Goal: Task Accomplishment & Management: Register for event/course

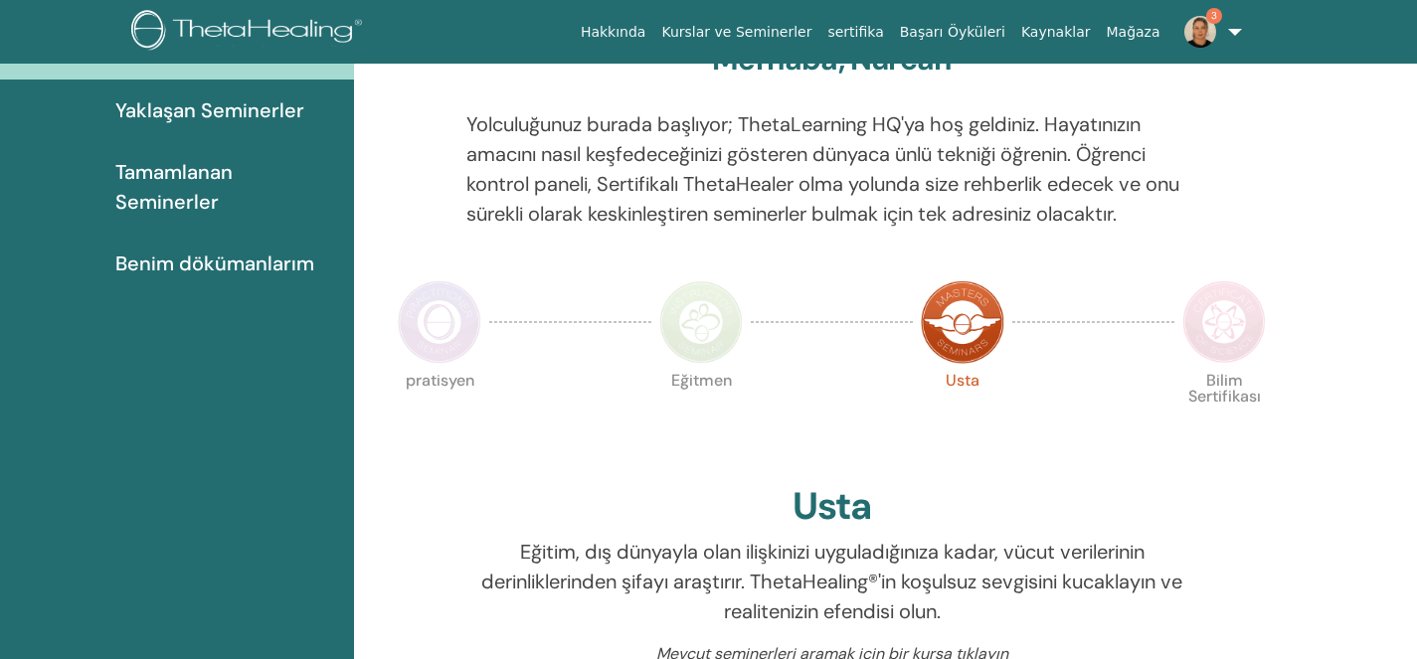
scroll to position [222, 0]
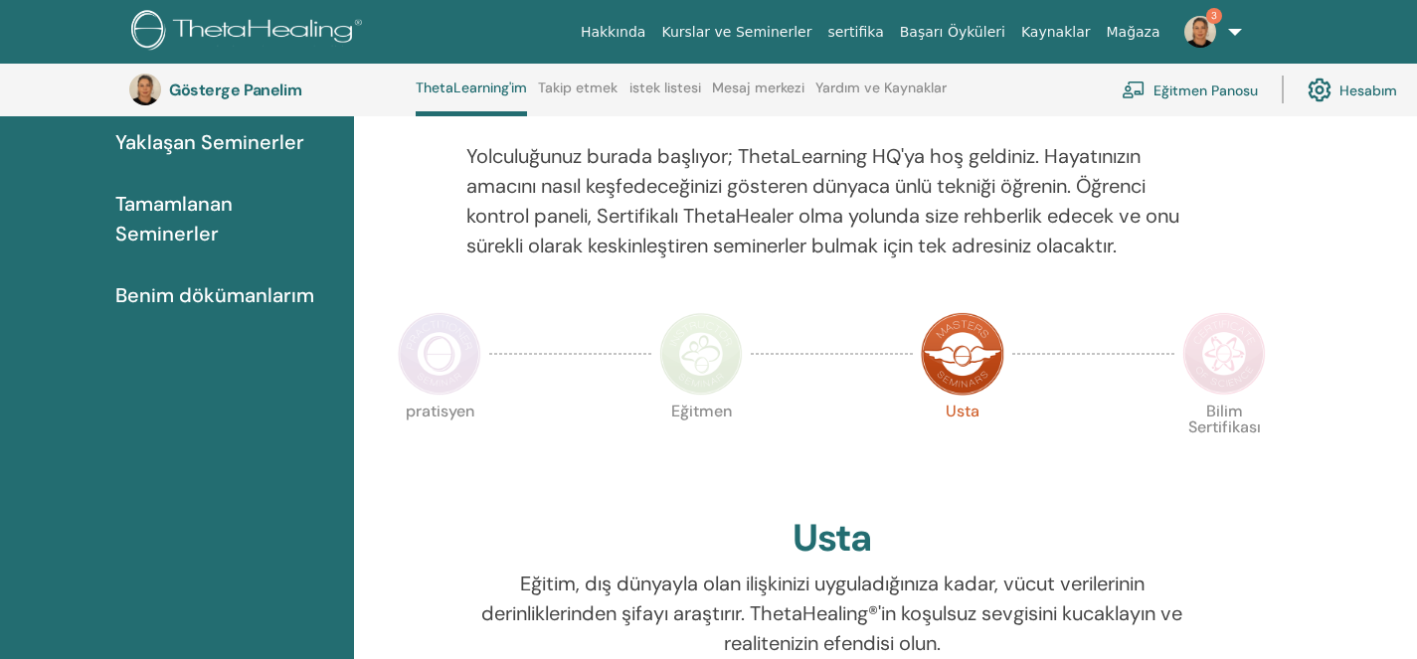
click at [1216, 97] on font "Eğitmen Panosu" at bounding box center [1205, 91] width 104 height 18
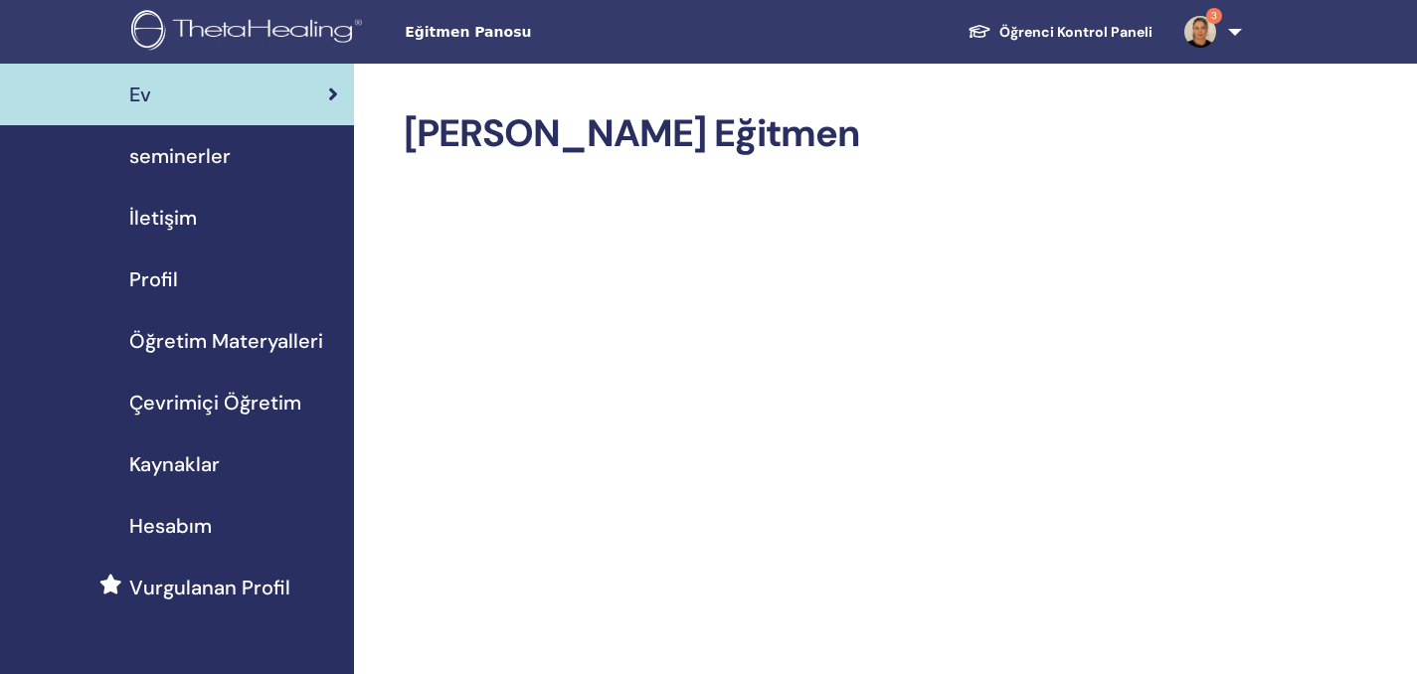
click at [212, 404] on span "Çevrimiçi Öğretim" at bounding box center [215, 403] width 172 height 30
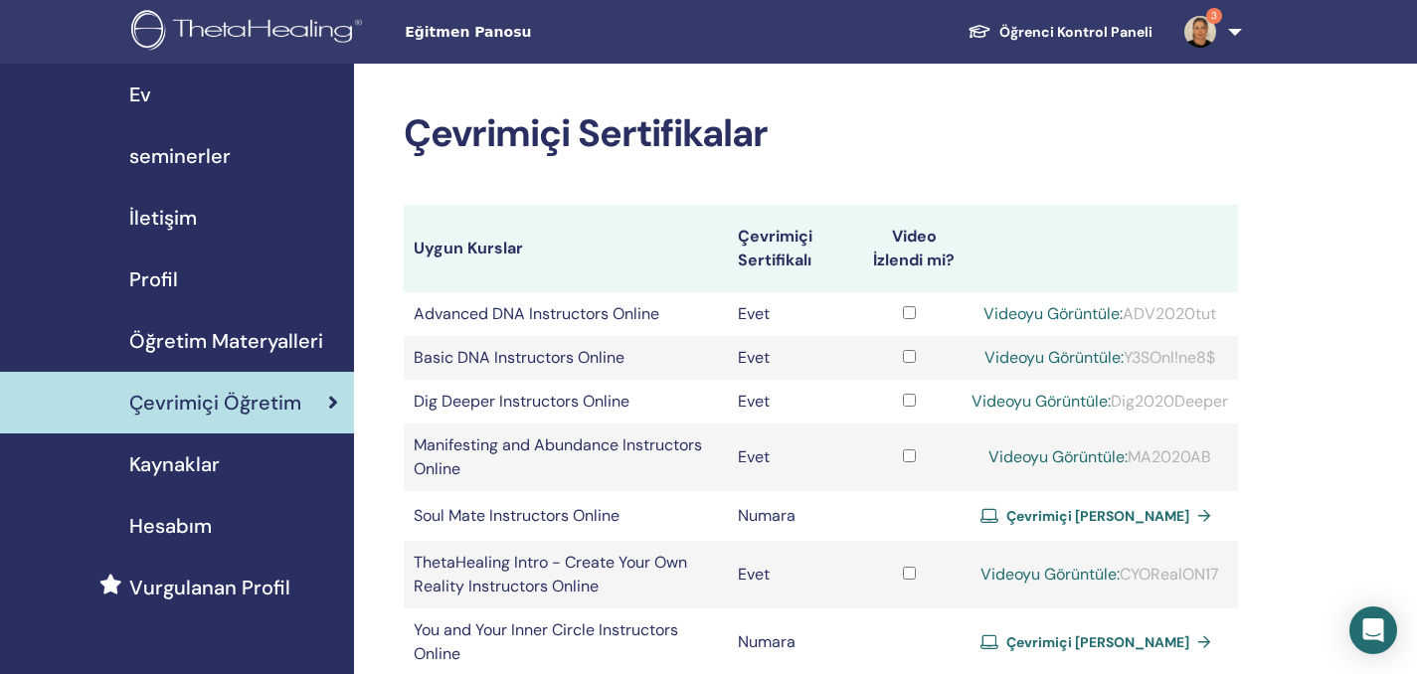
click at [157, 283] on span "Profil" at bounding box center [153, 279] width 49 height 30
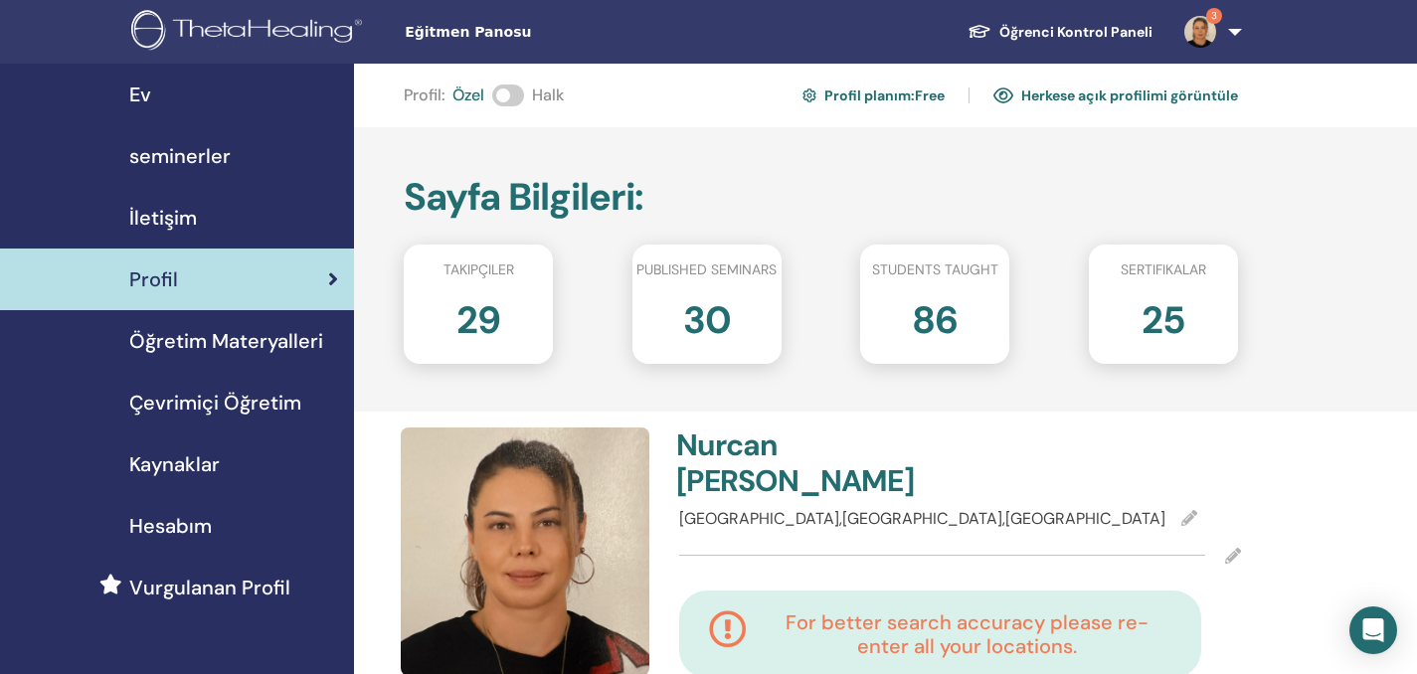
click at [223, 348] on span "Öğretim Materyalleri" at bounding box center [226, 341] width 194 height 30
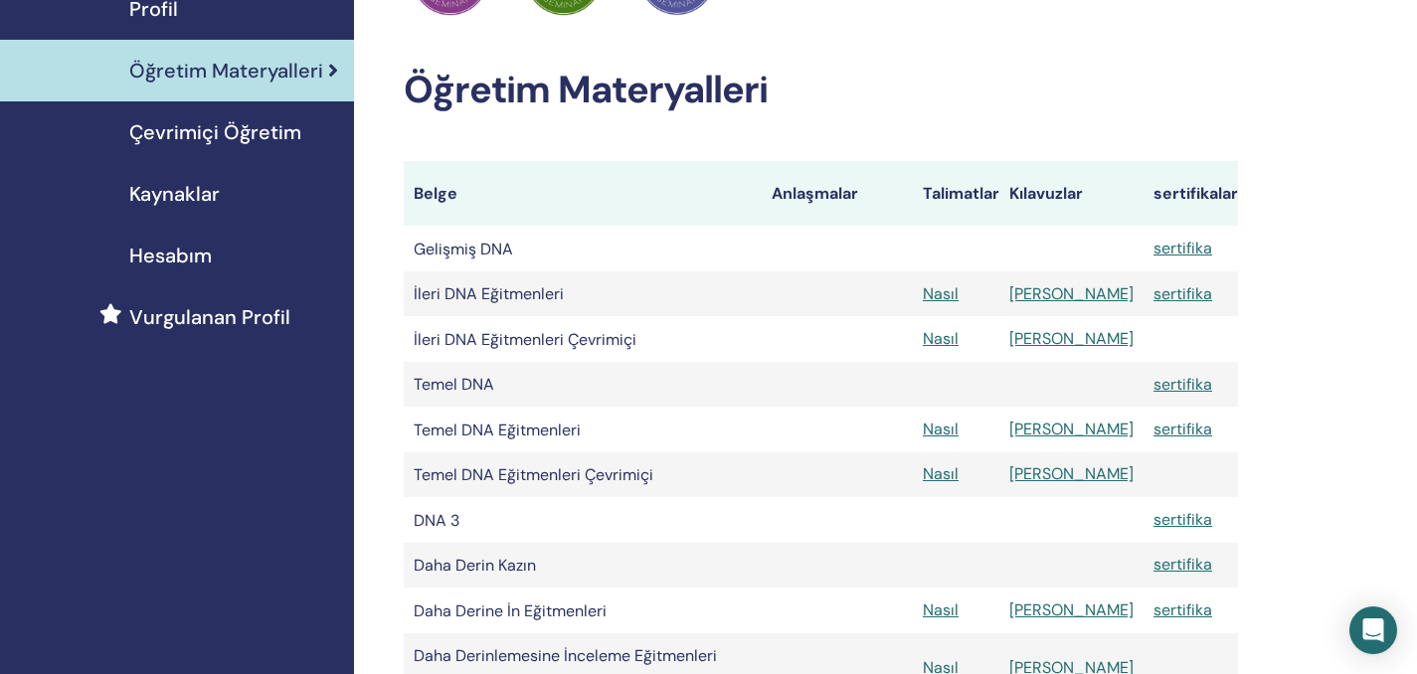
scroll to position [305, 0]
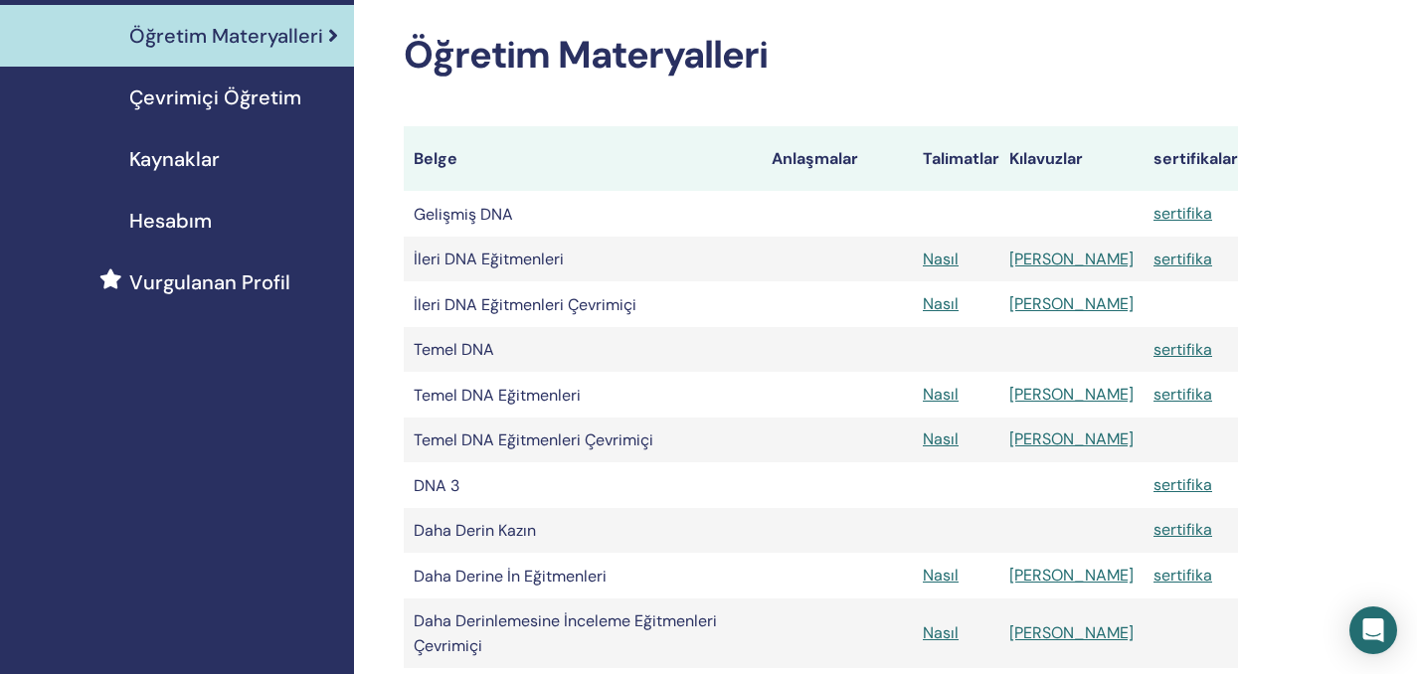
click at [191, 223] on font "Hesabım" at bounding box center [170, 221] width 83 height 26
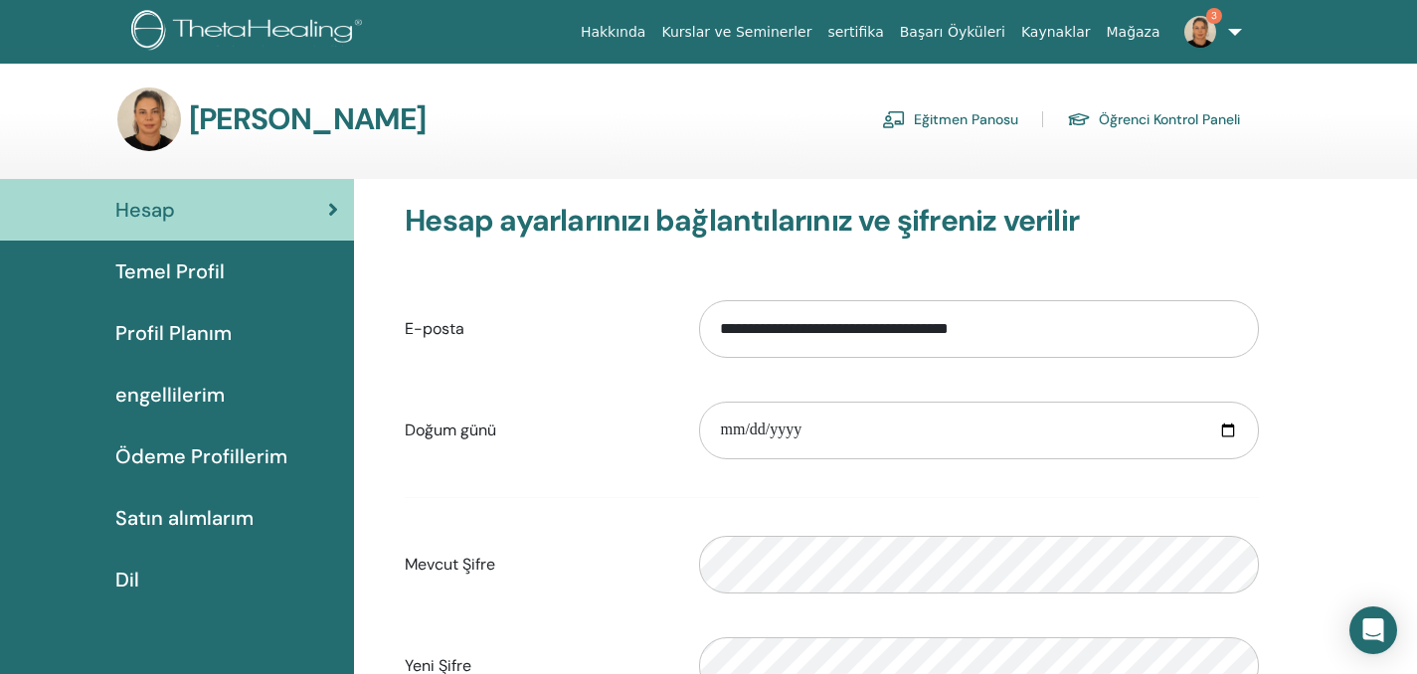
click at [202, 402] on font "engellilerim" at bounding box center [169, 395] width 109 height 26
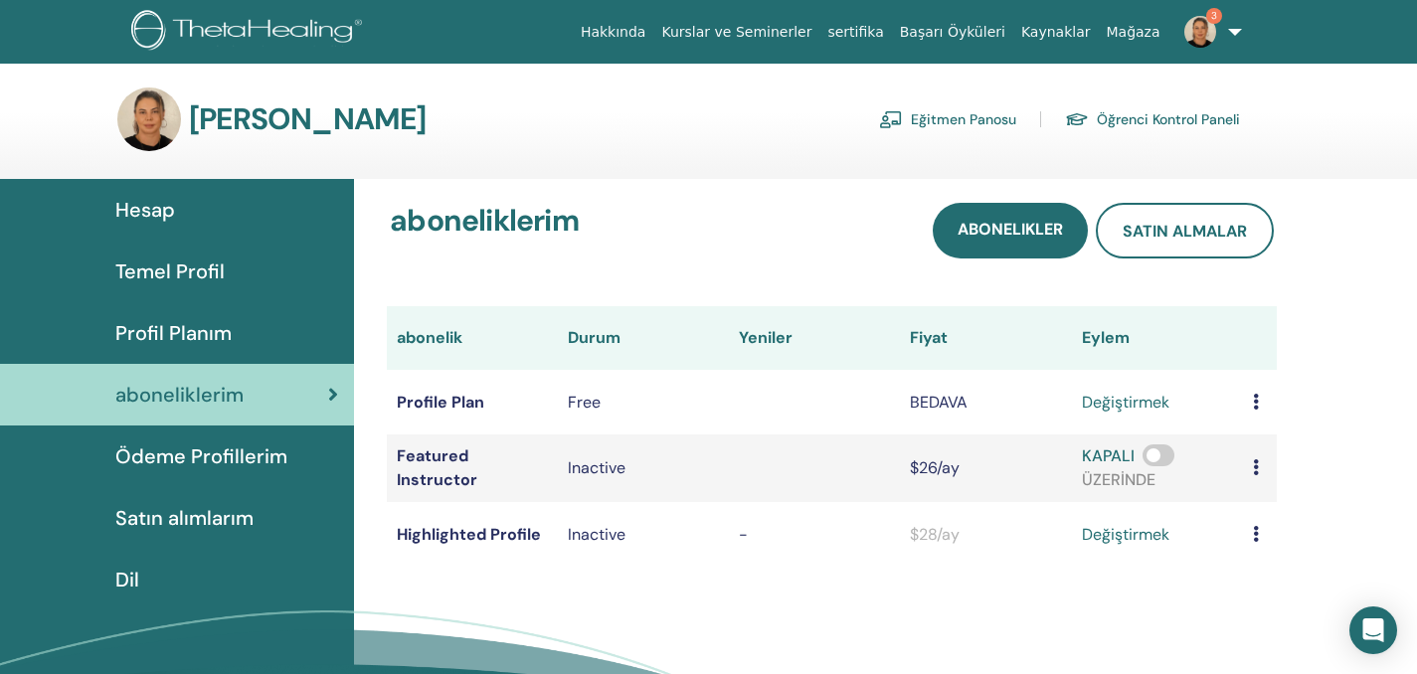
click at [198, 454] on span "Ödeme Profillerim" at bounding box center [201, 456] width 172 height 30
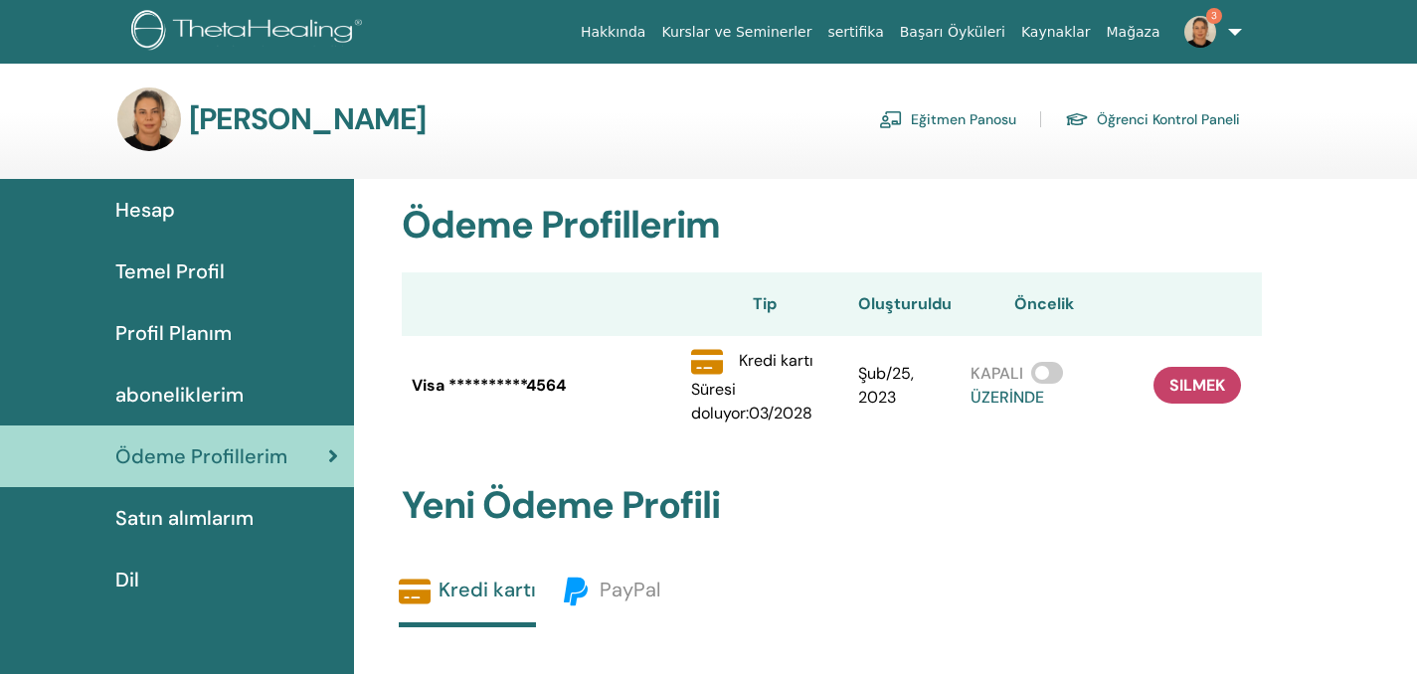
click at [150, 217] on span "Hesap" at bounding box center [145, 210] width 60 height 30
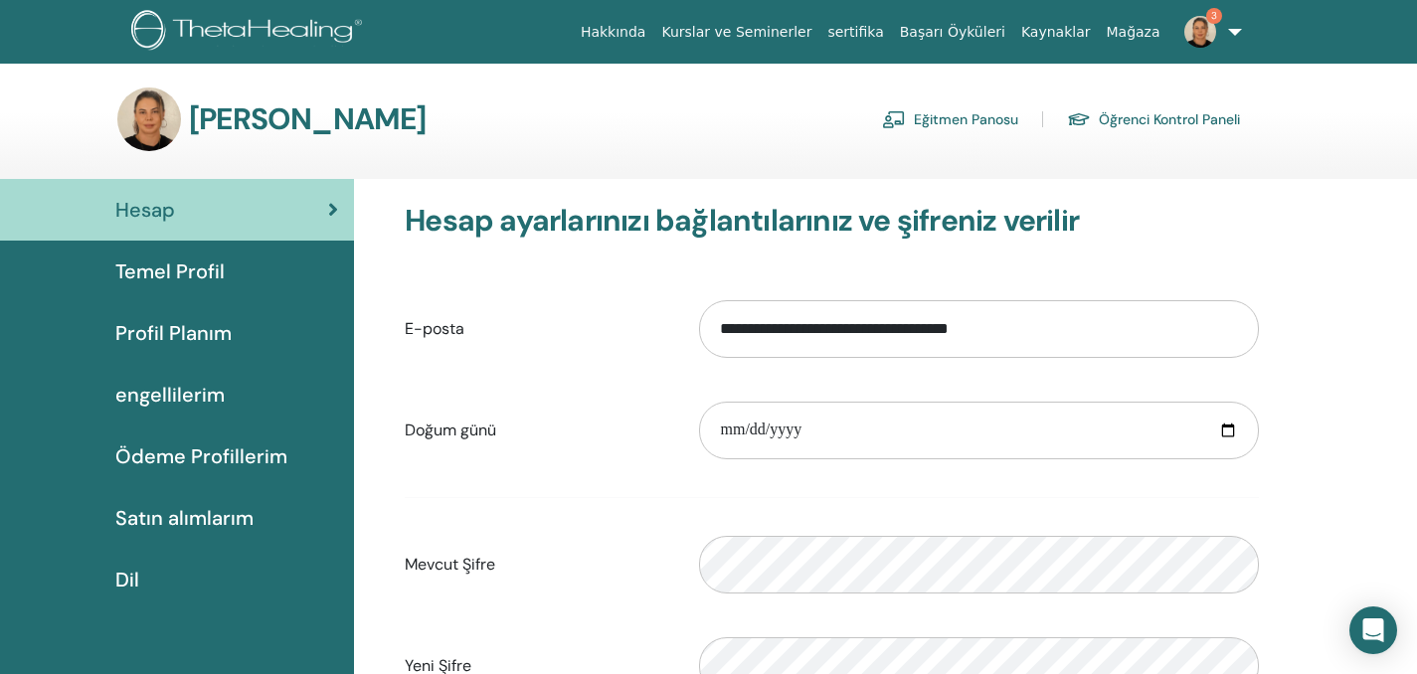
click at [1157, 122] on font "Öğrenci Kontrol Paneli" at bounding box center [1168, 120] width 141 height 18
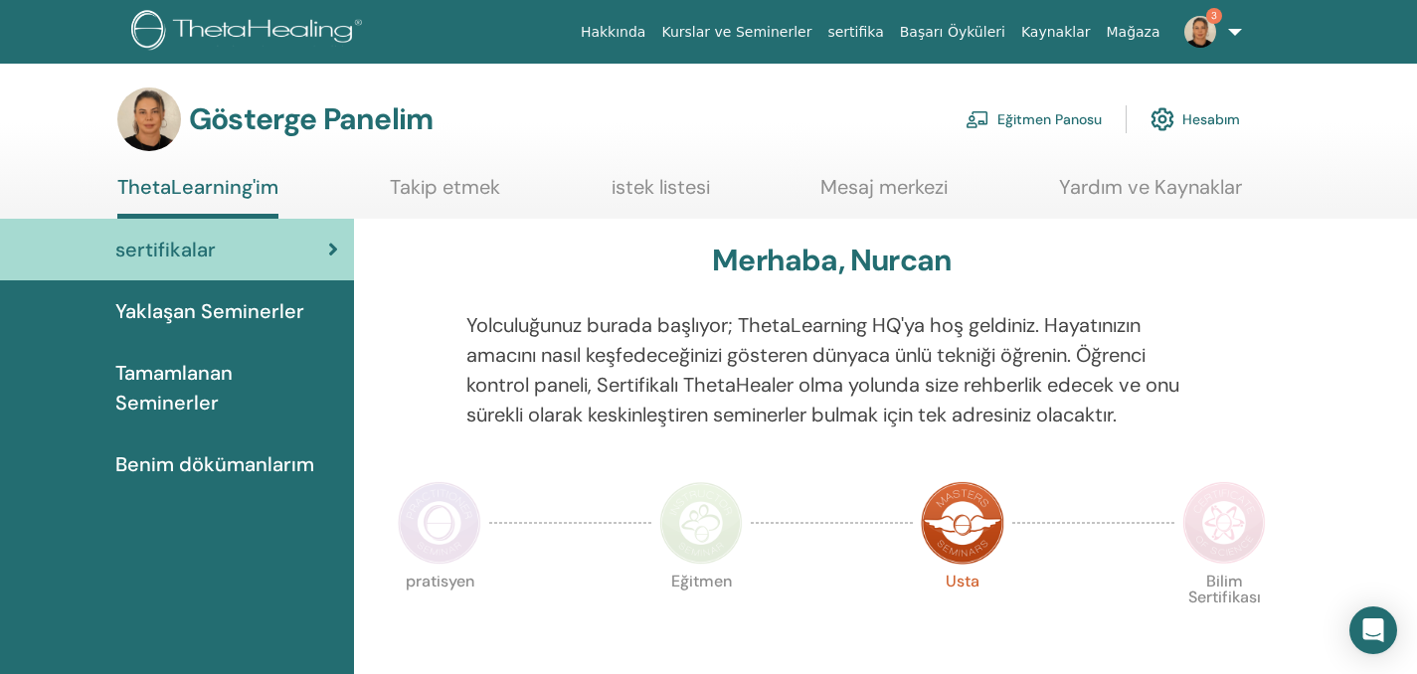
click at [1057, 118] on font "Eğitmen Panosu" at bounding box center [1049, 120] width 104 height 18
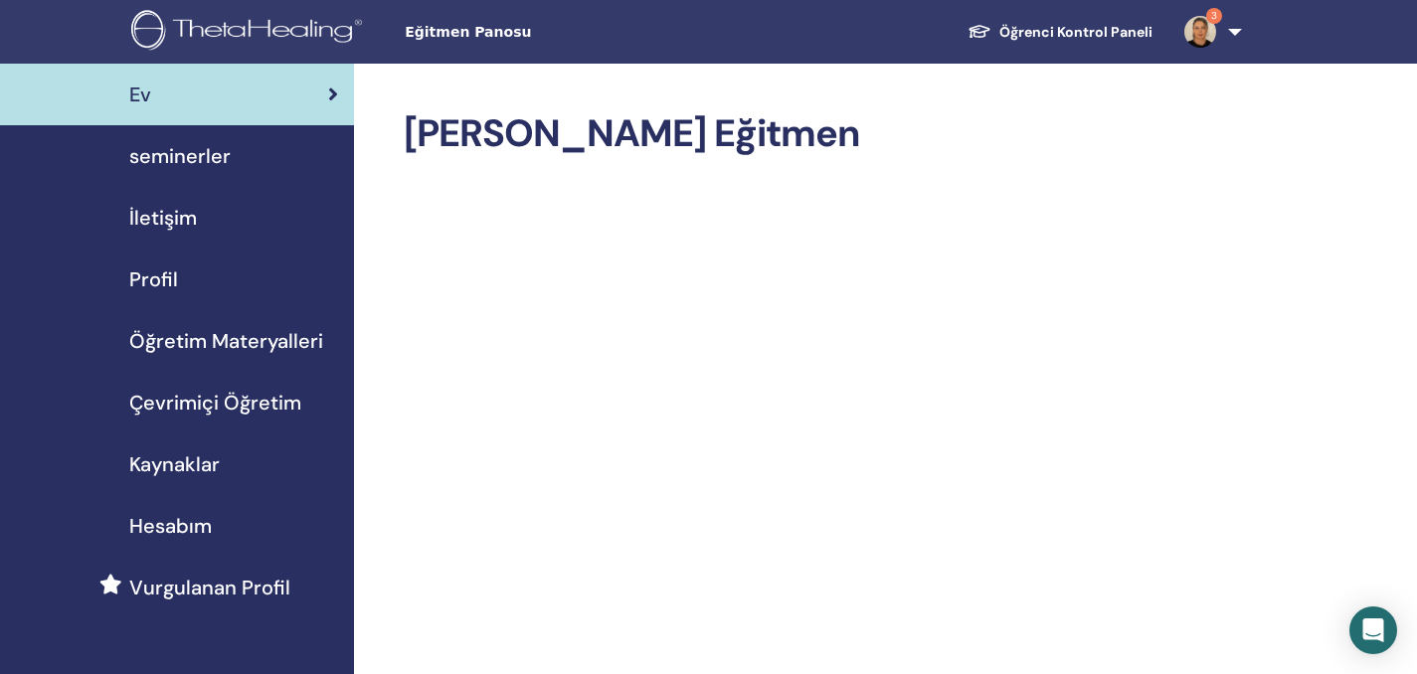
click at [172, 160] on span "seminerler" at bounding box center [179, 156] width 101 height 30
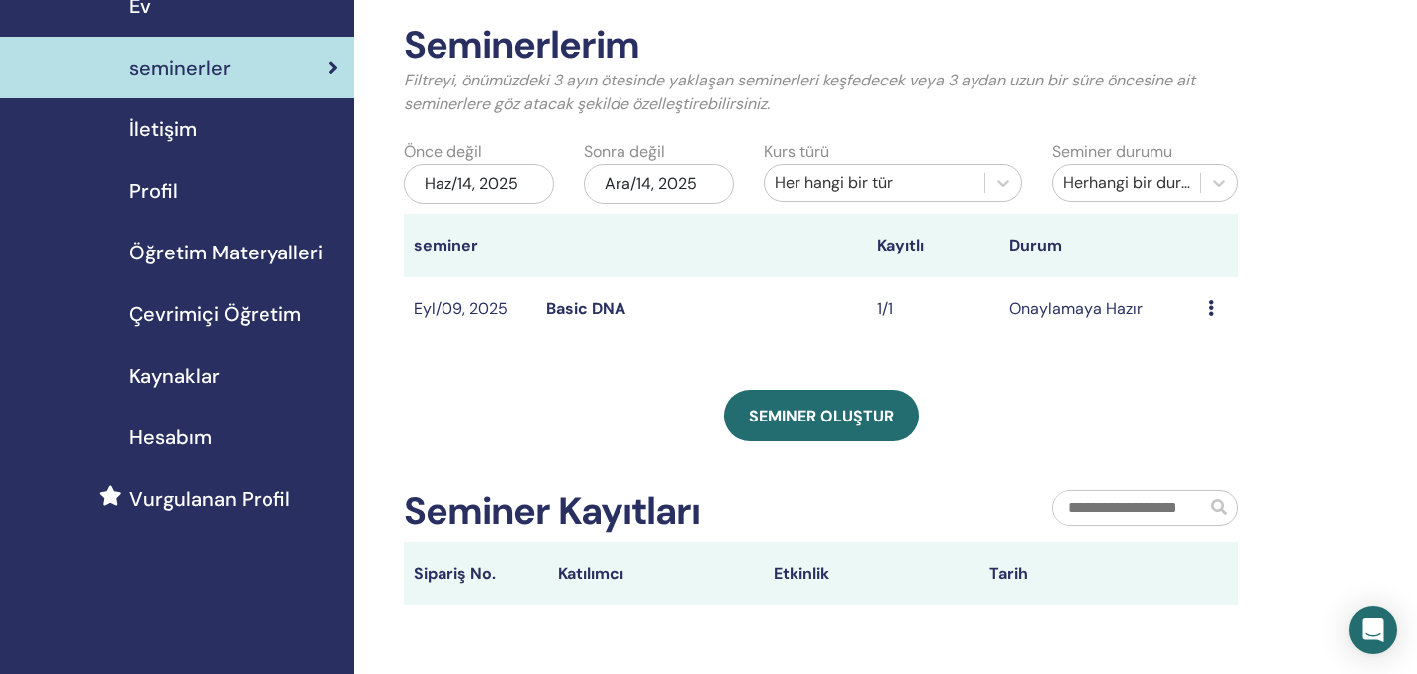
scroll to position [35, 0]
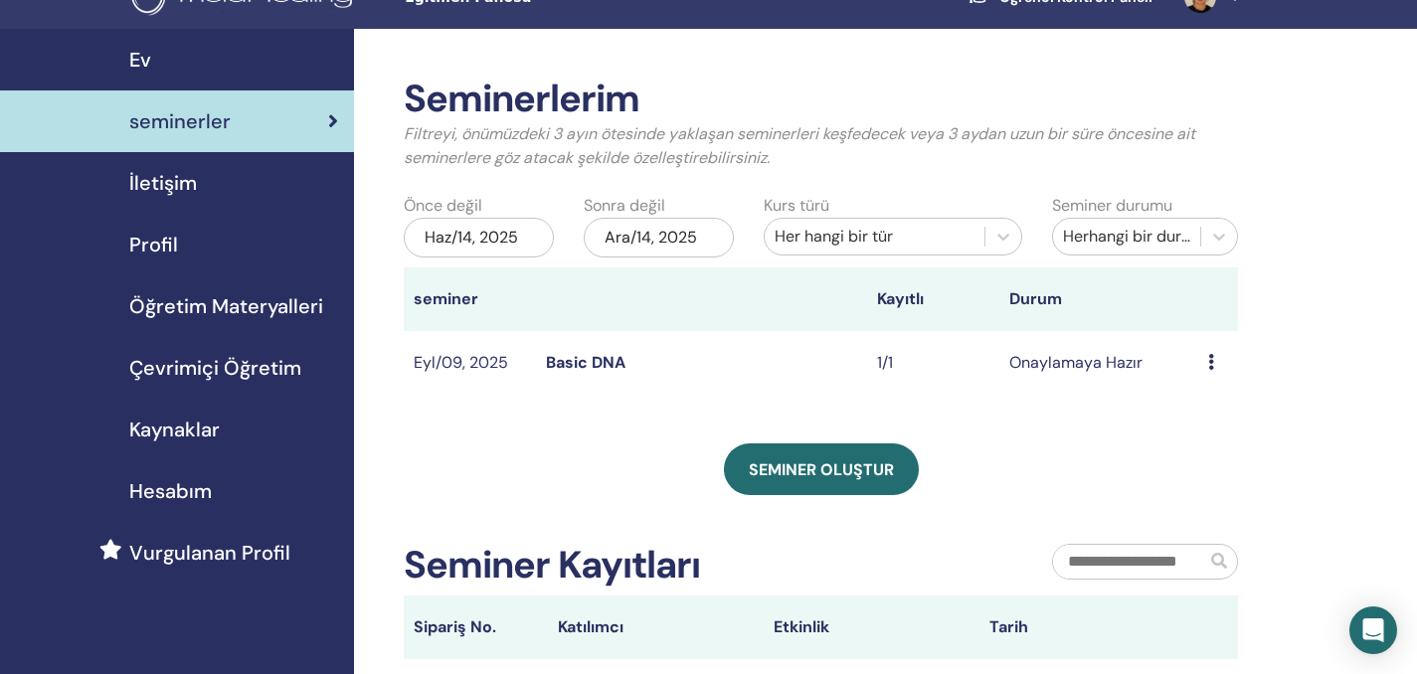
click at [1211, 363] on icon at bounding box center [1211, 362] width 6 height 16
click at [1224, 438] on link "katılımcılar" at bounding box center [1208, 439] width 81 height 21
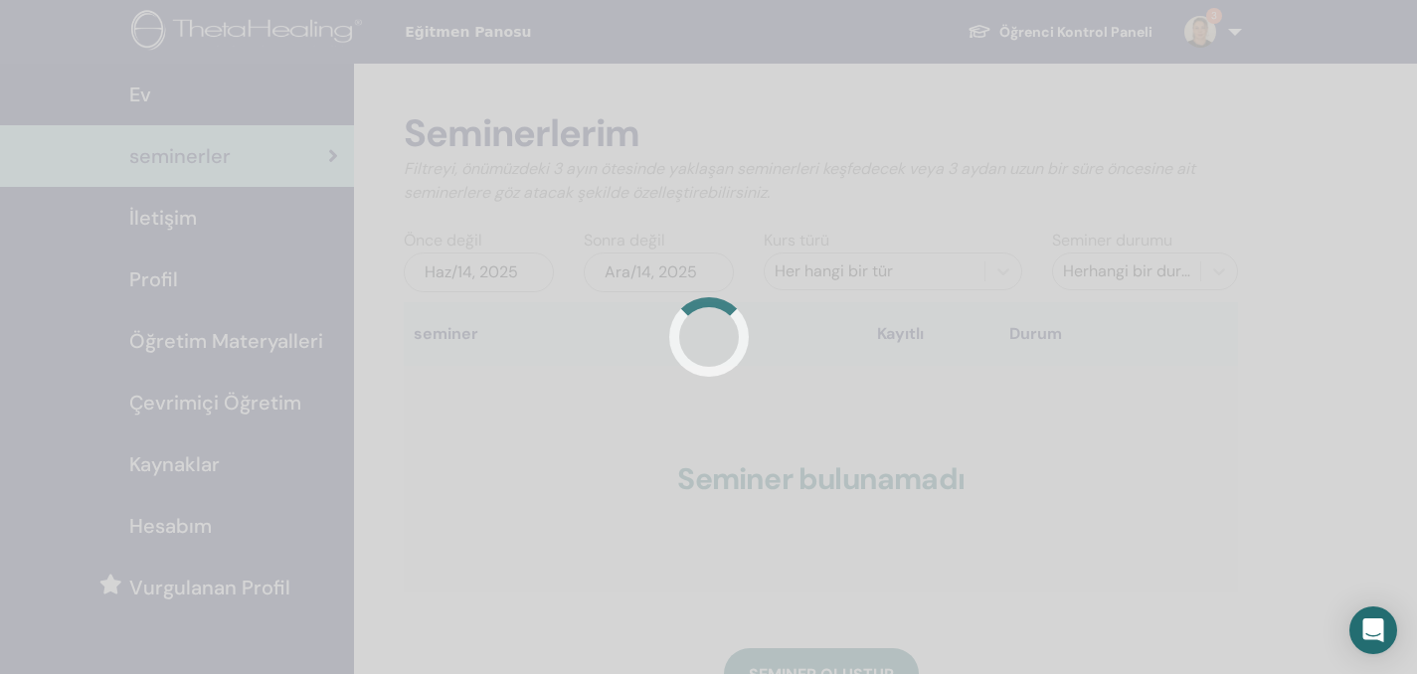
scroll to position [35, 0]
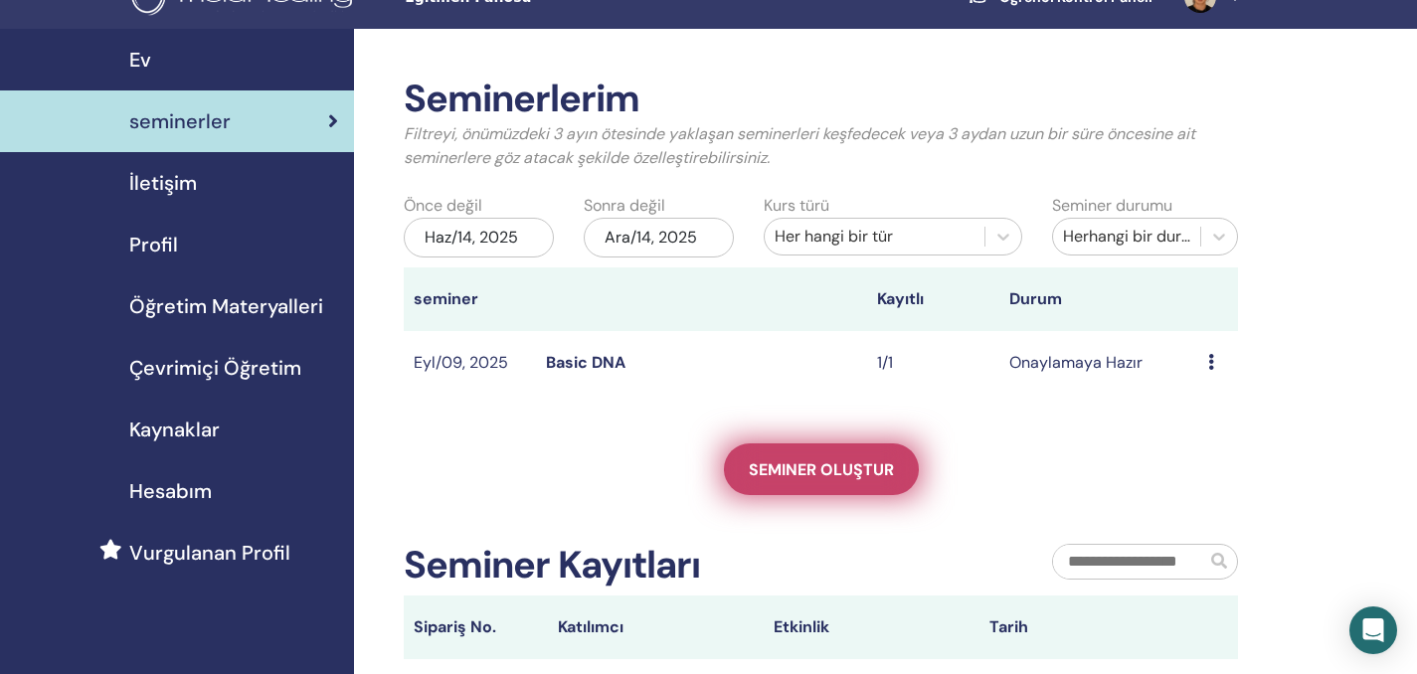
click at [875, 473] on span "Seminer oluştur" at bounding box center [821, 469] width 145 height 21
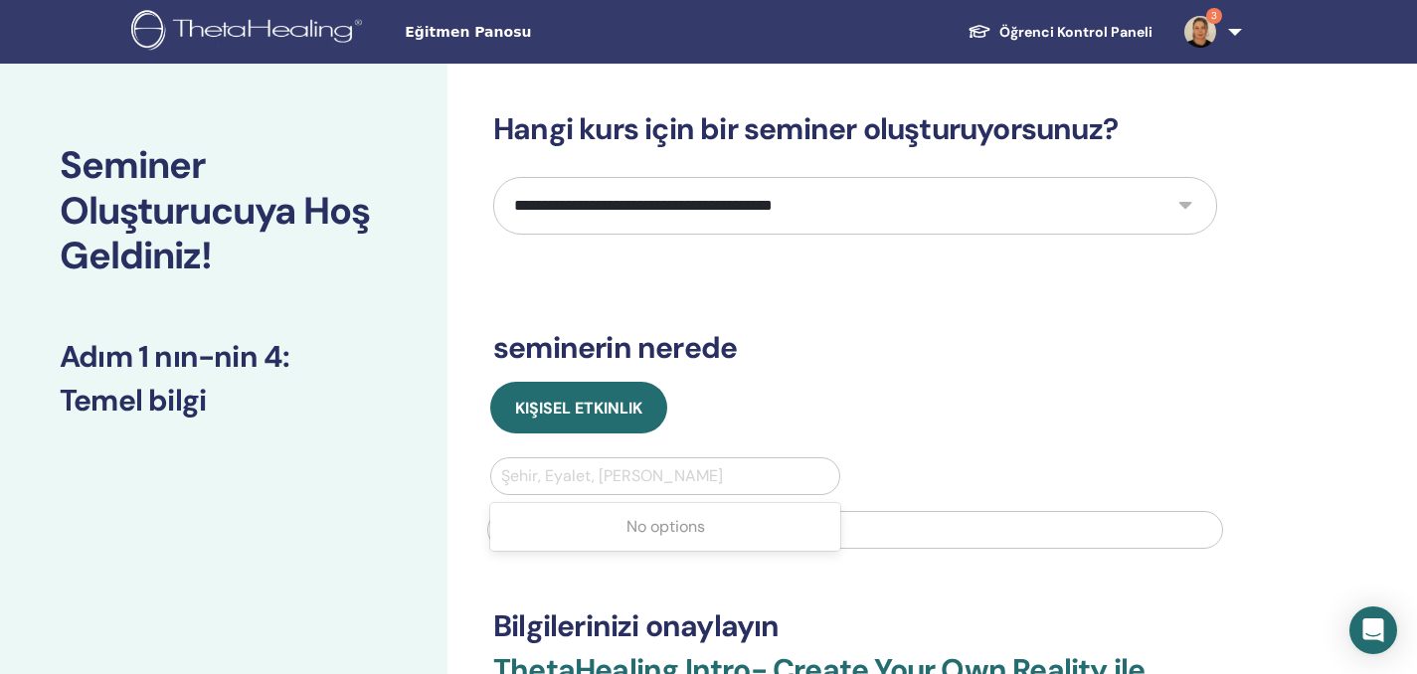
click at [748, 475] on div at bounding box center [665, 476] width 328 height 28
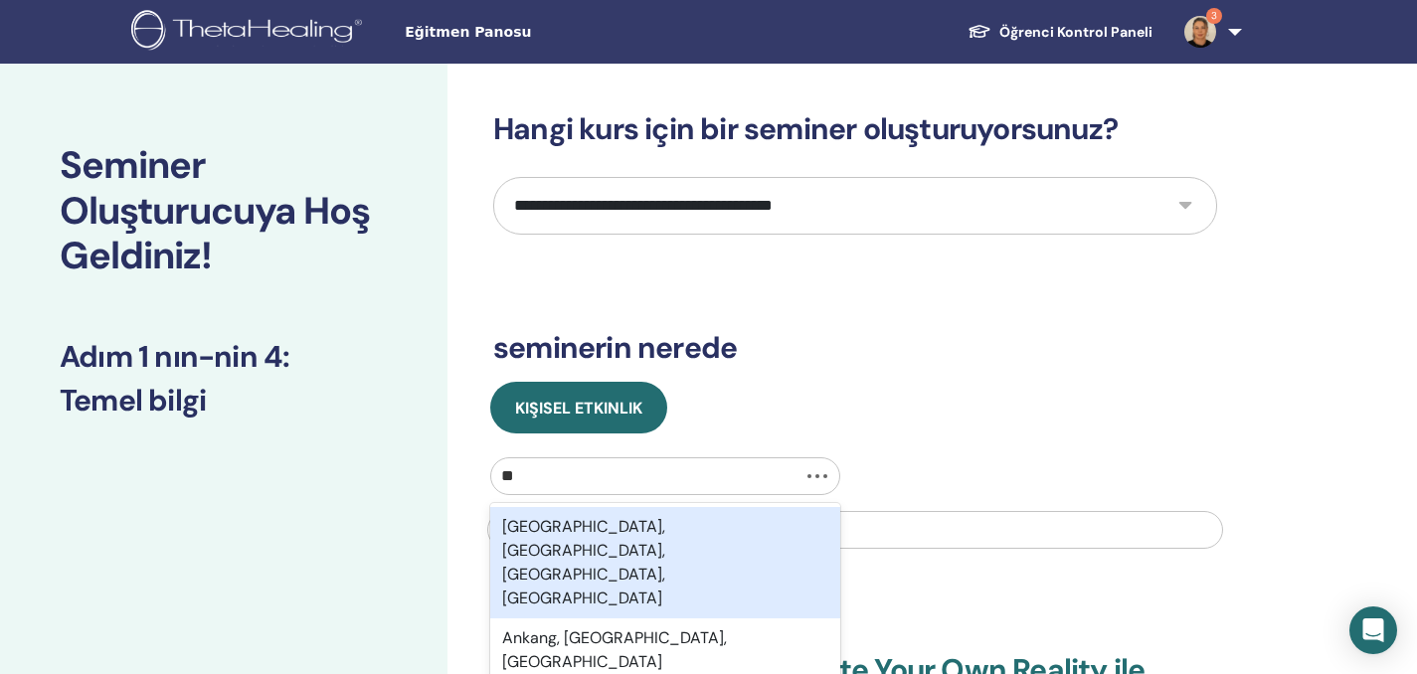
type input "*"
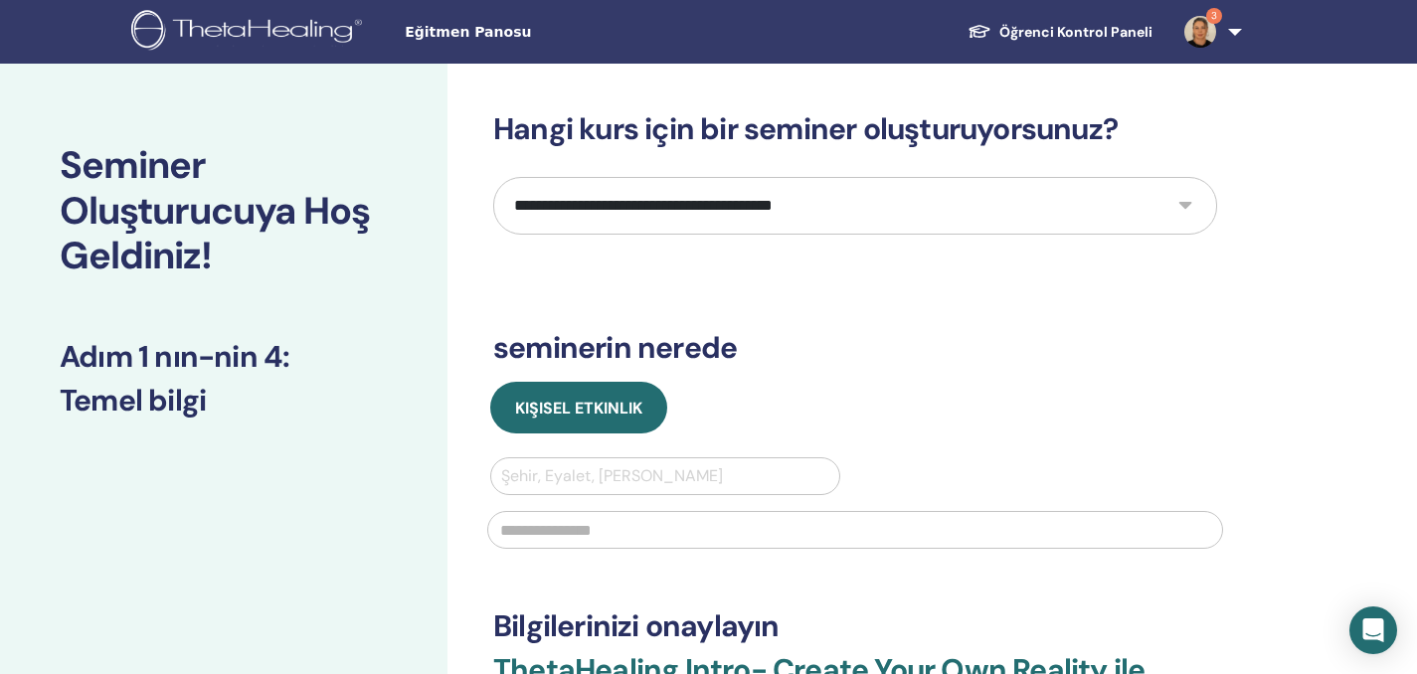
click at [738, 464] on div at bounding box center [665, 476] width 328 height 28
type input "*"
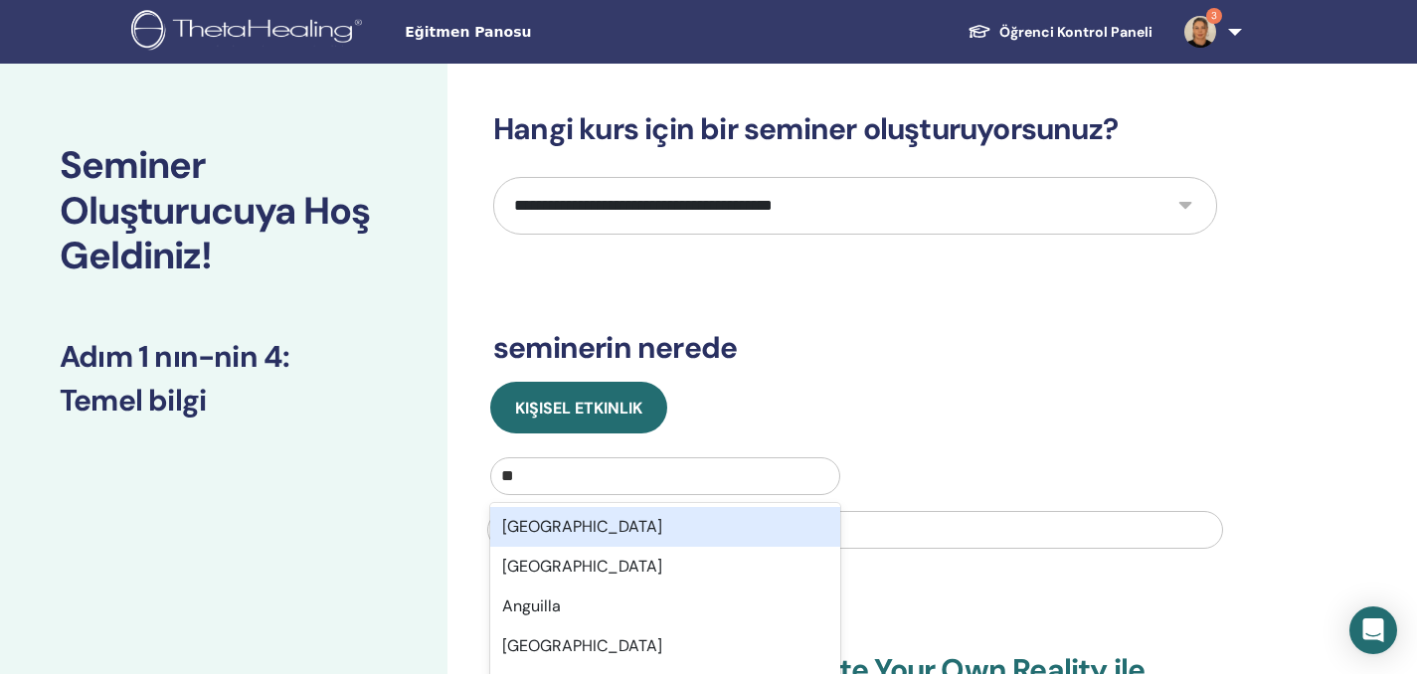
type input "***"
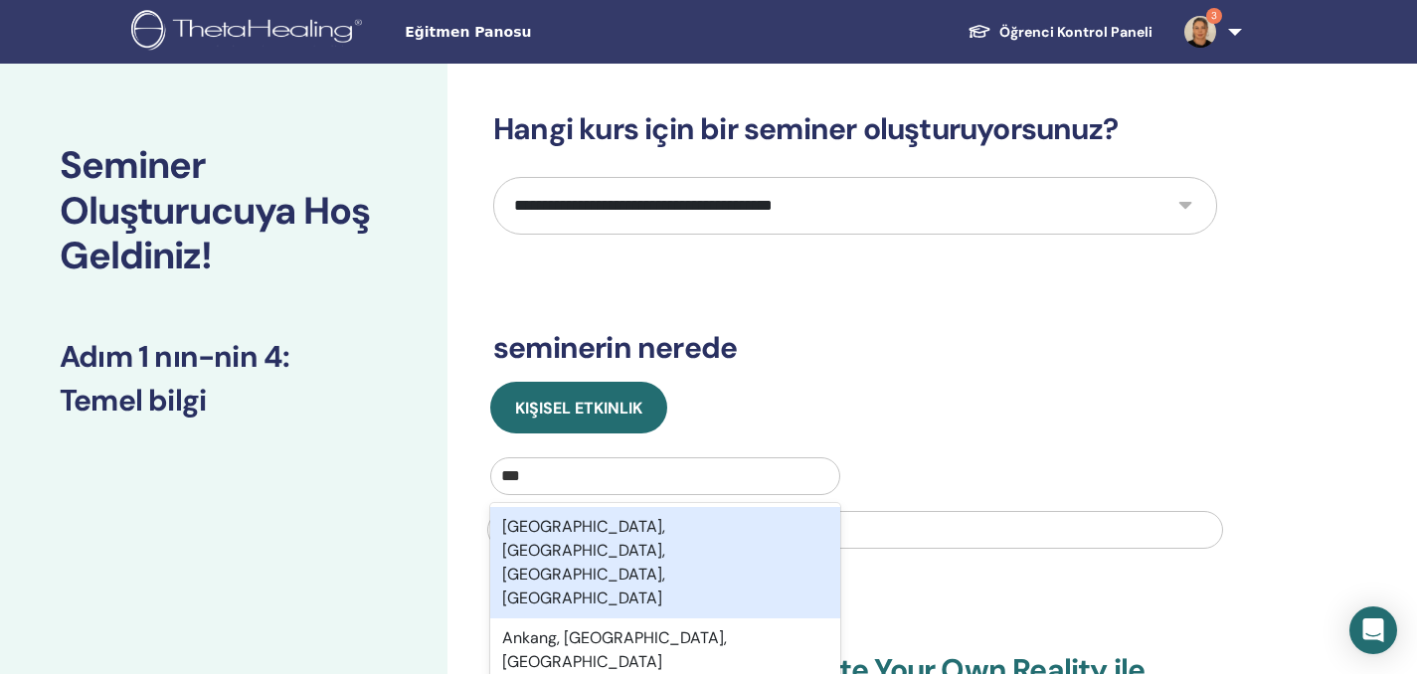
click at [706, 517] on div "[GEOGRAPHIC_DATA], [GEOGRAPHIC_DATA], [GEOGRAPHIC_DATA], [GEOGRAPHIC_DATA]" at bounding box center [665, 562] width 350 height 111
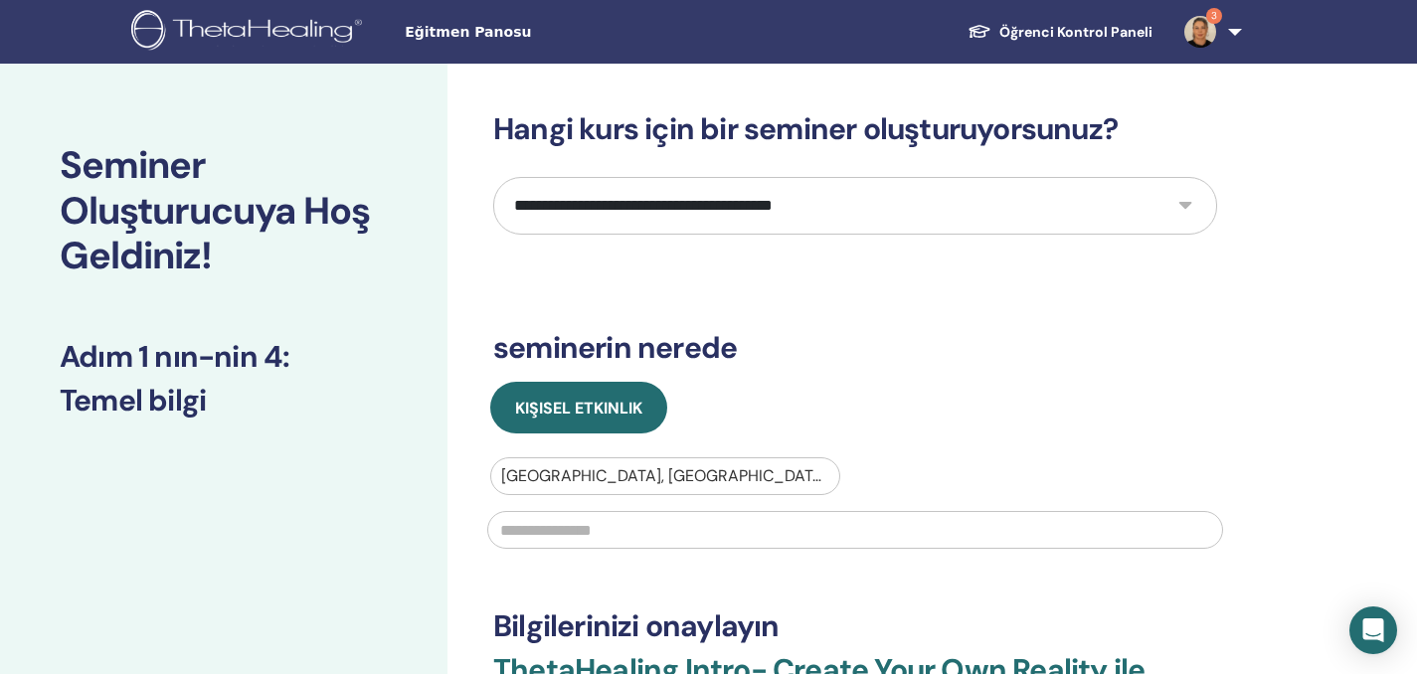
click at [700, 528] on input "text" at bounding box center [855, 530] width 736 height 38
type input "*"
click at [699, 530] on input "text" at bounding box center [855, 530] width 736 height 38
click at [770, 477] on div at bounding box center [665, 476] width 328 height 28
click at [768, 475] on div at bounding box center [665, 476] width 328 height 28
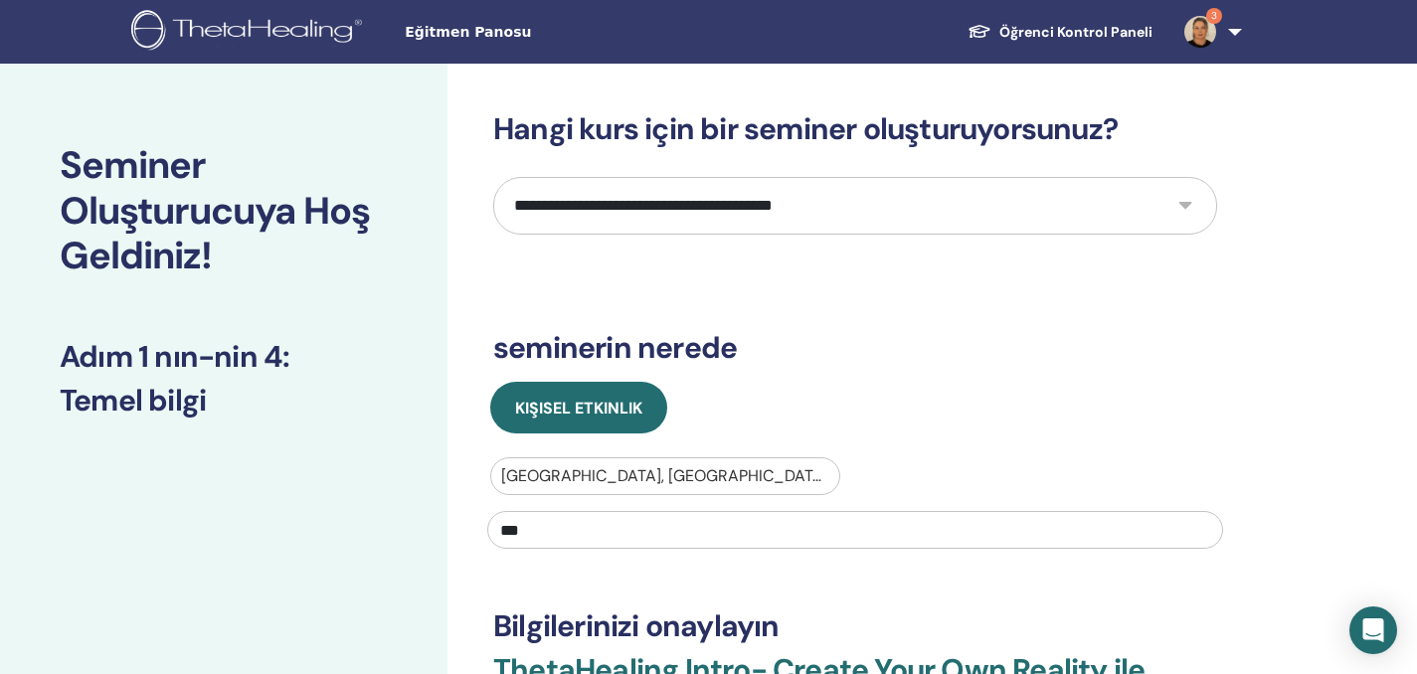
click at [751, 540] on input "***" at bounding box center [855, 530] width 736 height 38
type input "*"
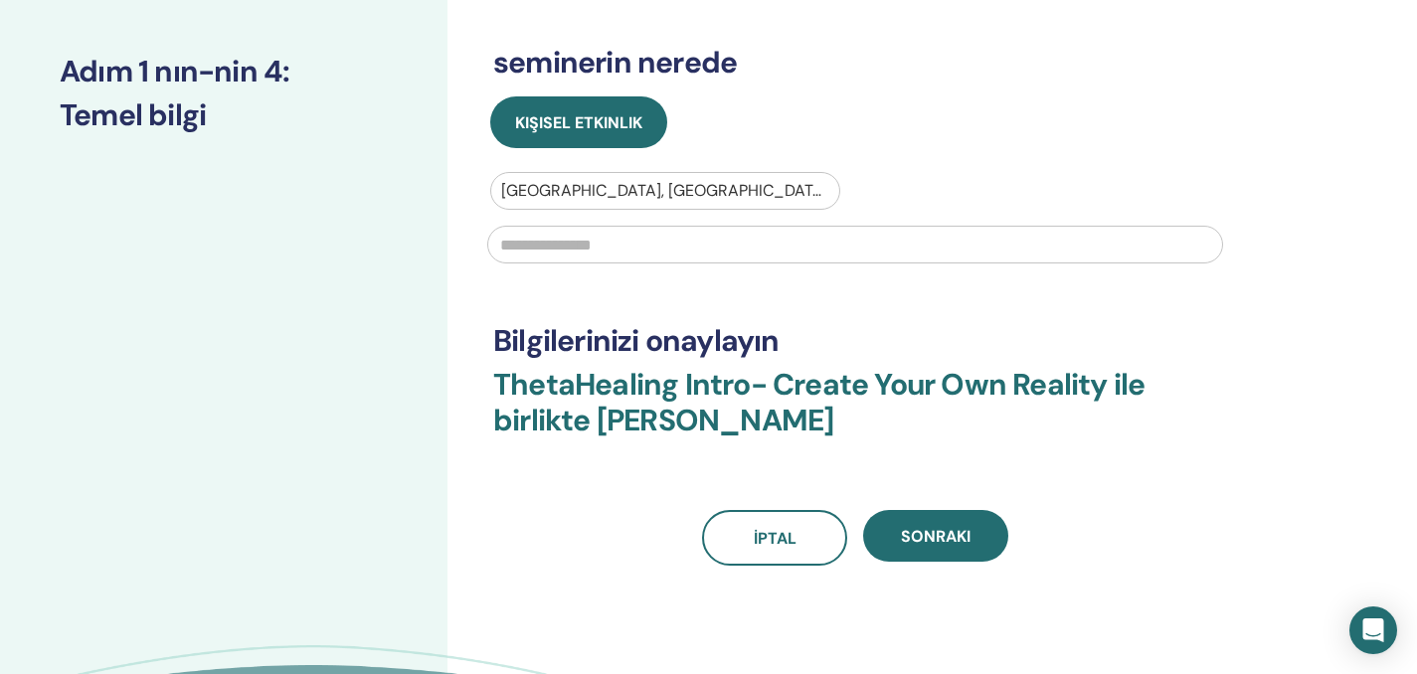
scroll to position [292, 0]
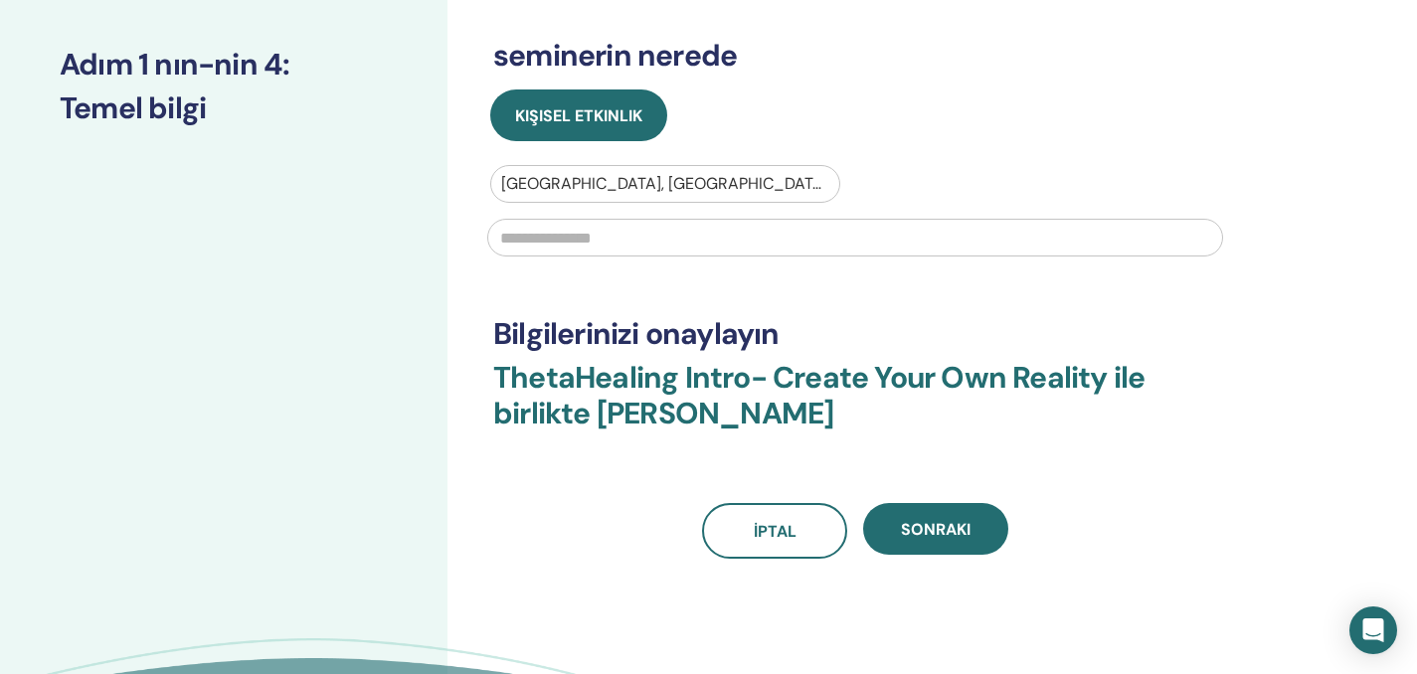
click at [714, 243] on input "text" at bounding box center [855, 238] width 736 height 38
type input "*"
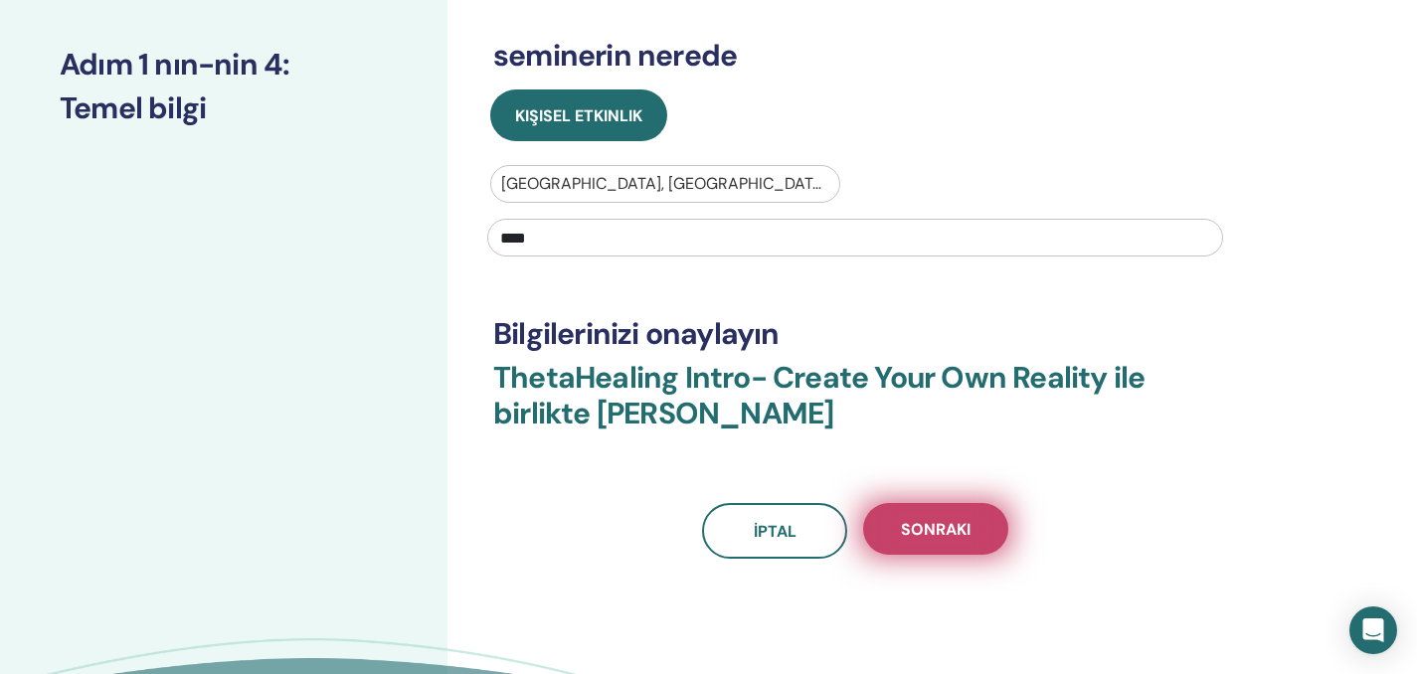
type input "****"
click at [941, 534] on span "Sonraki" at bounding box center [936, 529] width 70 height 21
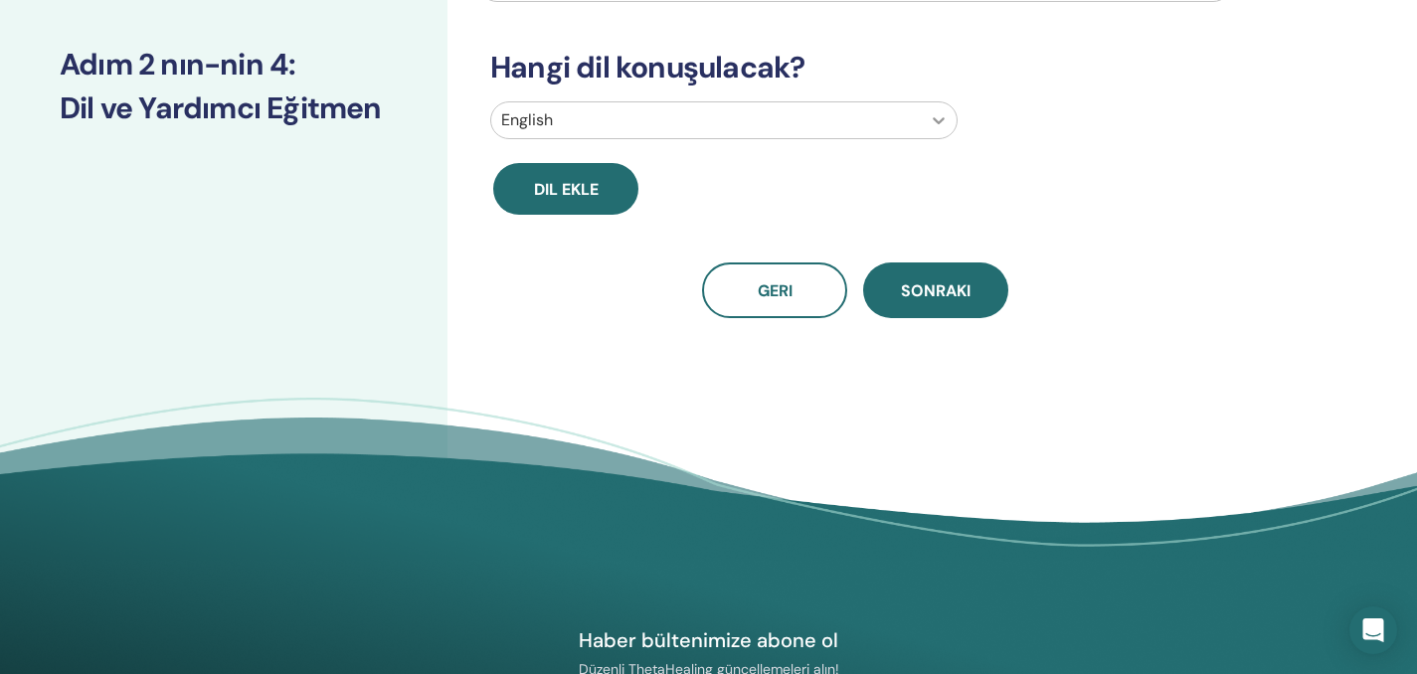
click at [935, 118] on icon at bounding box center [938, 120] width 20 height 20
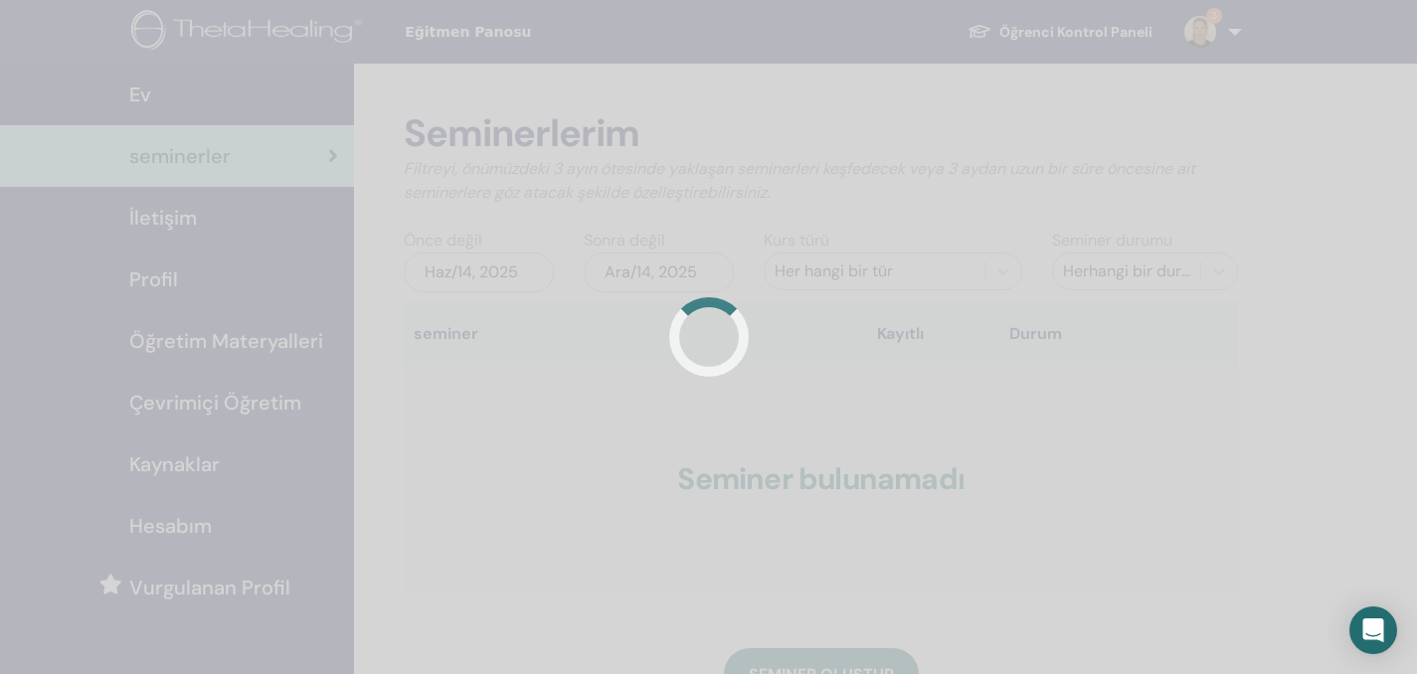
scroll to position [35, 0]
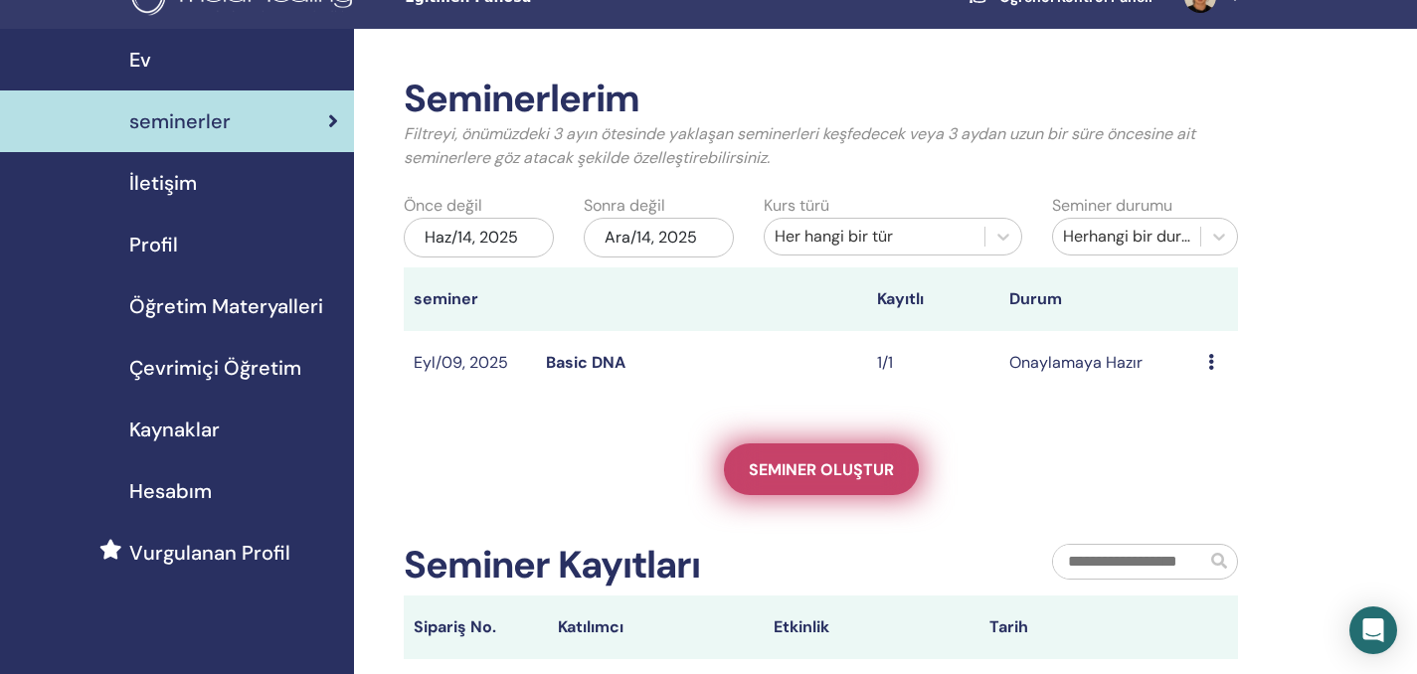
click at [857, 479] on link "Seminer oluştur" at bounding box center [821, 469] width 195 height 52
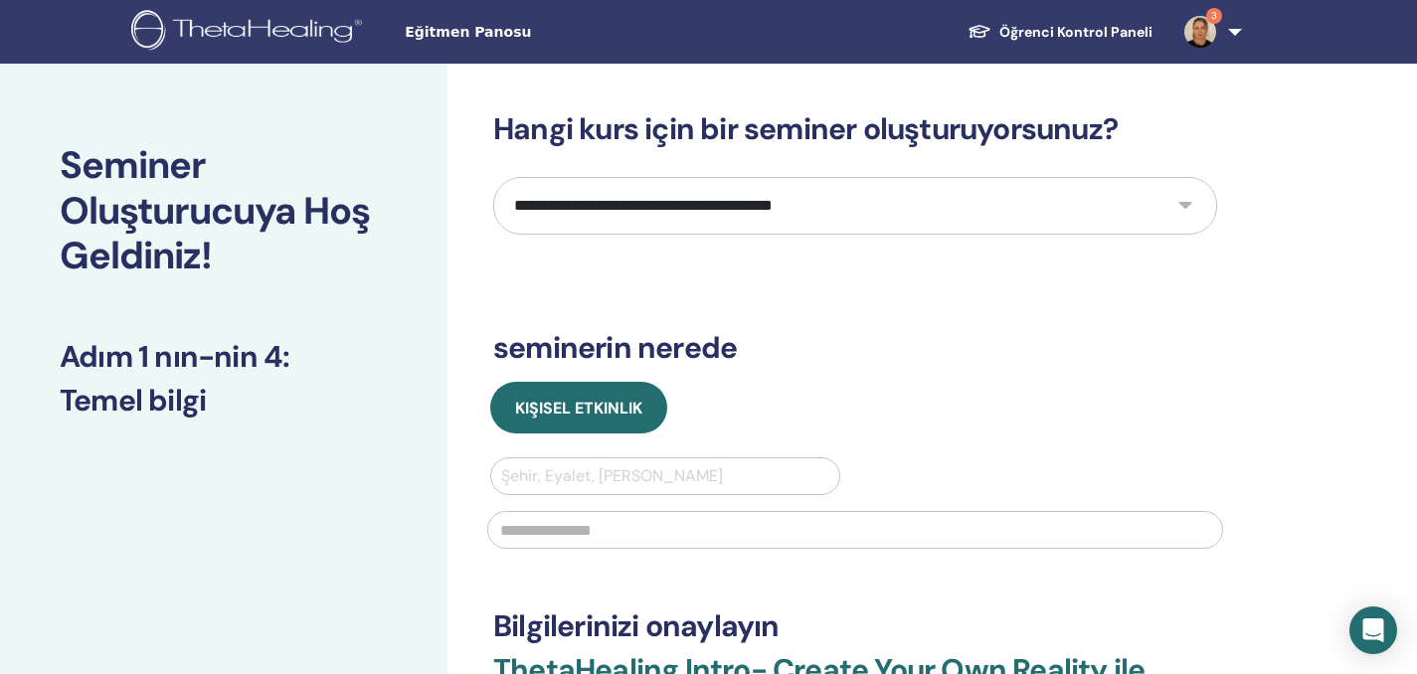
click at [1185, 204] on select "**********" at bounding box center [855, 206] width 724 height 58
select select "*"
click at [493, 177] on select "**********" at bounding box center [855, 206] width 724 height 58
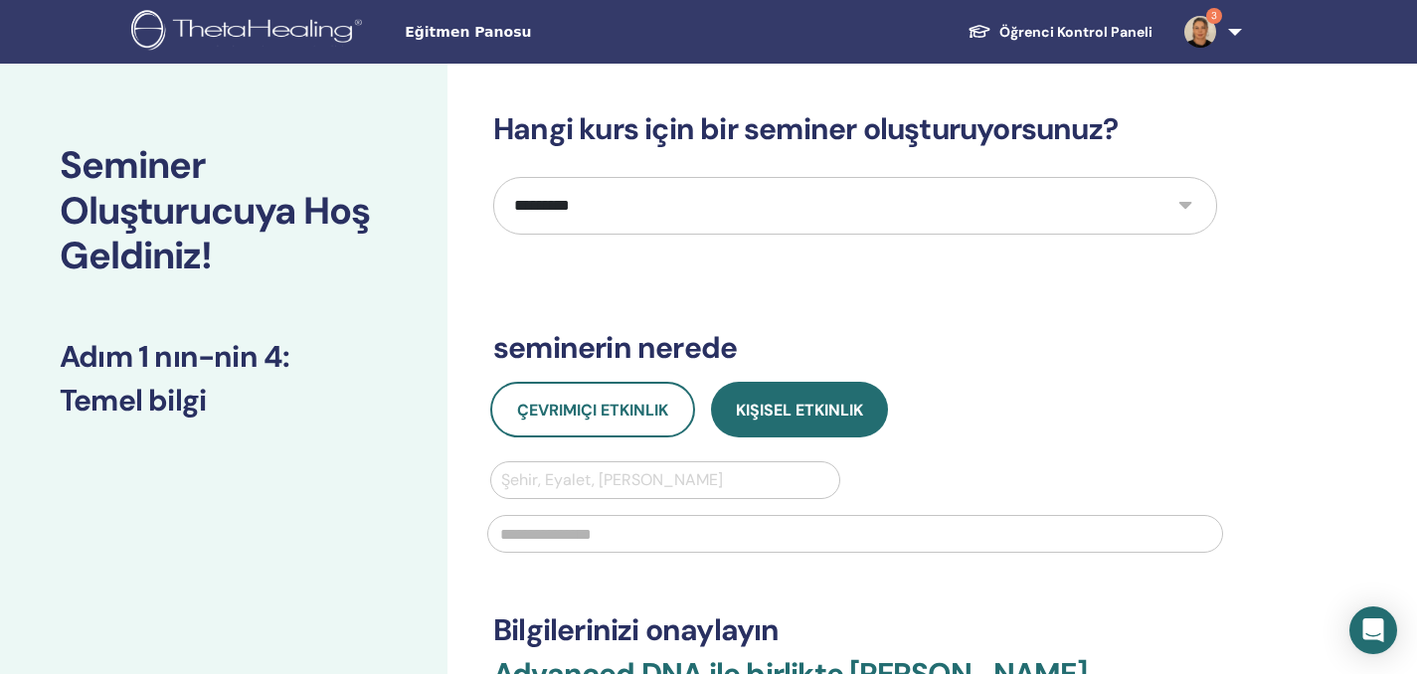
click at [711, 481] on div at bounding box center [665, 480] width 328 height 28
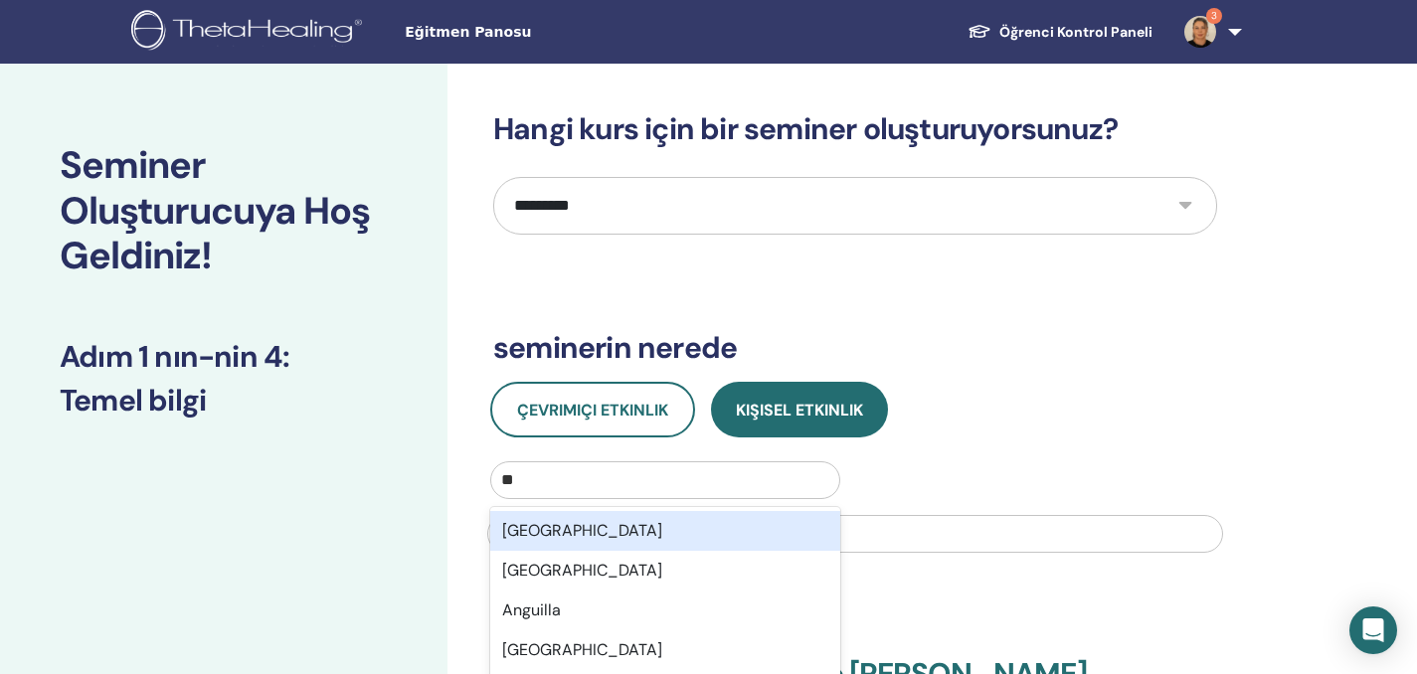
type input "***"
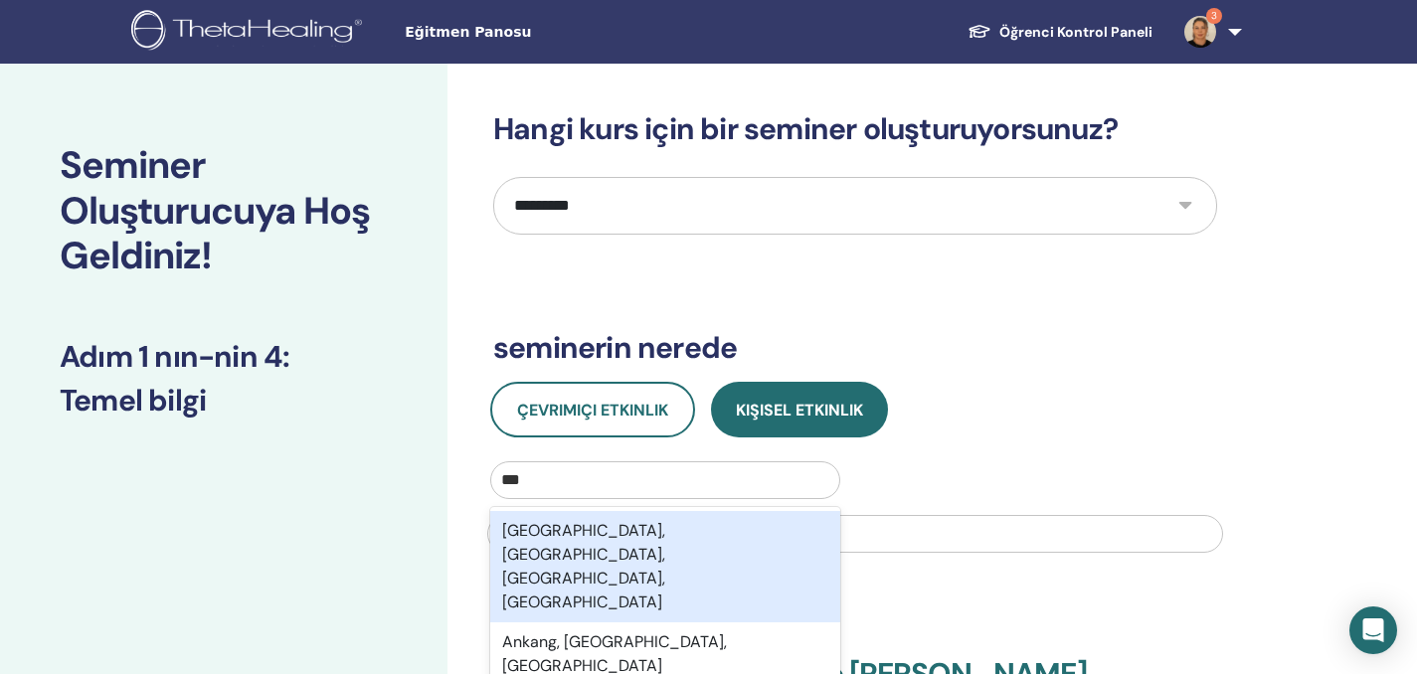
click at [707, 533] on div "[GEOGRAPHIC_DATA], [GEOGRAPHIC_DATA], [GEOGRAPHIC_DATA], [GEOGRAPHIC_DATA]" at bounding box center [665, 566] width 350 height 111
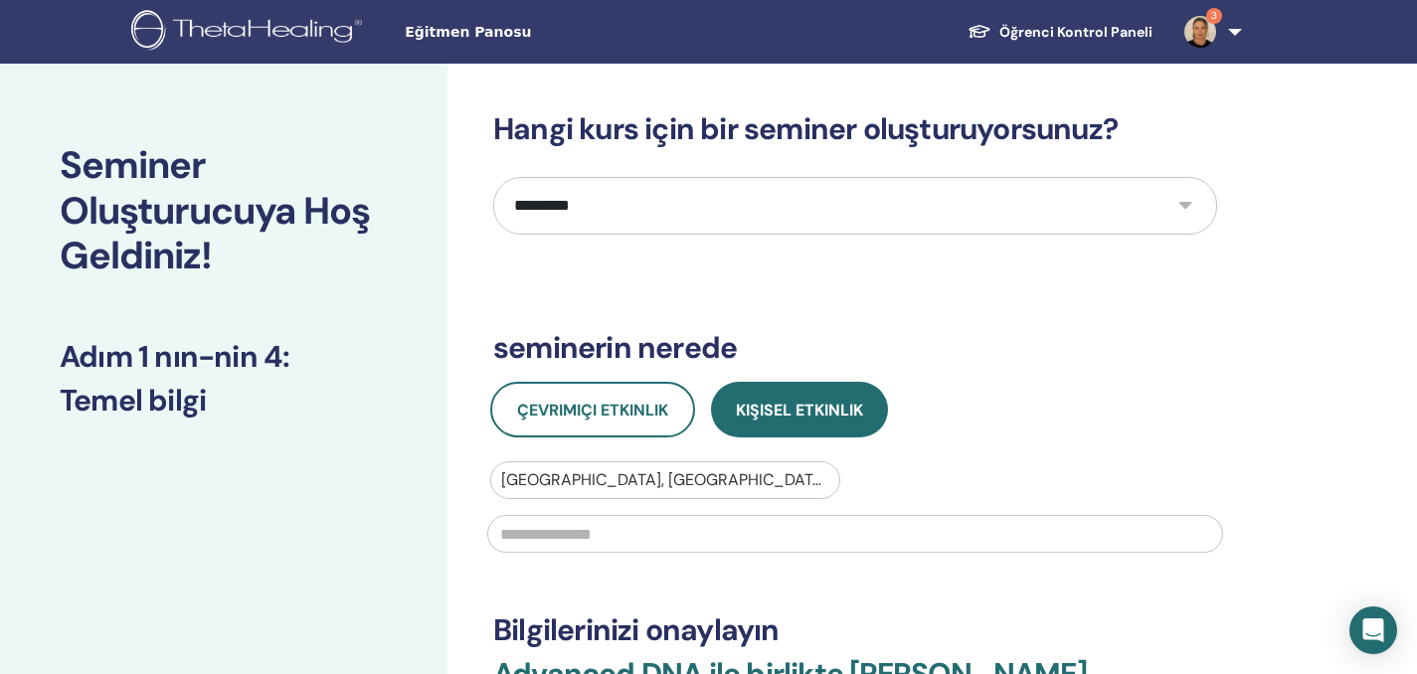
click at [705, 536] on input "text" at bounding box center [855, 534] width 736 height 38
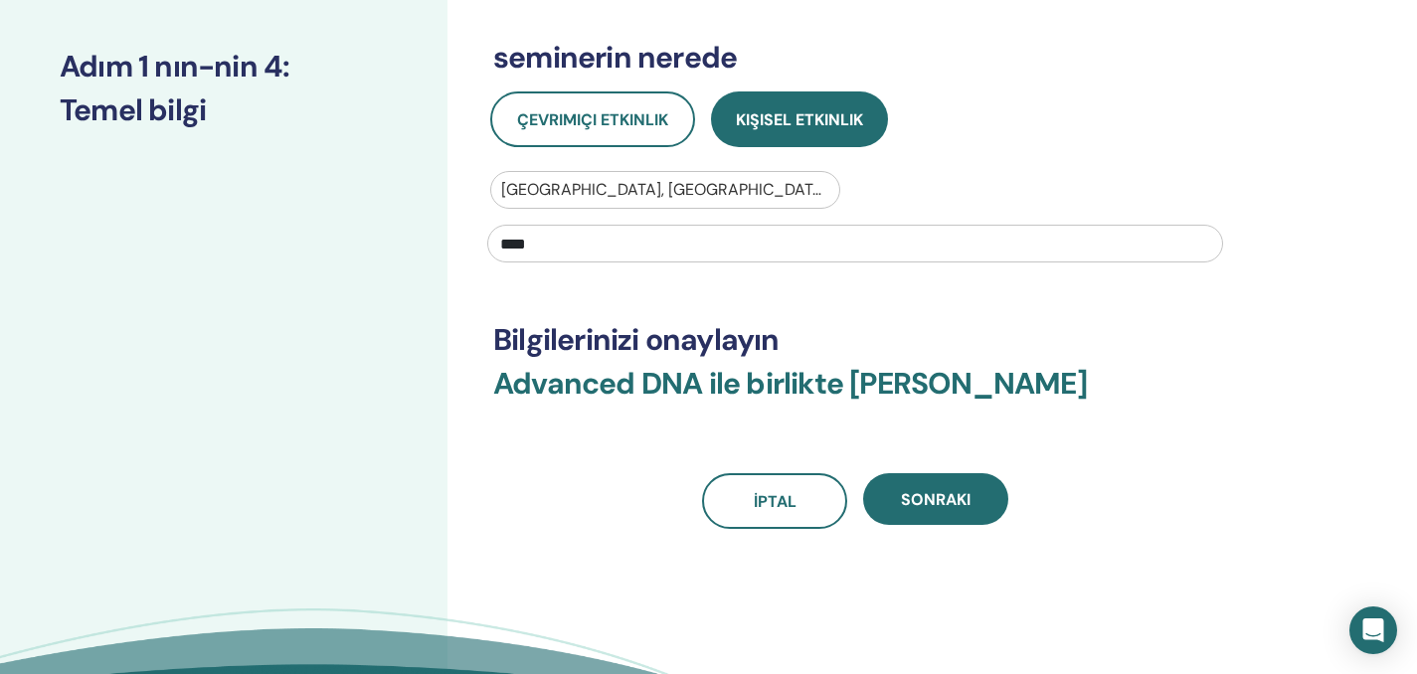
scroll to position [291, 0]
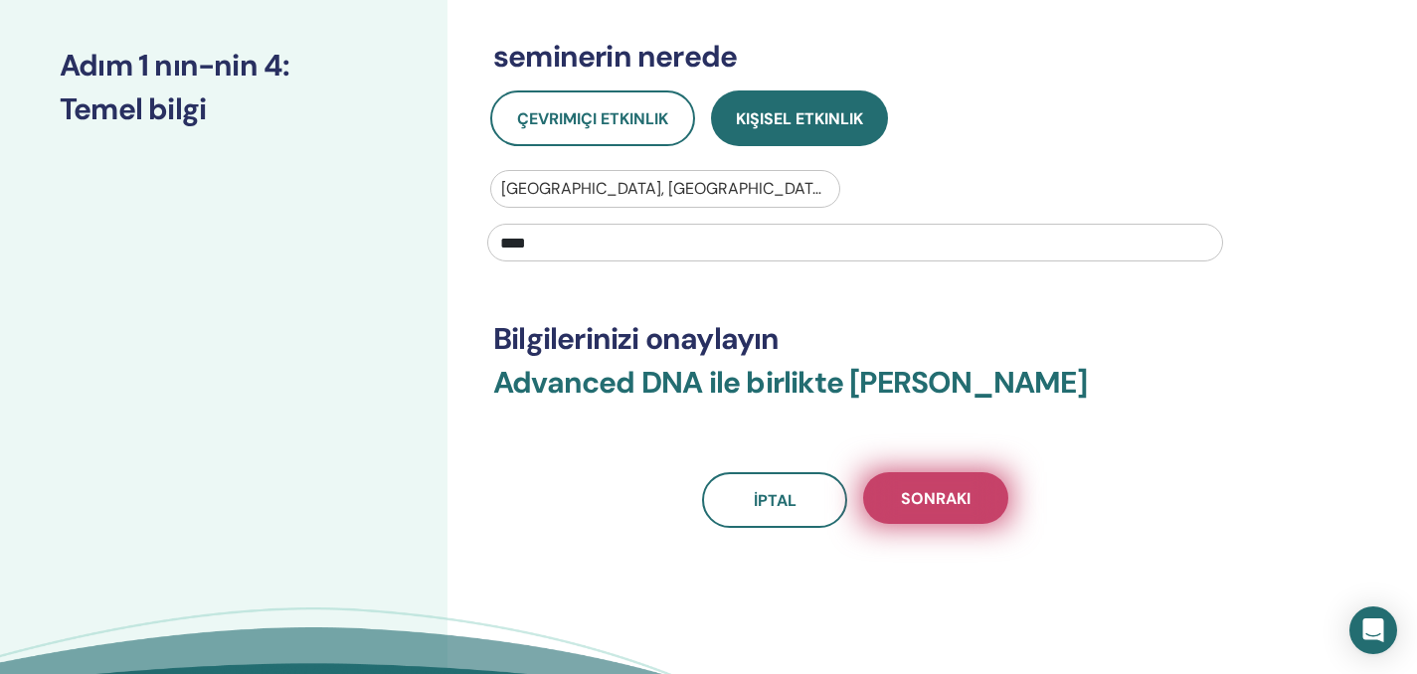
type input "****"
click at [962, 509] on button "Sonraki" at bounding box center [935, 498] width 145 height 52
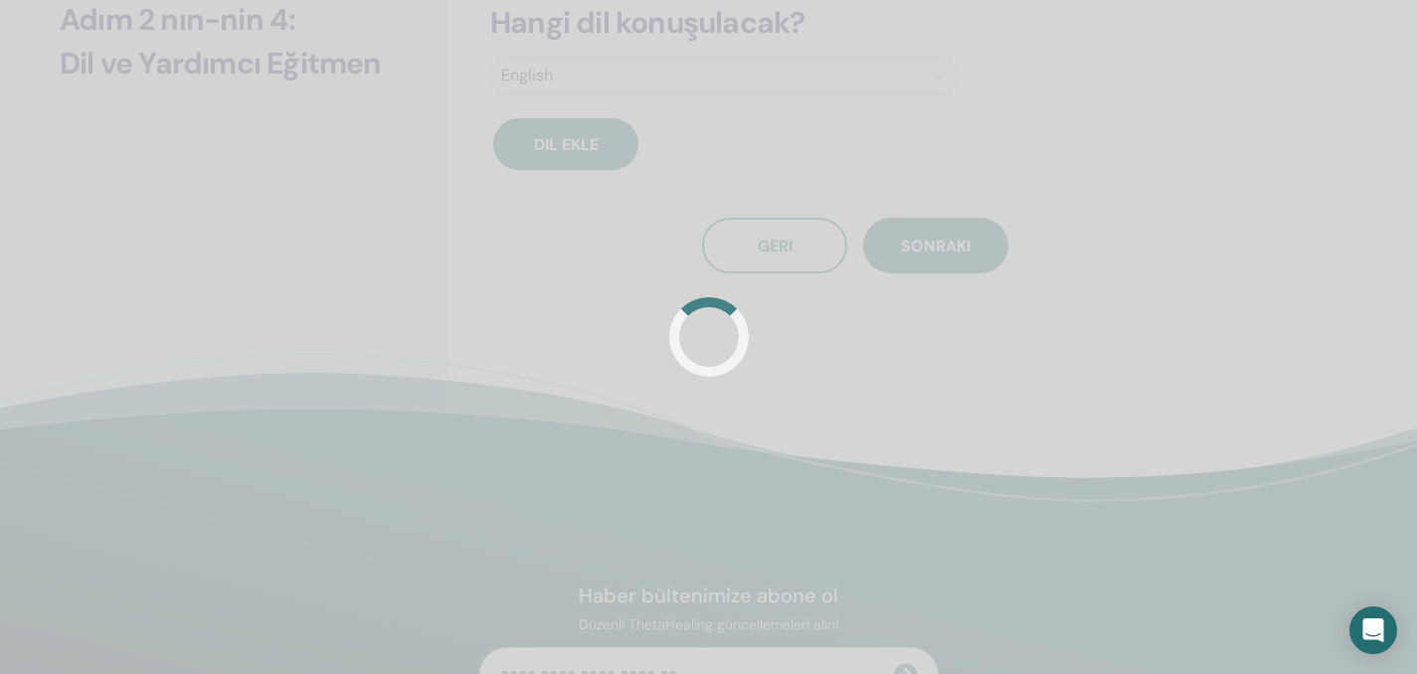
scroll to position [246, 0]
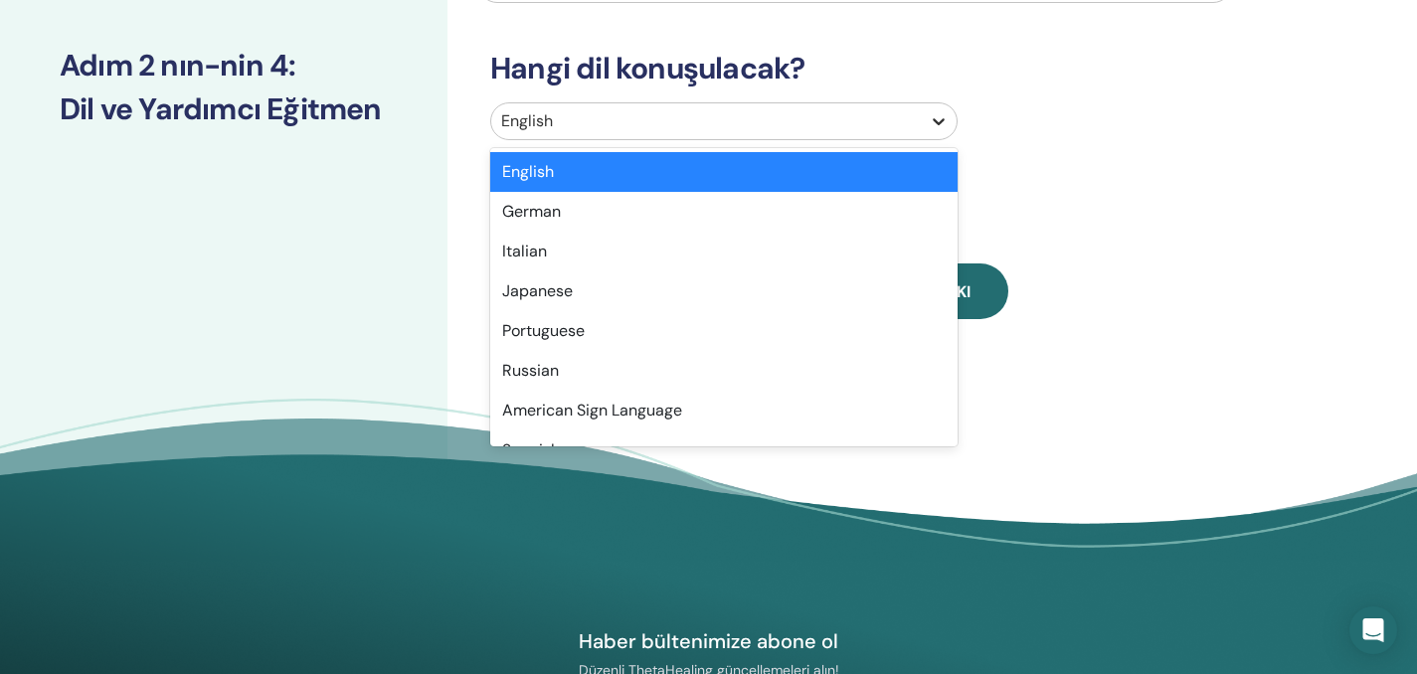
click at [938, 121] on icon at bounding box center [938, 121] width 20 height 20
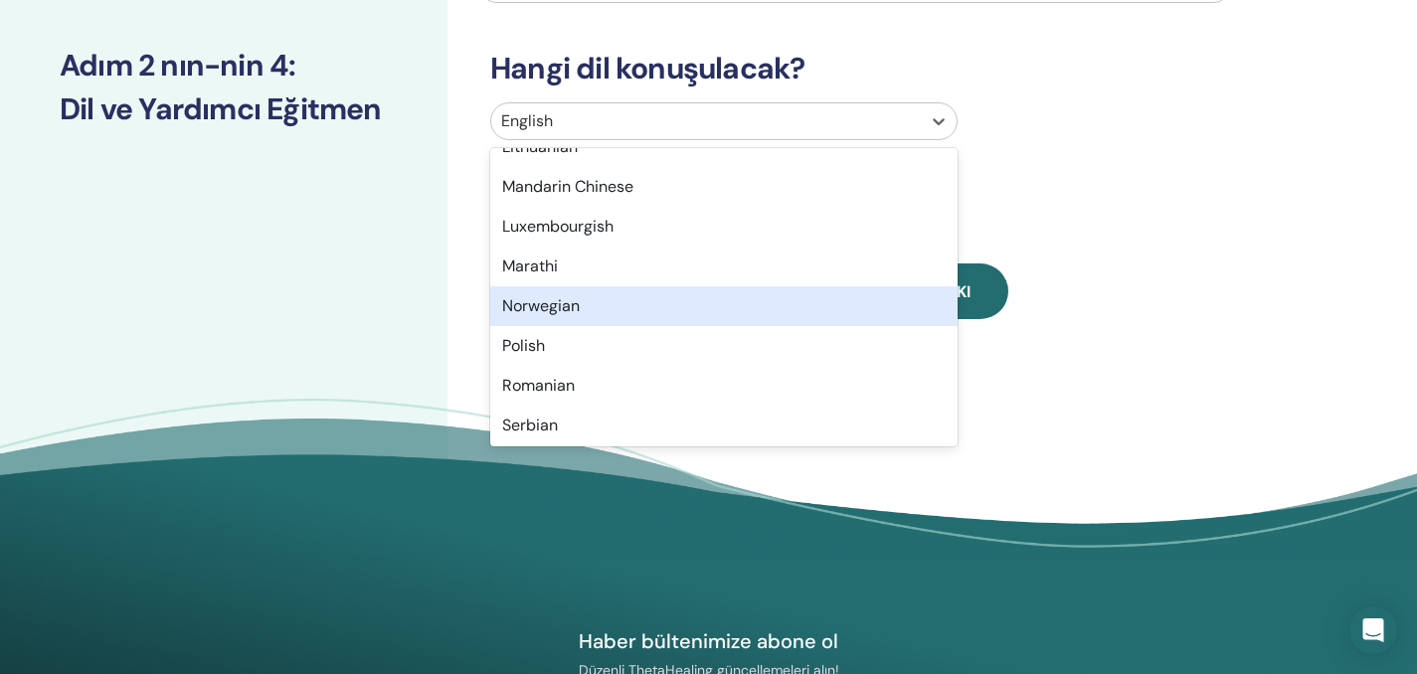
scroll to position [1579, 0]
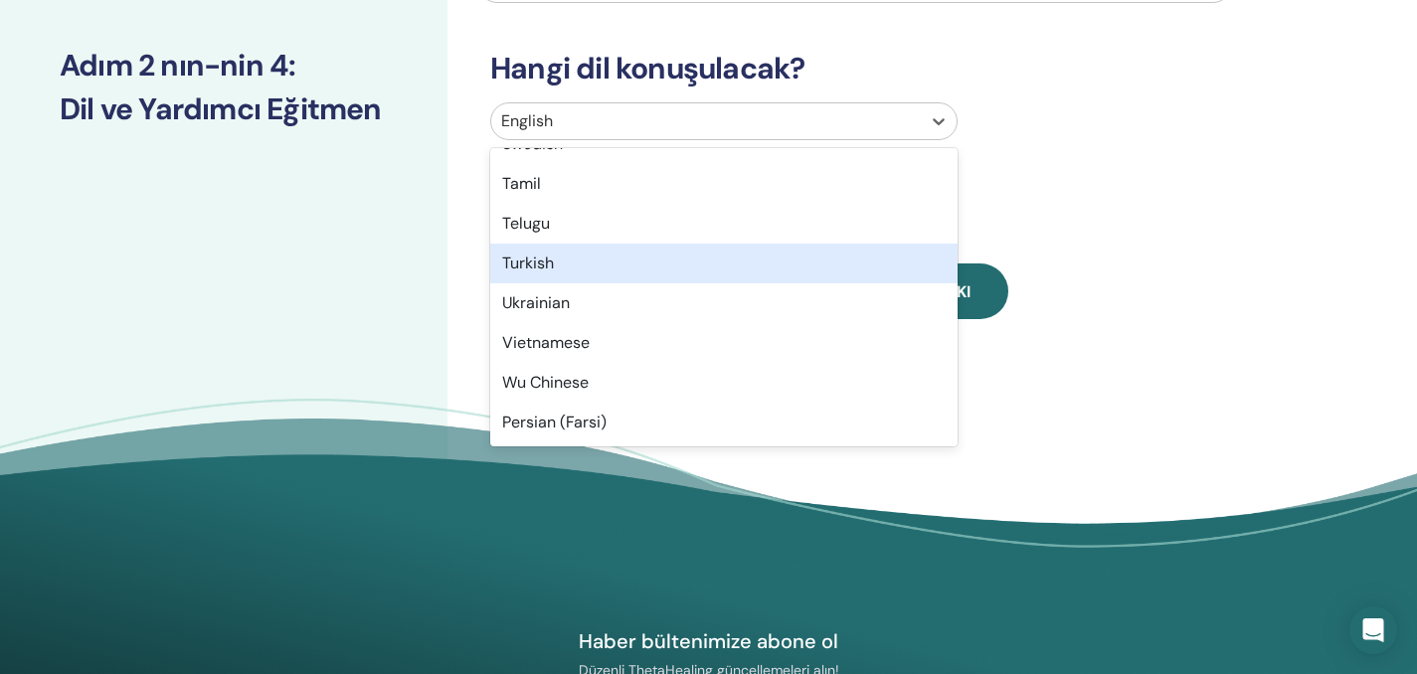
click at [549, 262] on div "Turkish" at bounding box center [723, 264] width 467 height 40
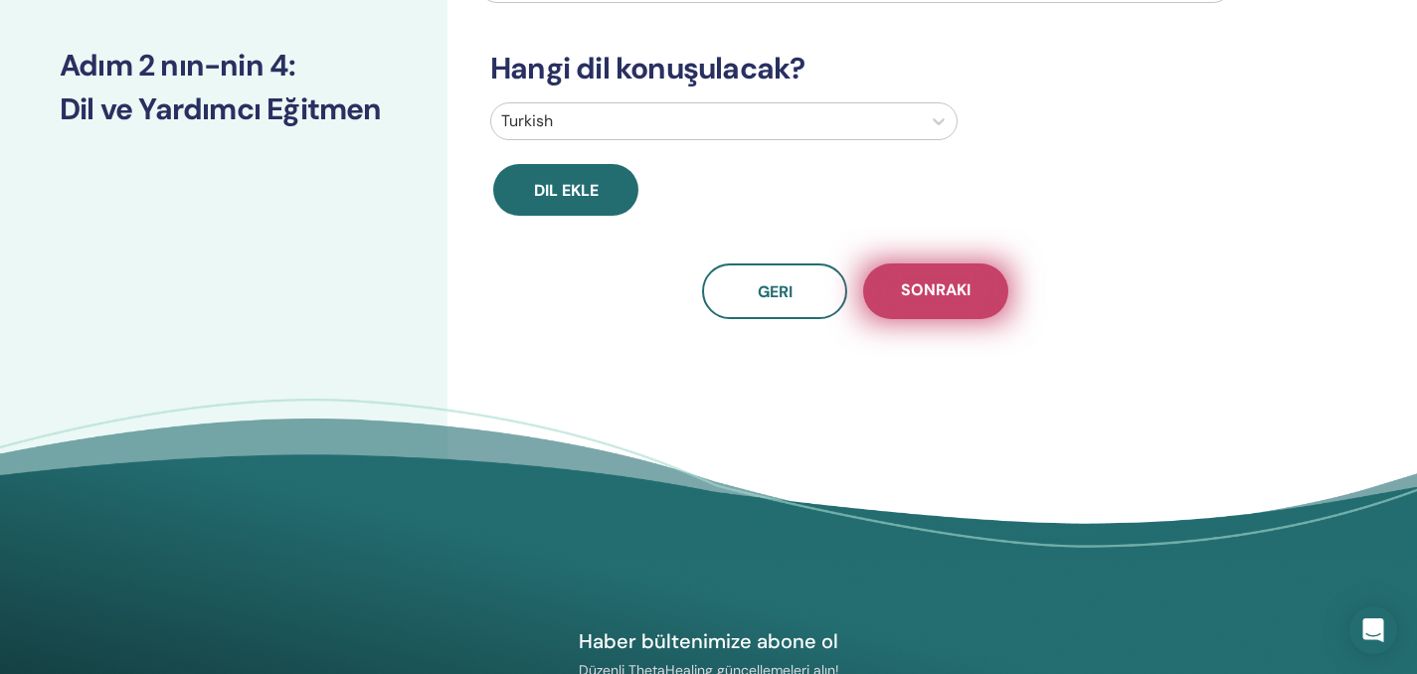
click at [925, 288] on span "Sonraki" at bounding box center [936, 291] width 70 height 25
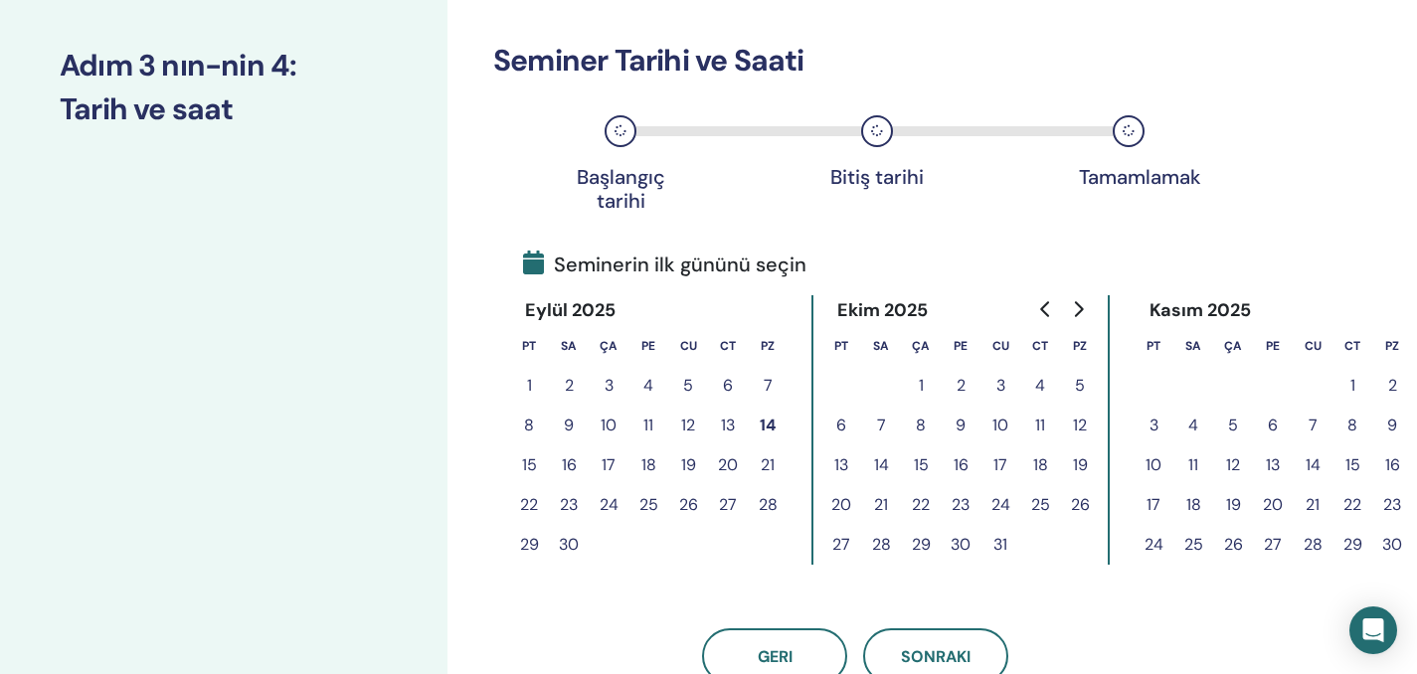
click at [534, 466] on button "15" at bounding box center [529, 465] width 40 height 40
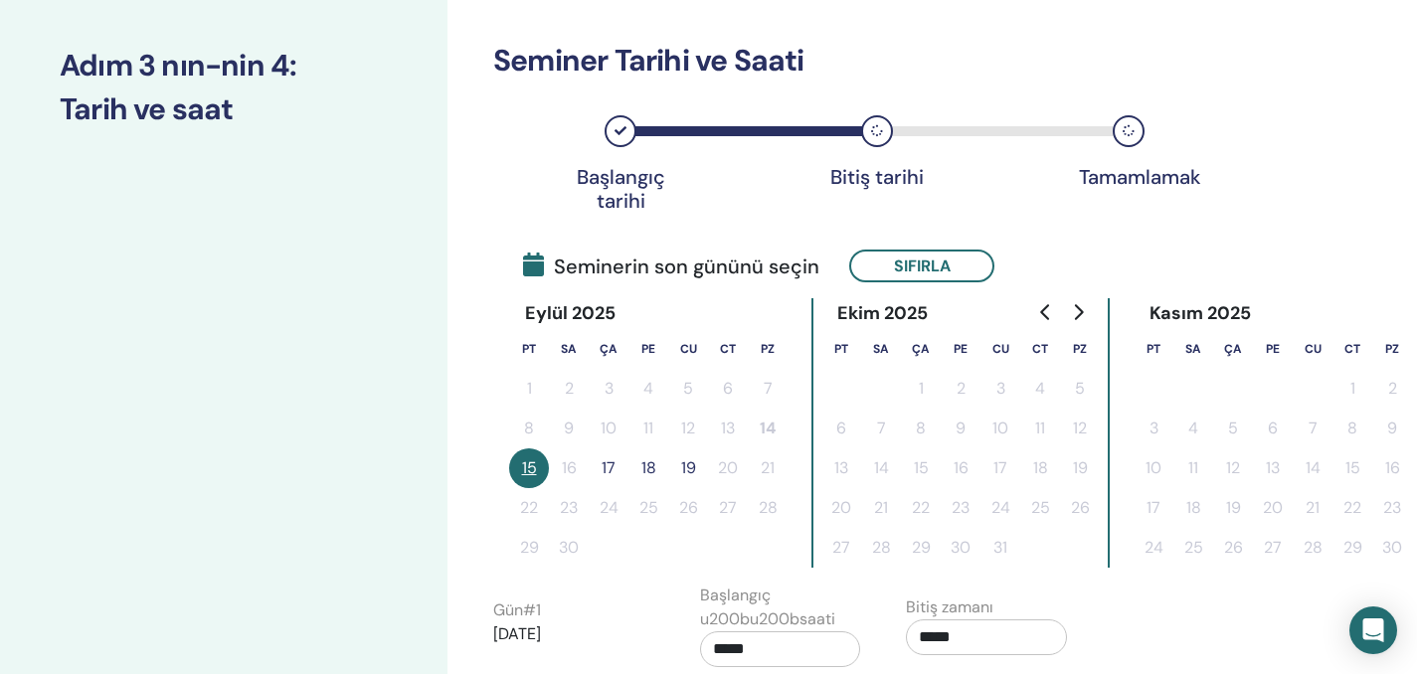
click at [611, 465] on button "17" at bounding box center [608, 468] width 40 height 40
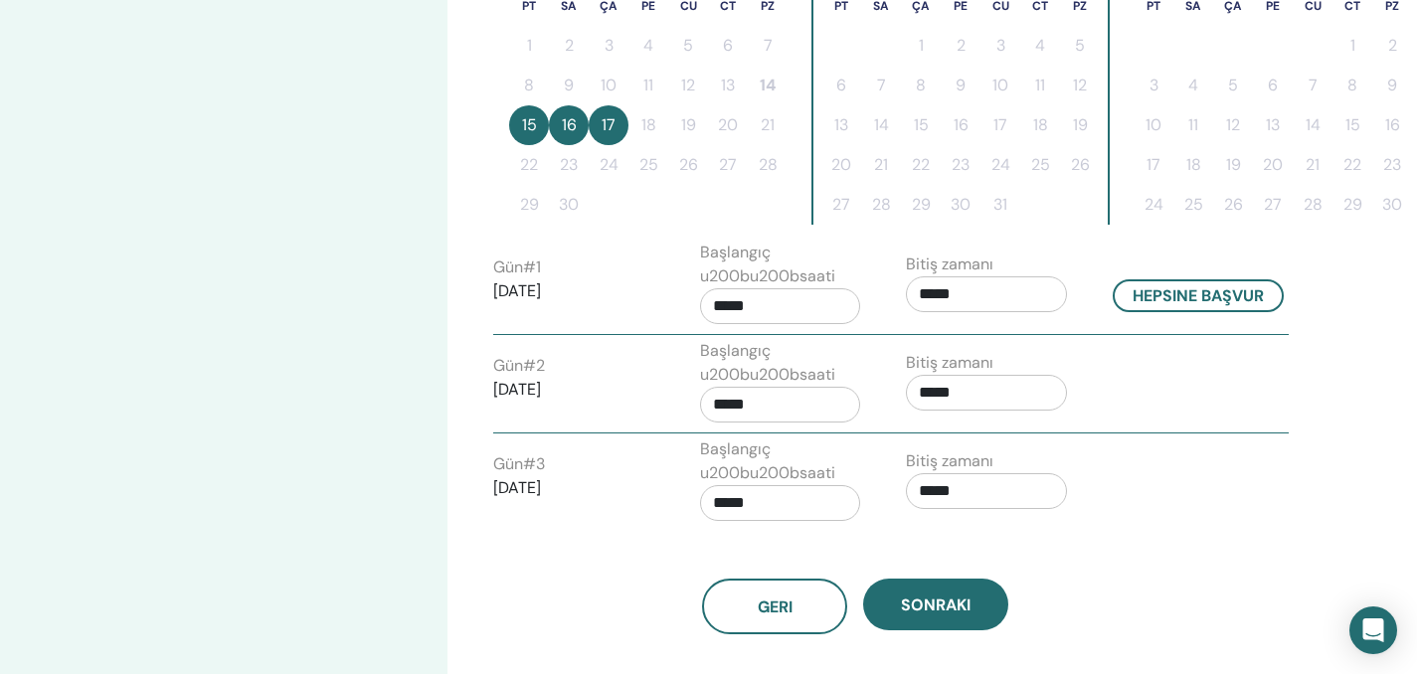
scroll to position [760, 0]
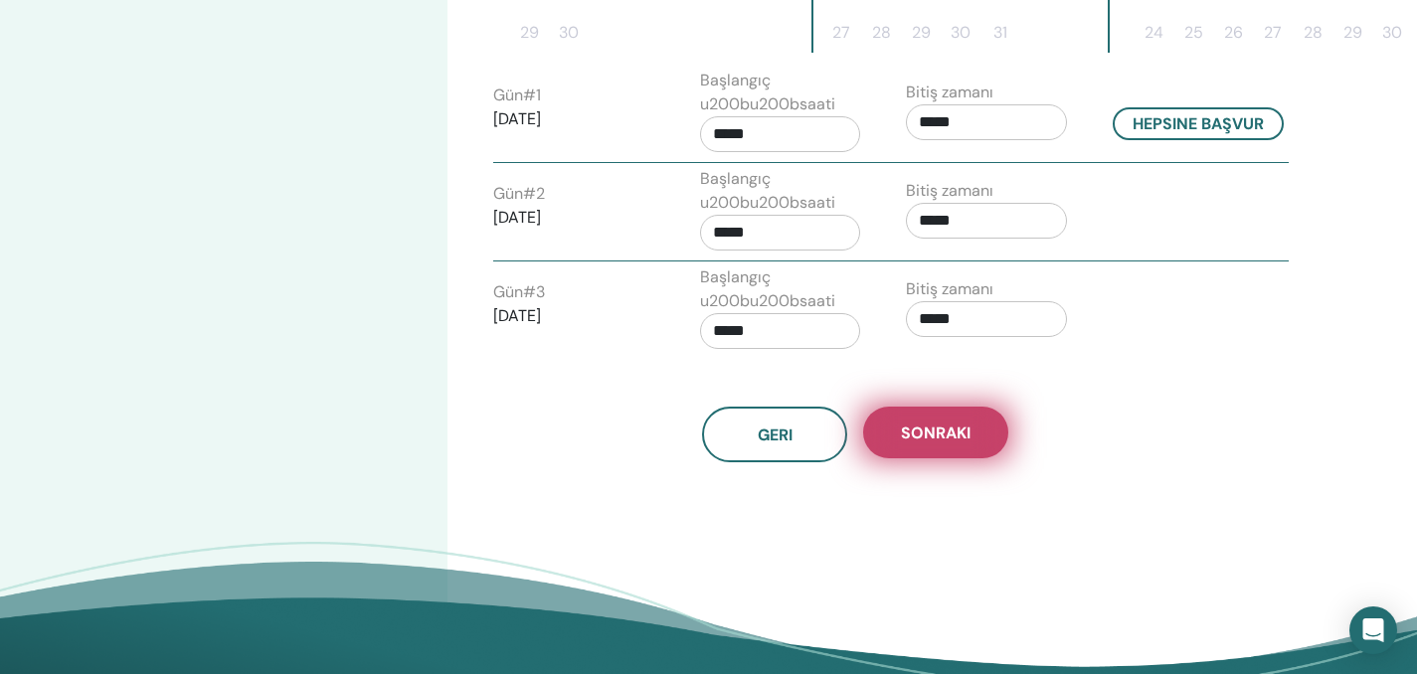
click at [933, 443] on button "Sonraki" at bounding box center [935, 433] width 145 height 52
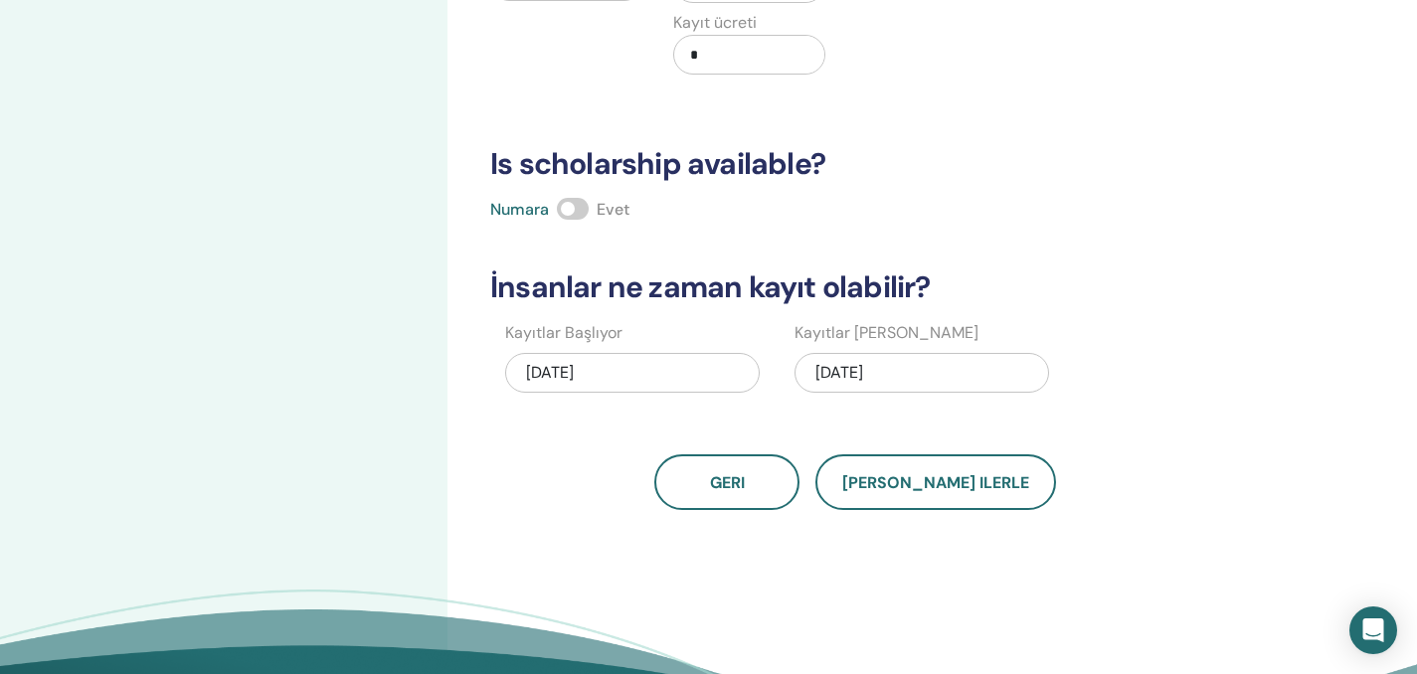
scroll to position [20, 0]
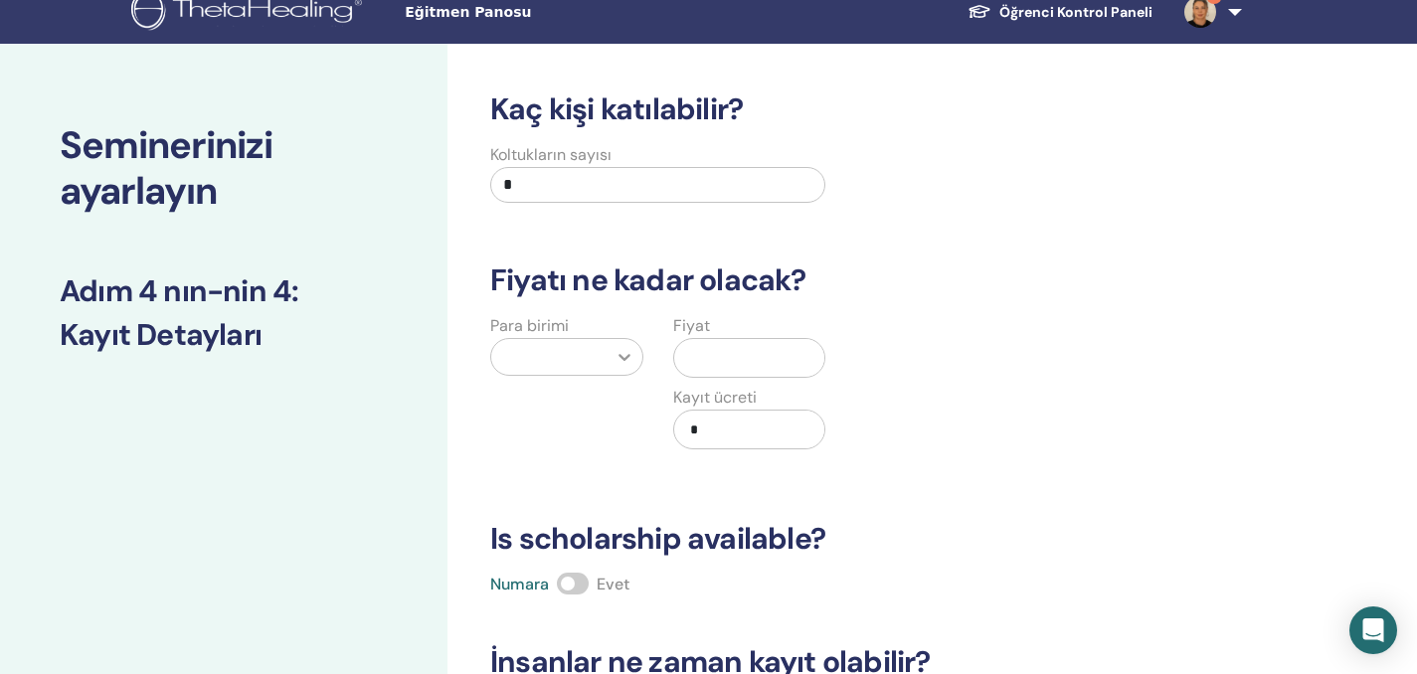
click at [623, 359] on icon at bounding box center [624, 357] width 12 height 7
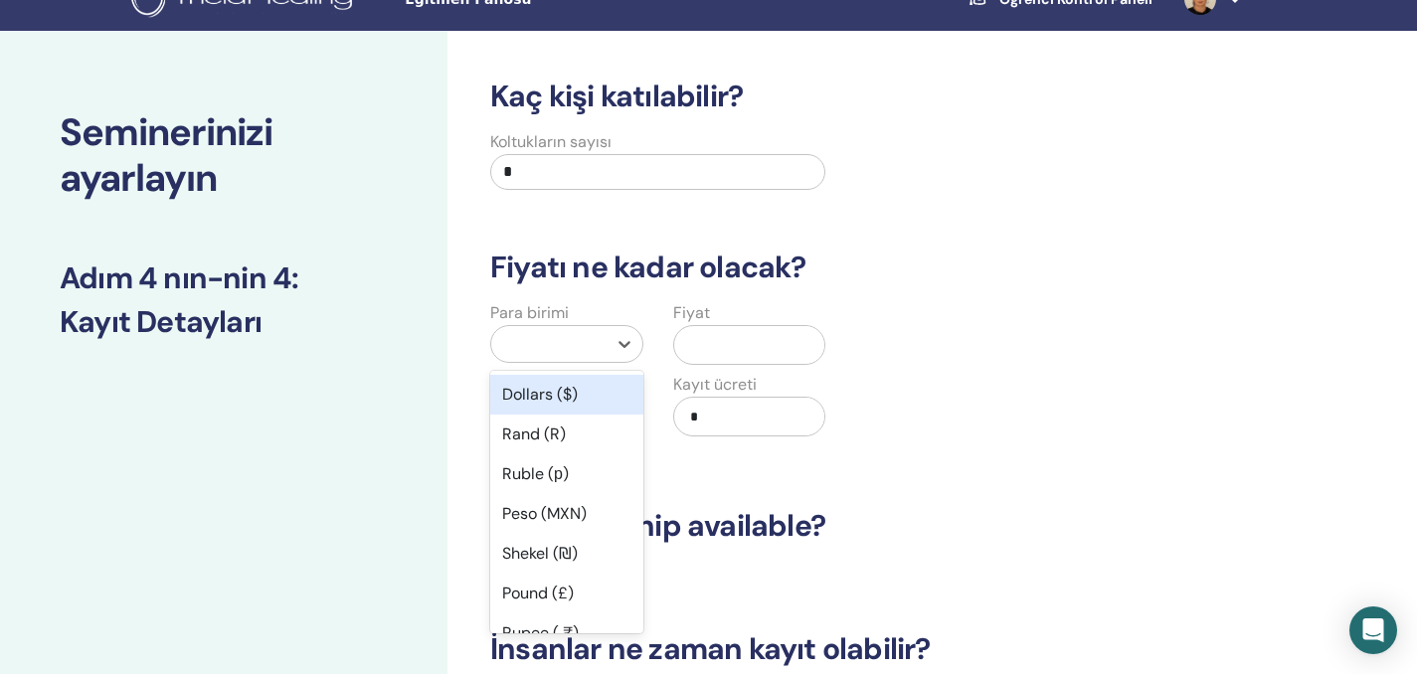
scroll to position [36, 0]
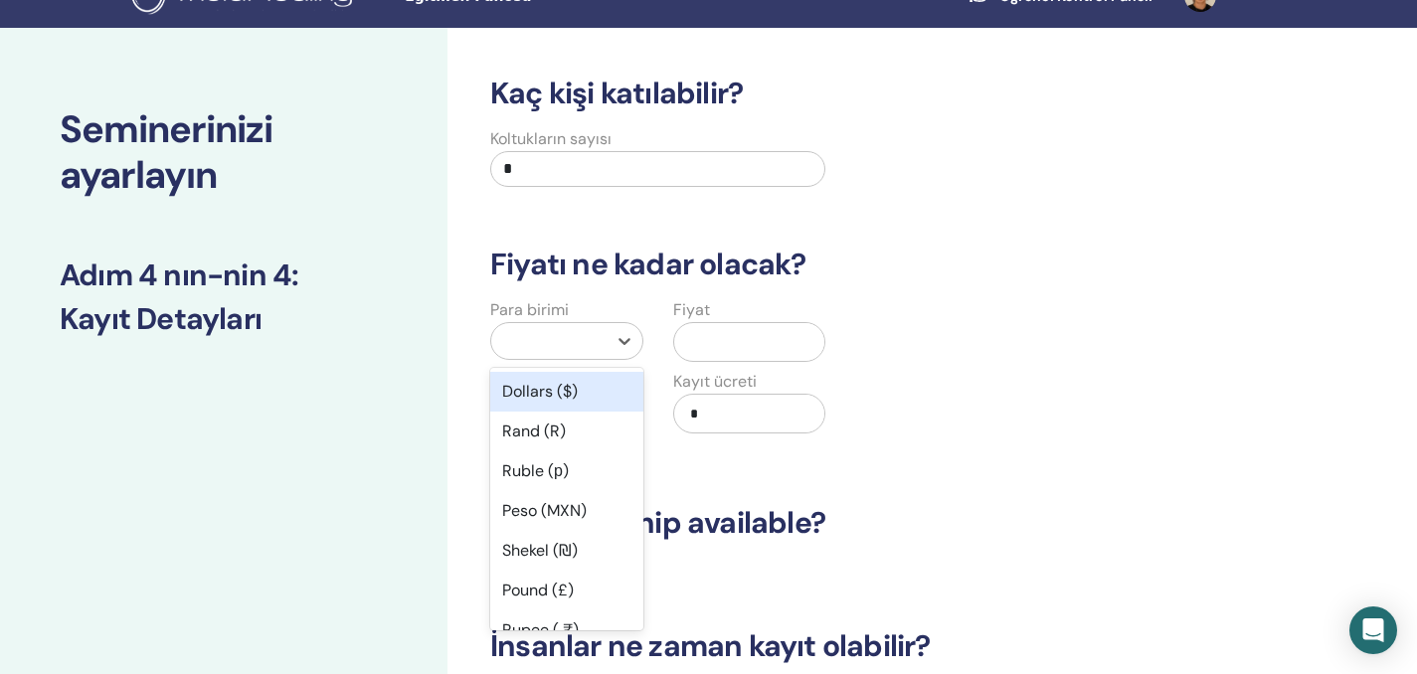
click at [585, 393] on div "Dollars ($)" at bounding box center [566, 392] width 153 height 40
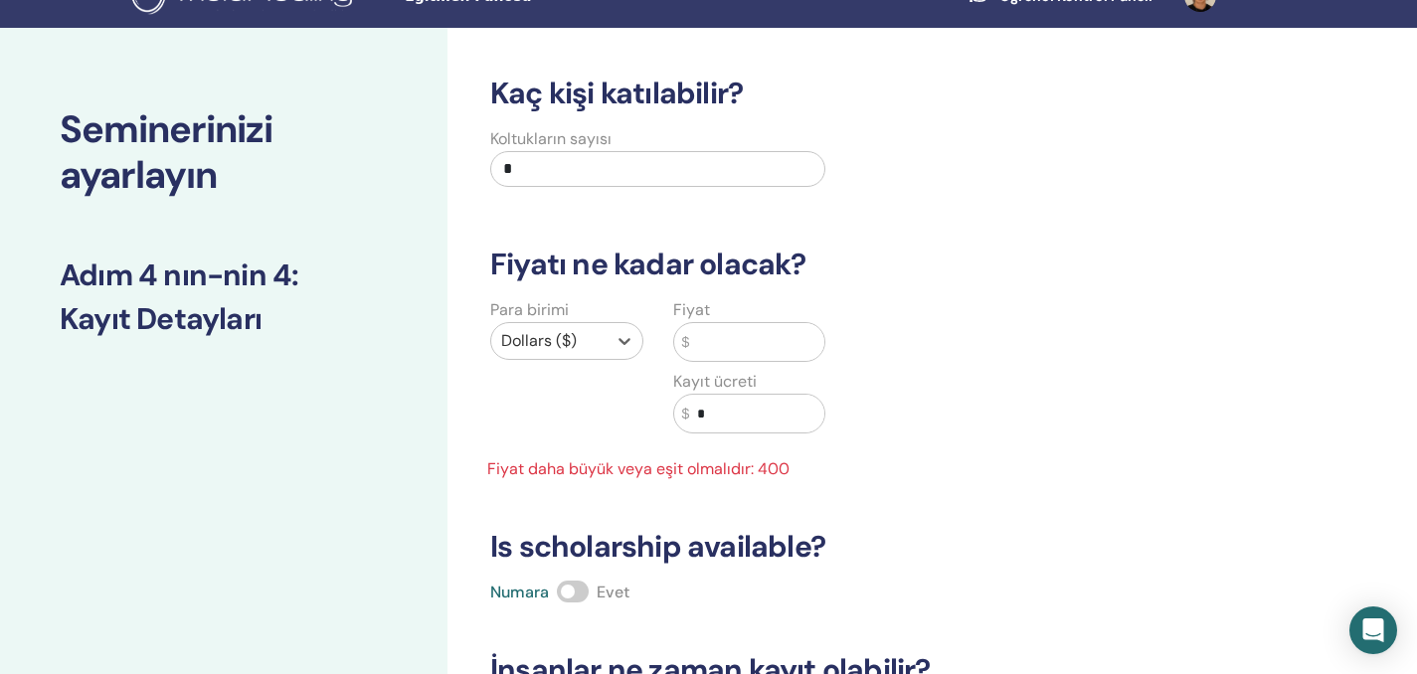
click at [715, 347] on input "text" at bounding box center [756, 342] width 135 height 38
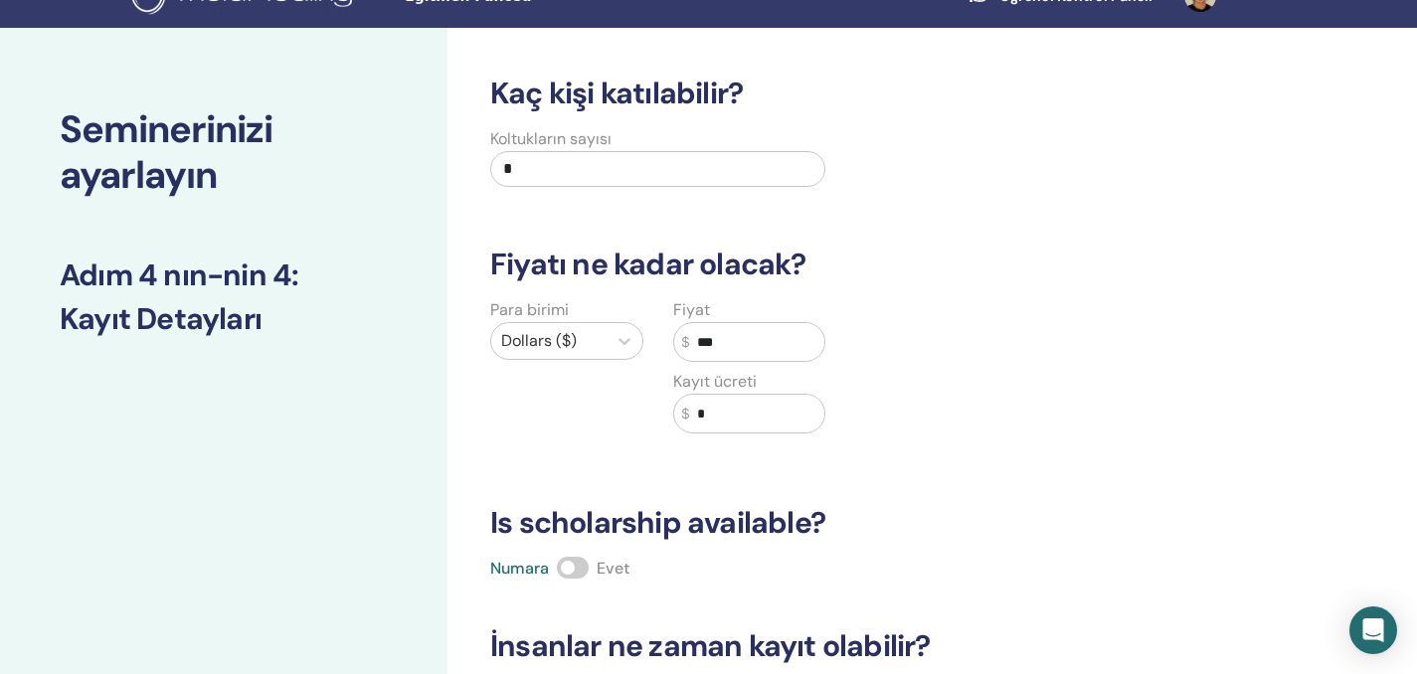
type input "***"
click at [727, 423] on input "*" at bounding box center [756, 414] width 135 height 38
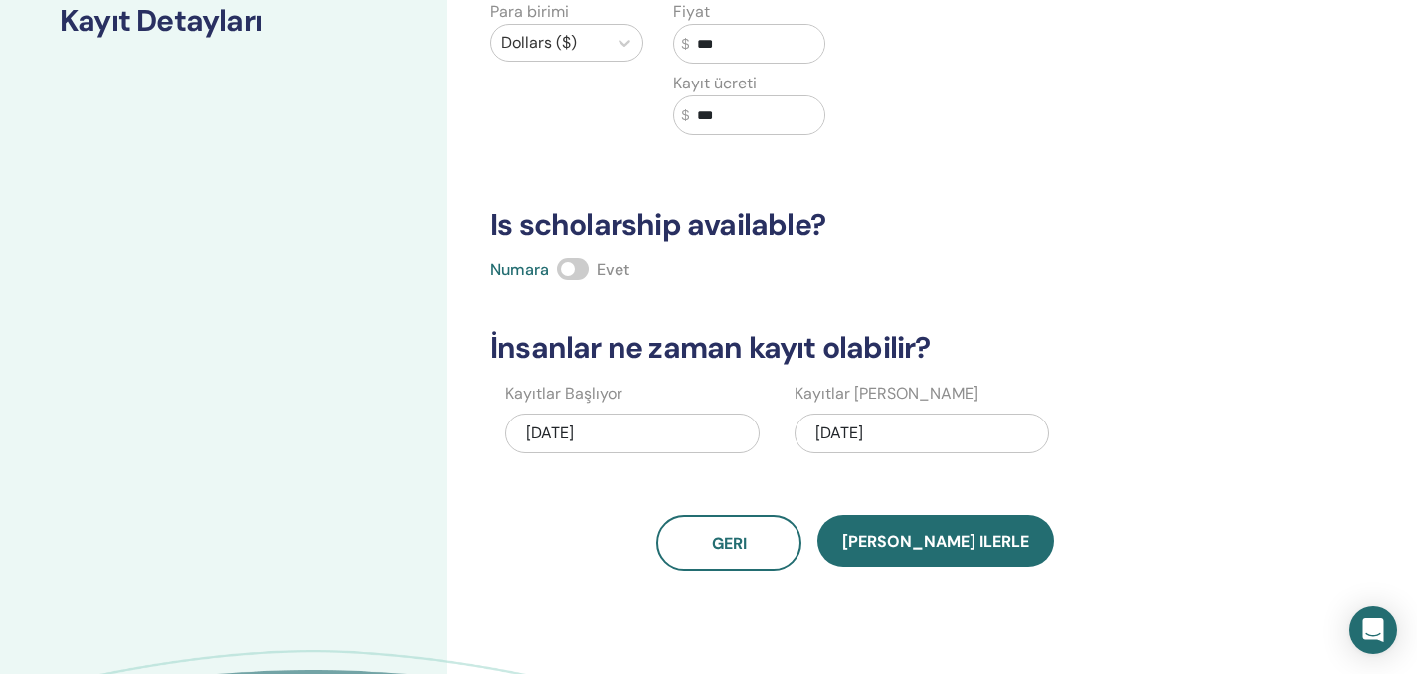
scroll to position [350, 0]
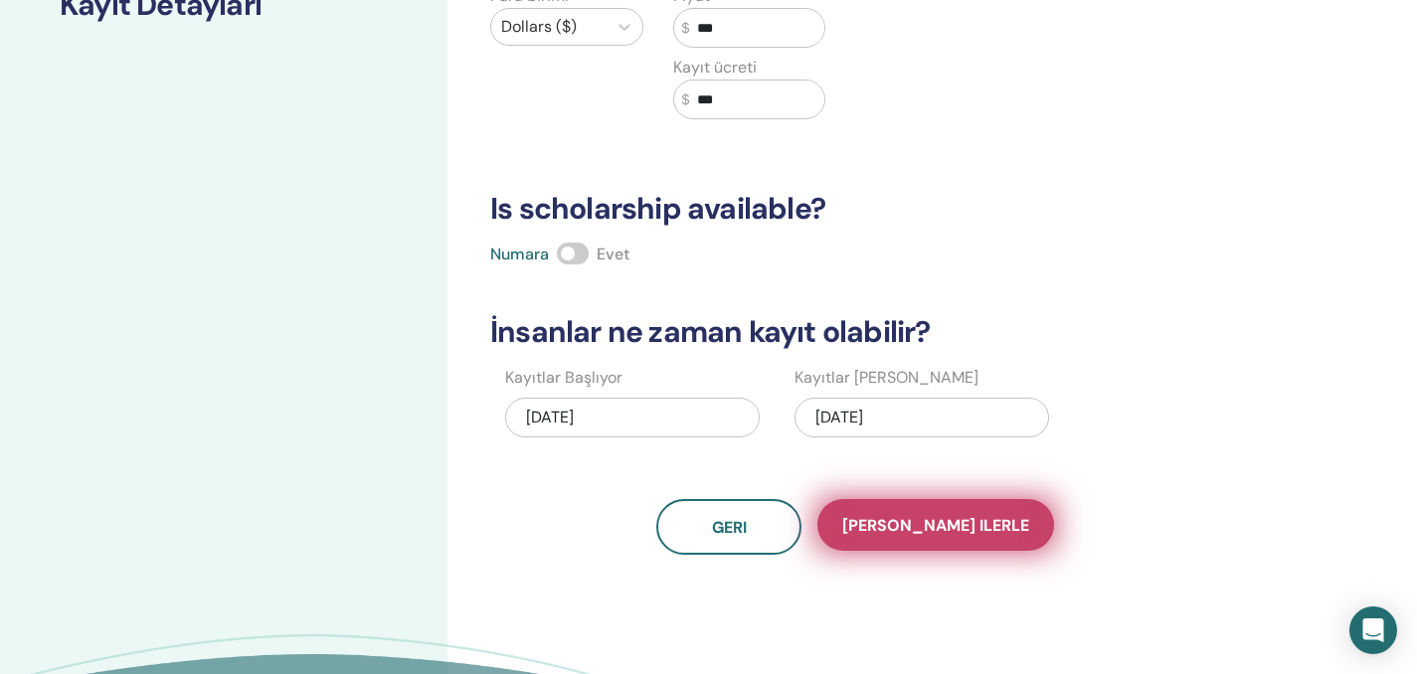
type input "***"
click at [928, 525] on span "[PERSON_NAME] ilerle" at bounding box center [935, 525] width 187 height 21
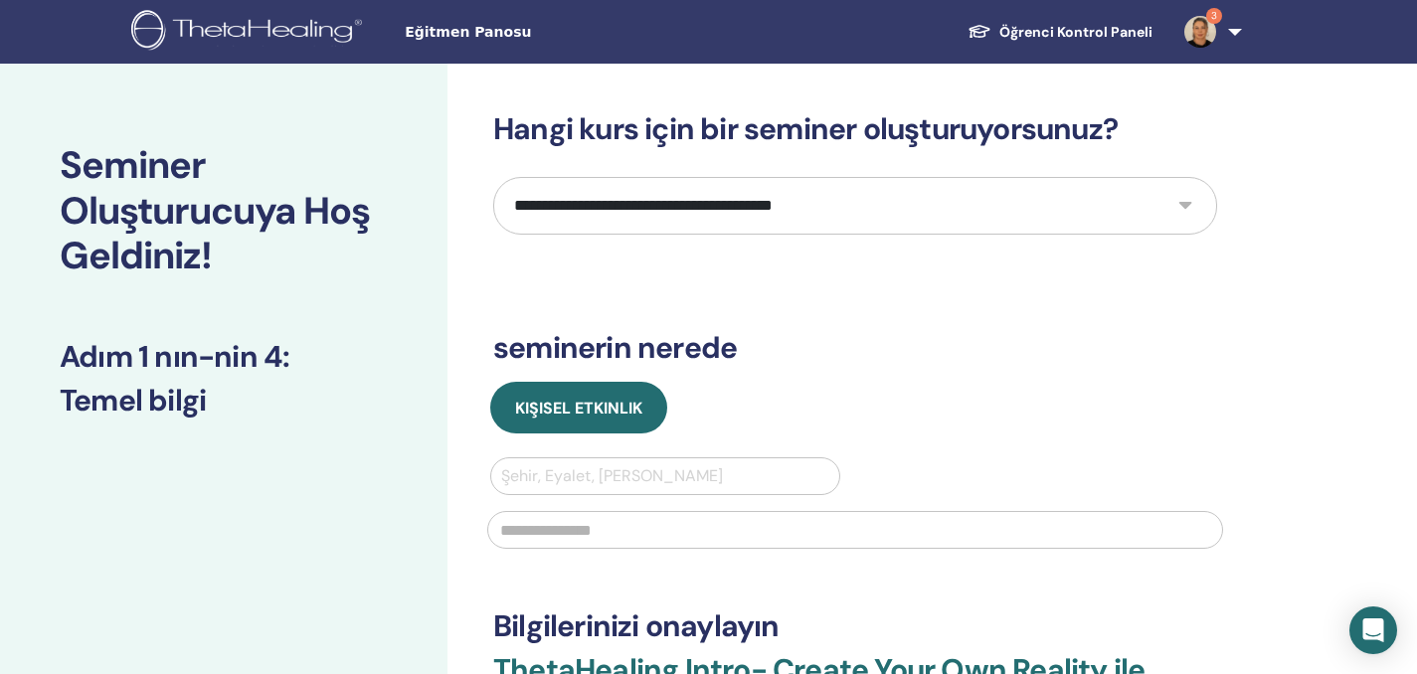
click at [1184, 203] on select "**********" at bounding box center [855, 206] width 724 height 58
select select "*"
click at [493, 177] on select "**********" at bounding box center [855, 206] width 724 height 58
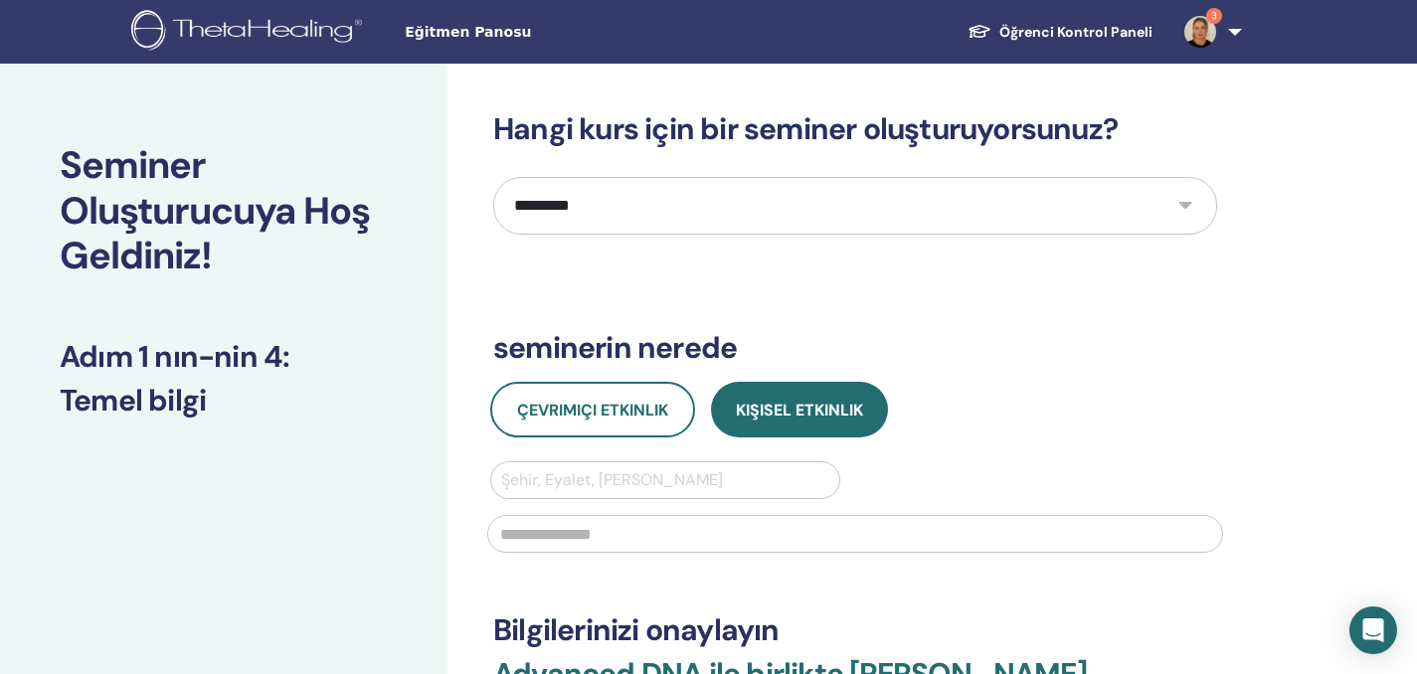
click at [554, 477] on div at bounding box center [665, 480] width 328 height 28
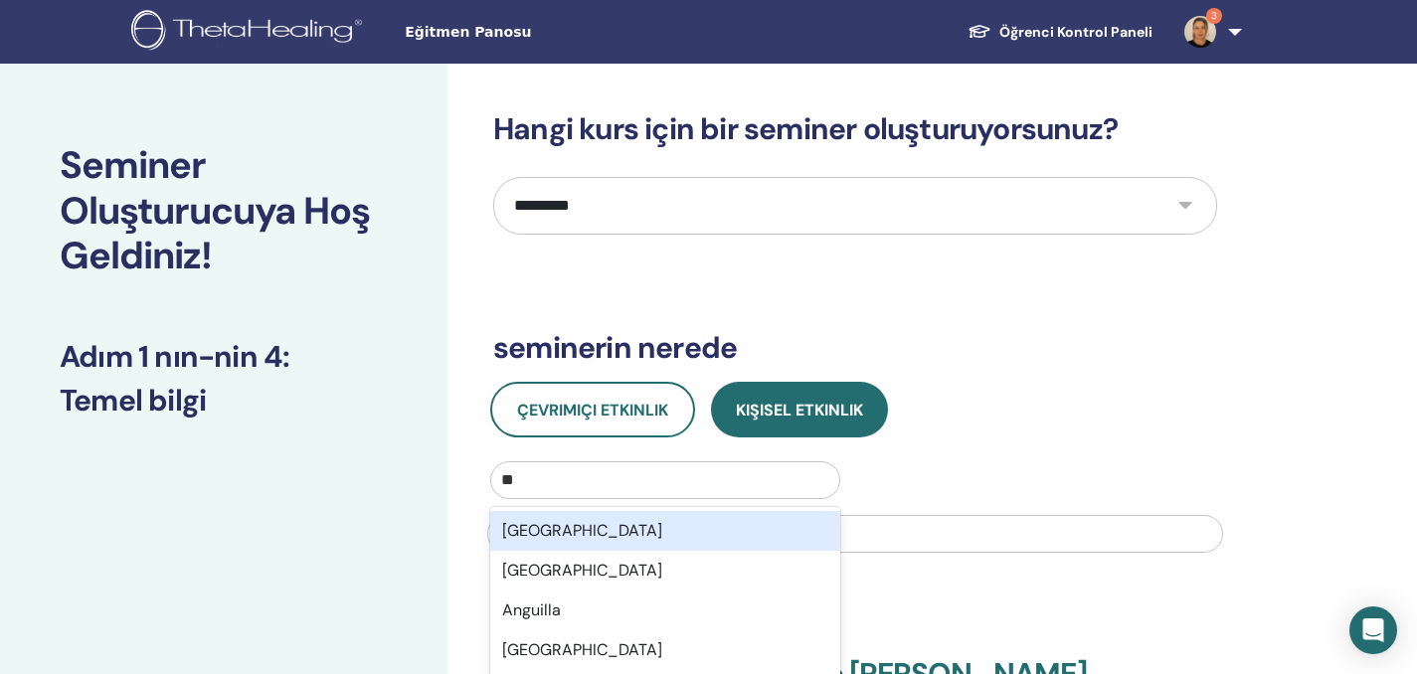
type input "***"
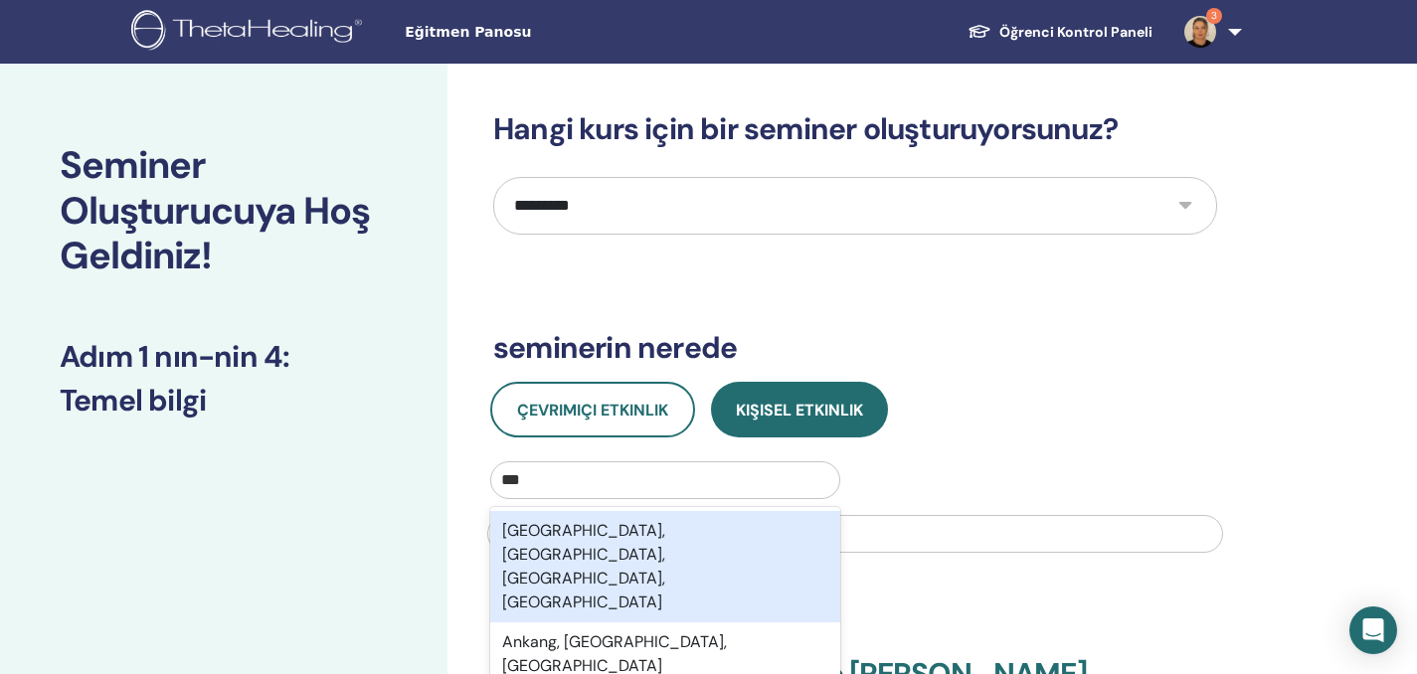
click at [596, 534] on div "[GEOGRAPHIC_DATA], [GEOGRAPHIC_DATA], [GEOGRAPHIC_DATA], [GEOGRAPHIC_DATA]" at bounding box center [665, 566] width 350 height 111
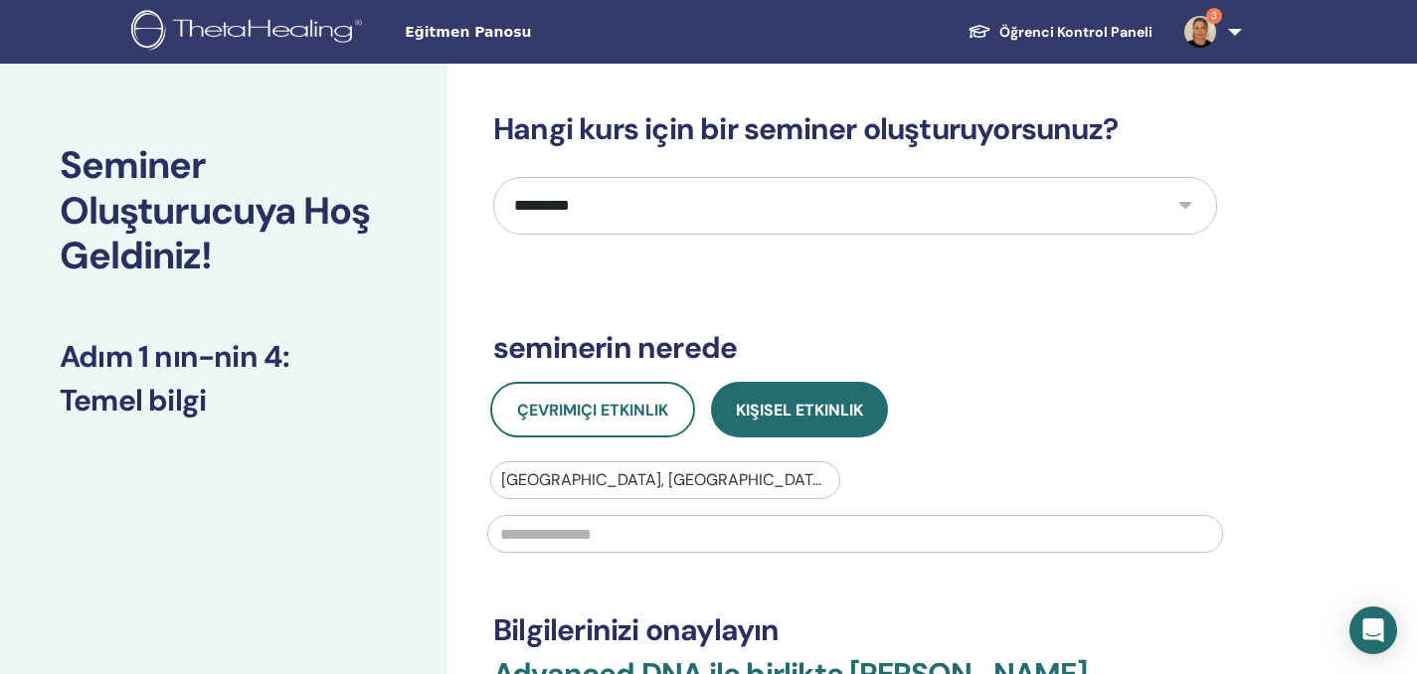
click at [597, 534] on input "text" at bounding box center [855, 534] width 736 height 38
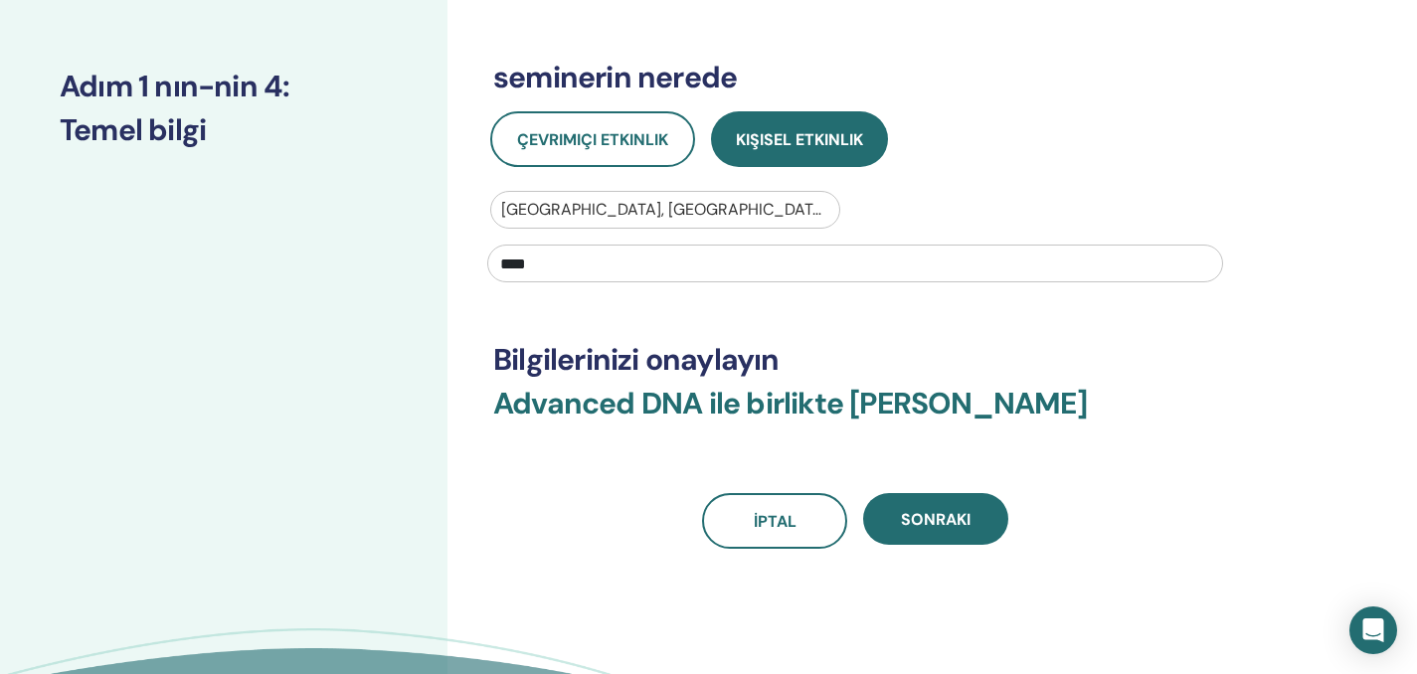
scroll to position [287, 0]
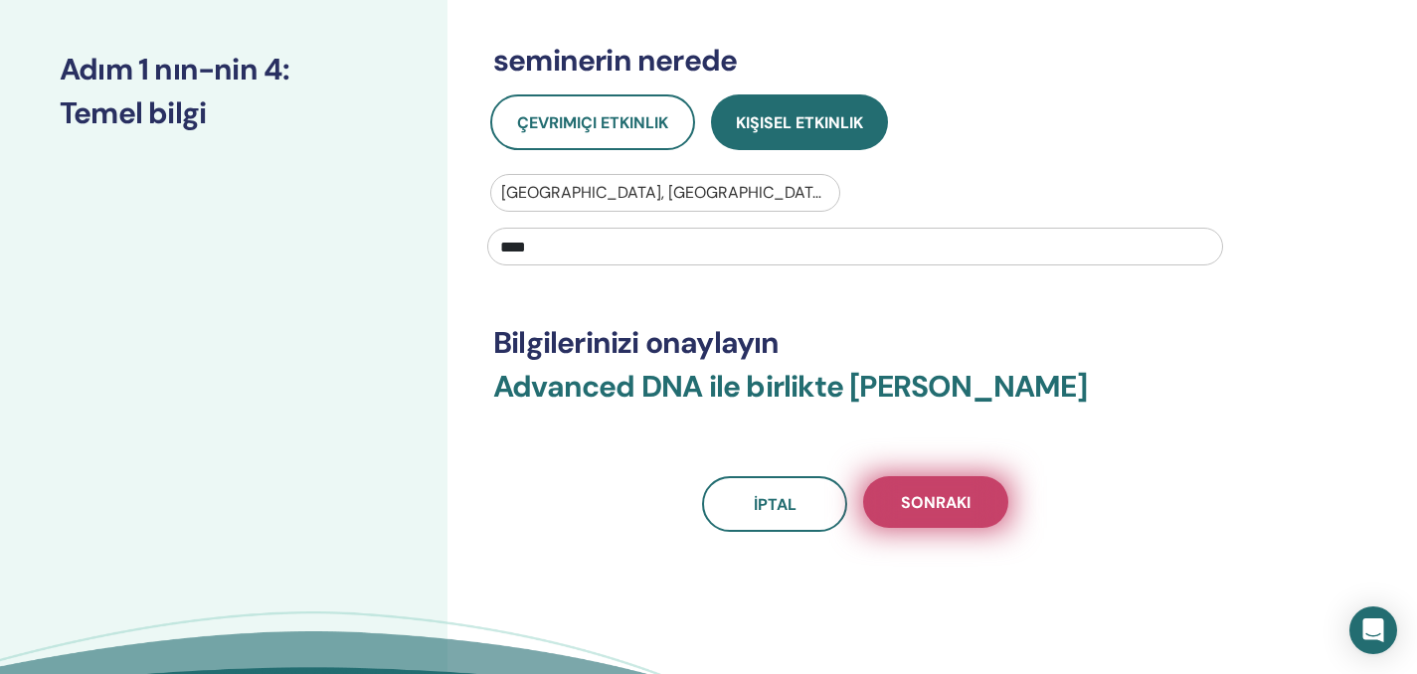
type input "****"
click at [940, 506] on span "Sonraki" at bounding box center [936, 502] width 70 height 21
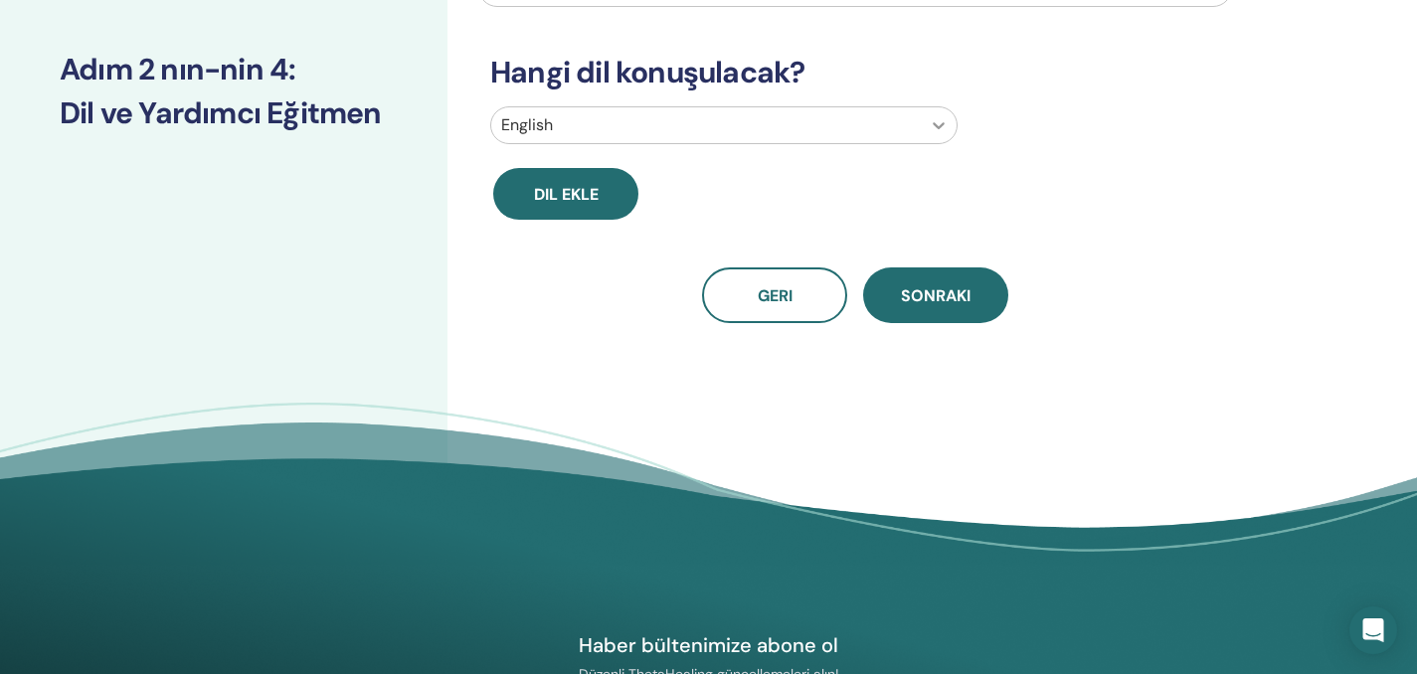
click at [936, 117] on icon at bounding box center [938, 125] width 20 height 20
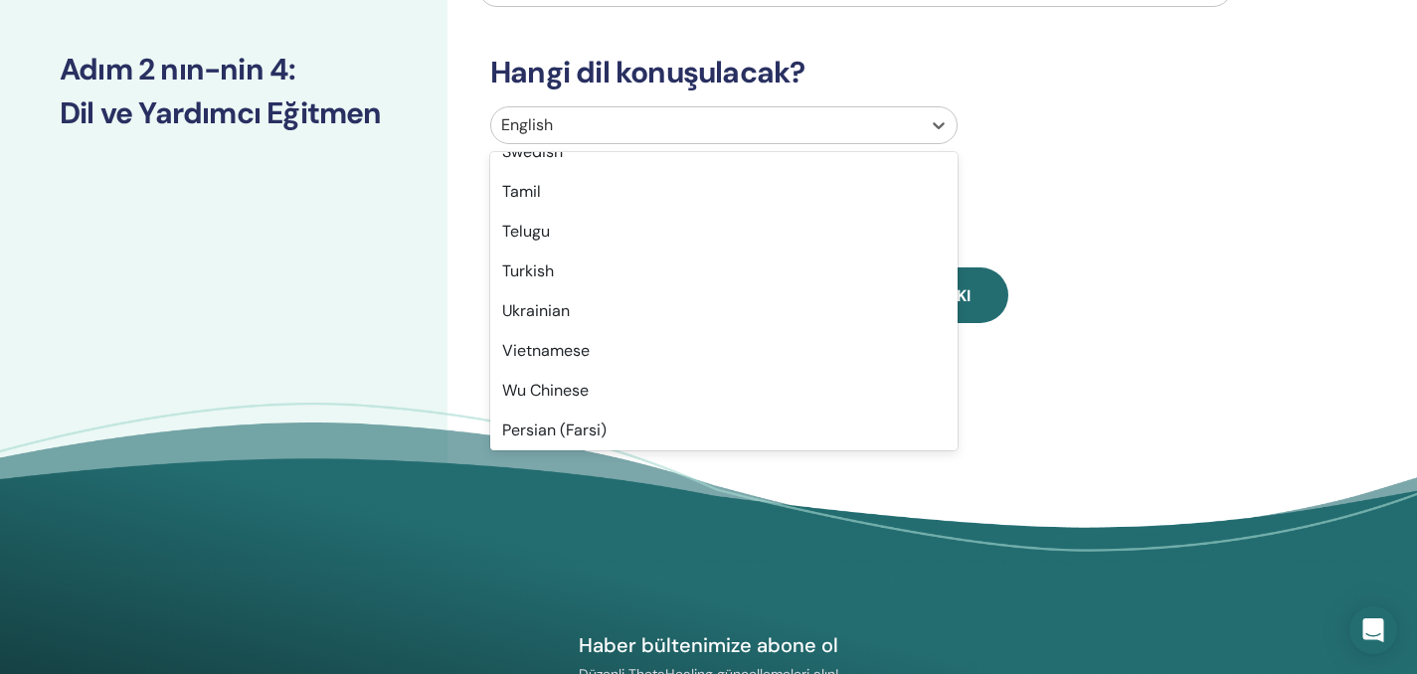
scroll to position [1579, 0]
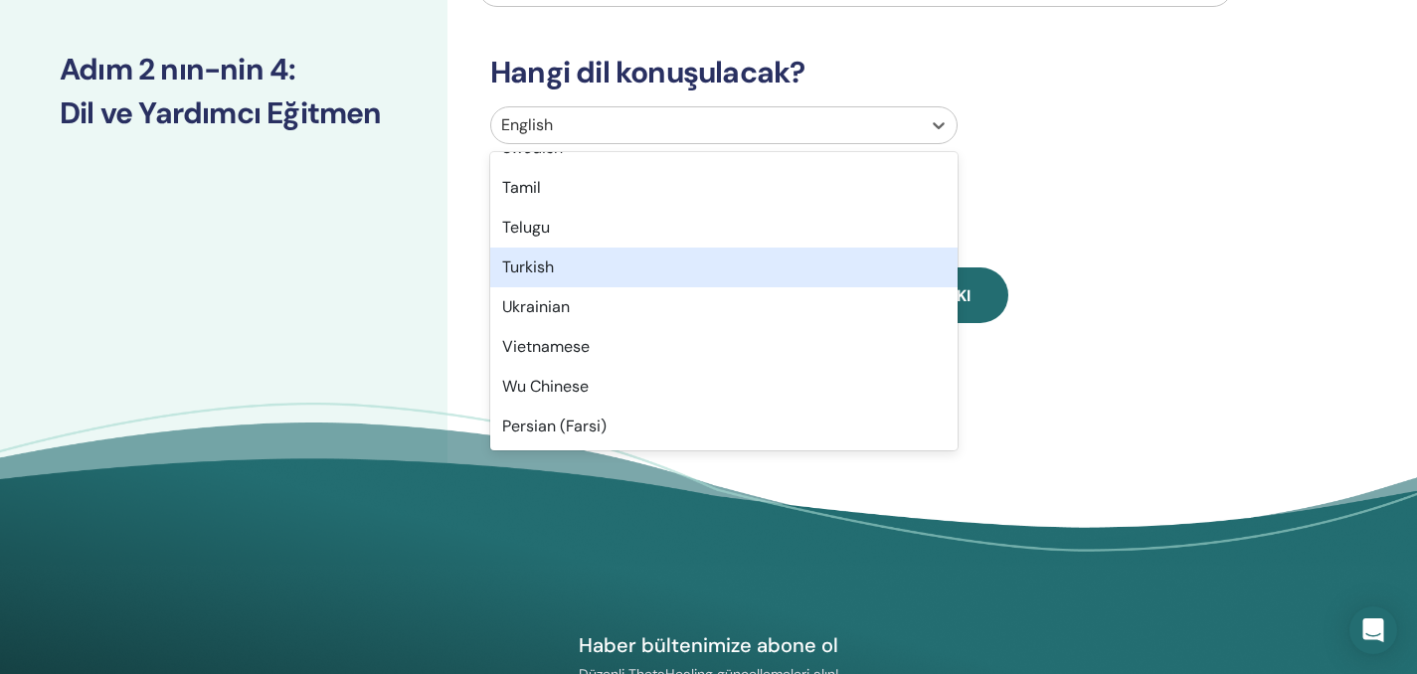
click at [563, 268] on div "Turkish" at bounding box center [723, 268] width 467 height 40
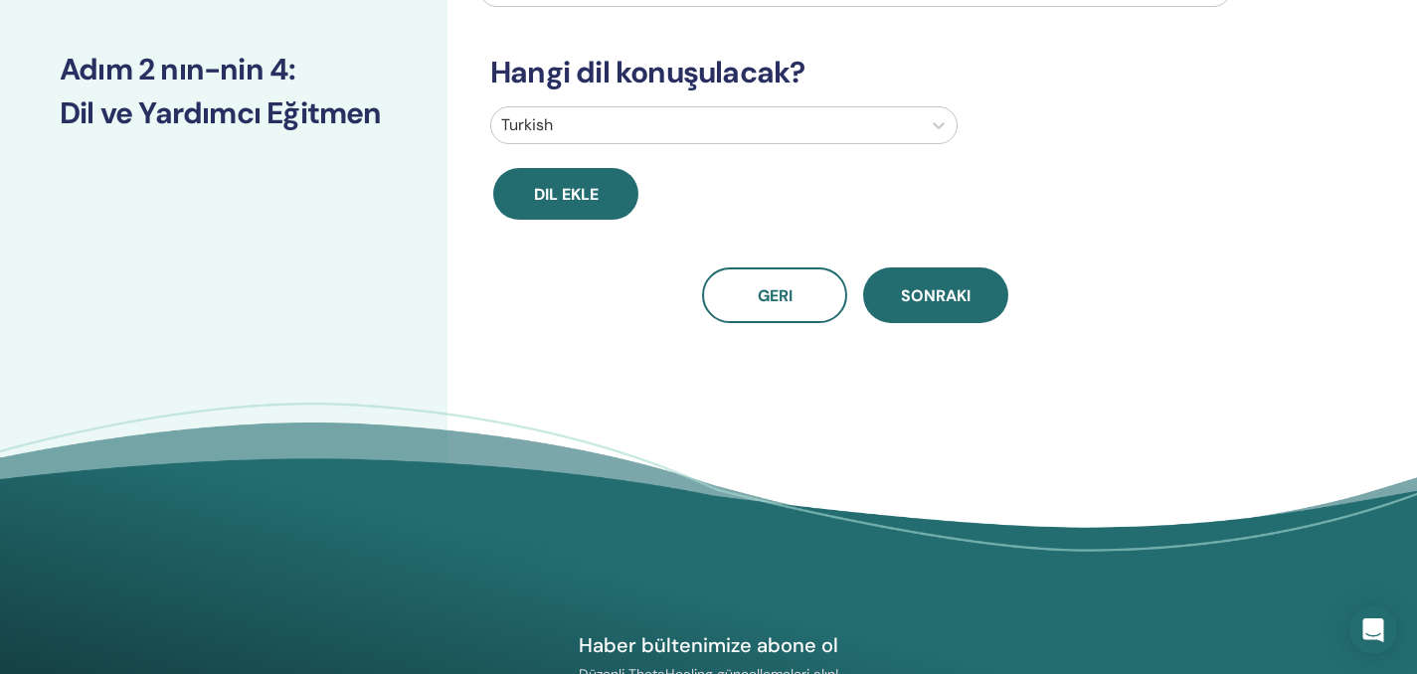
click at [927, 294] on span "Sonraki" at bounding box center [936, 295] width 70 height 21
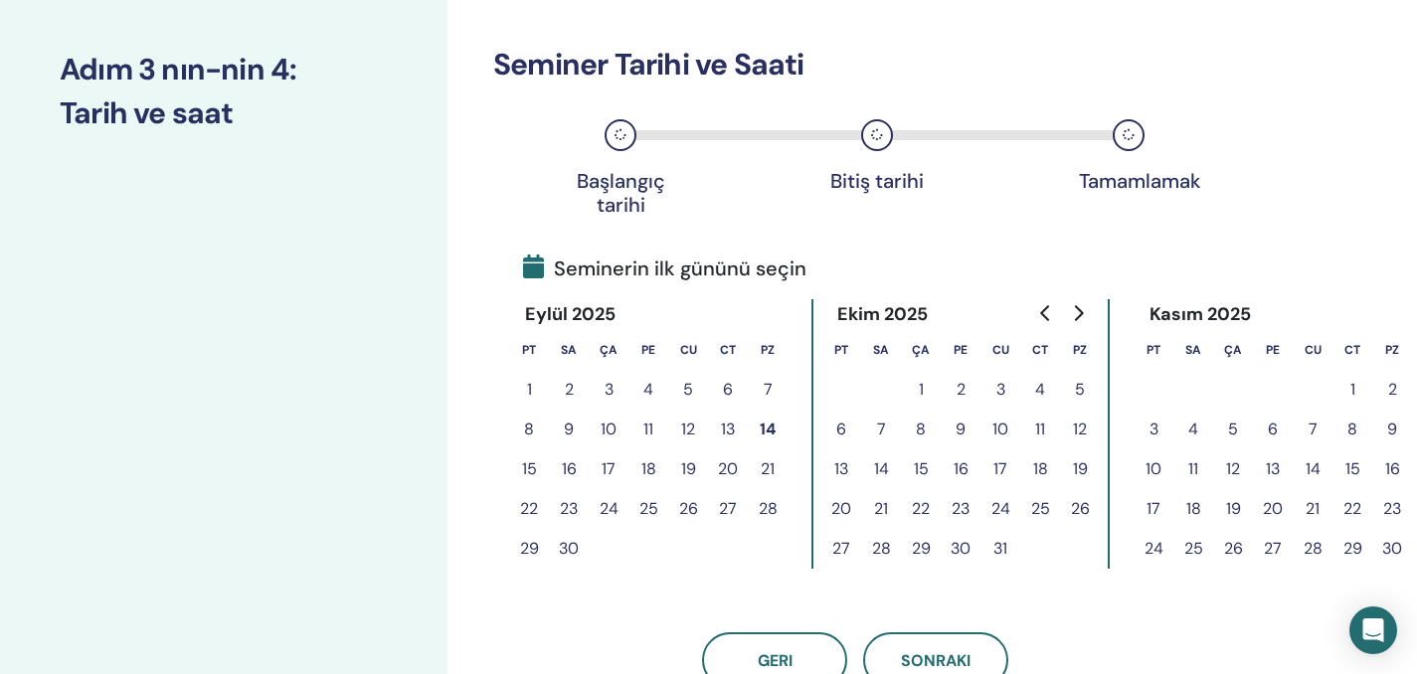
click at [533, 470] on button "15" at bounding box center [529, 469] width 40 height 40
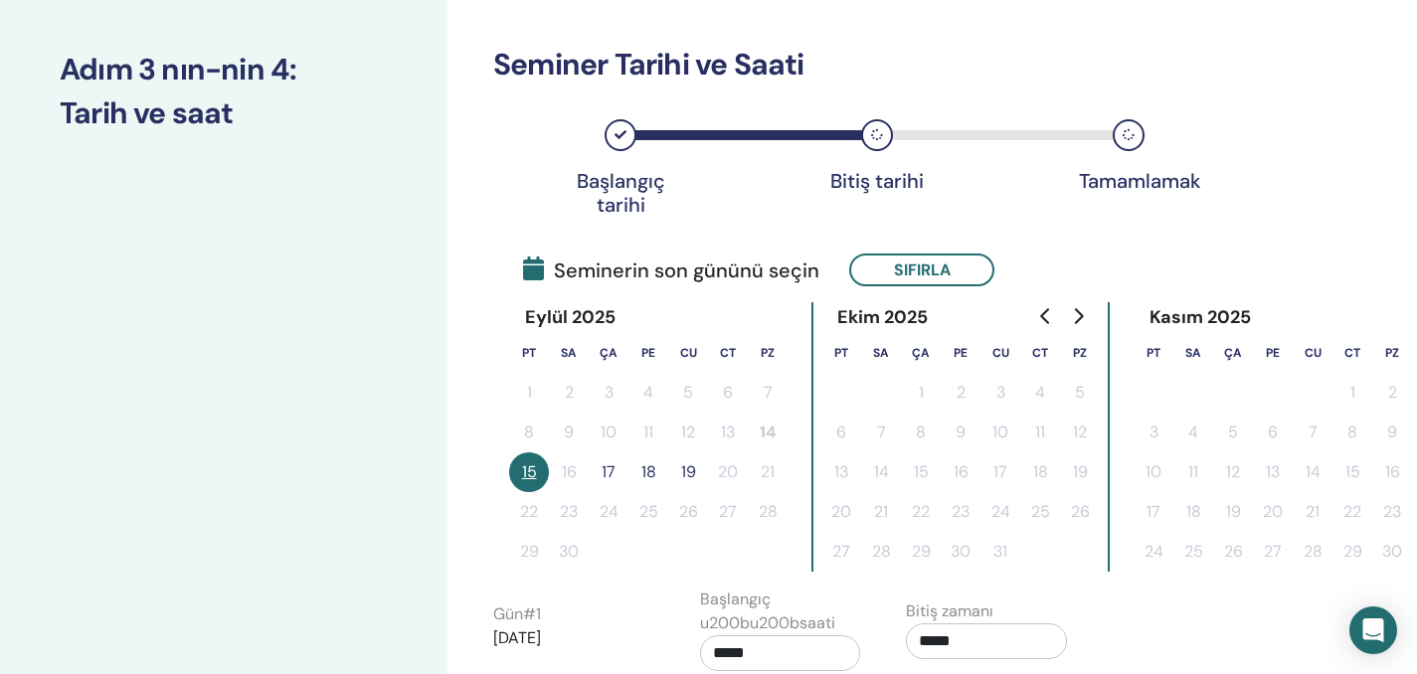
click at [600, 467] on button "17" at bounding box center [608, 472] width 40 height 40
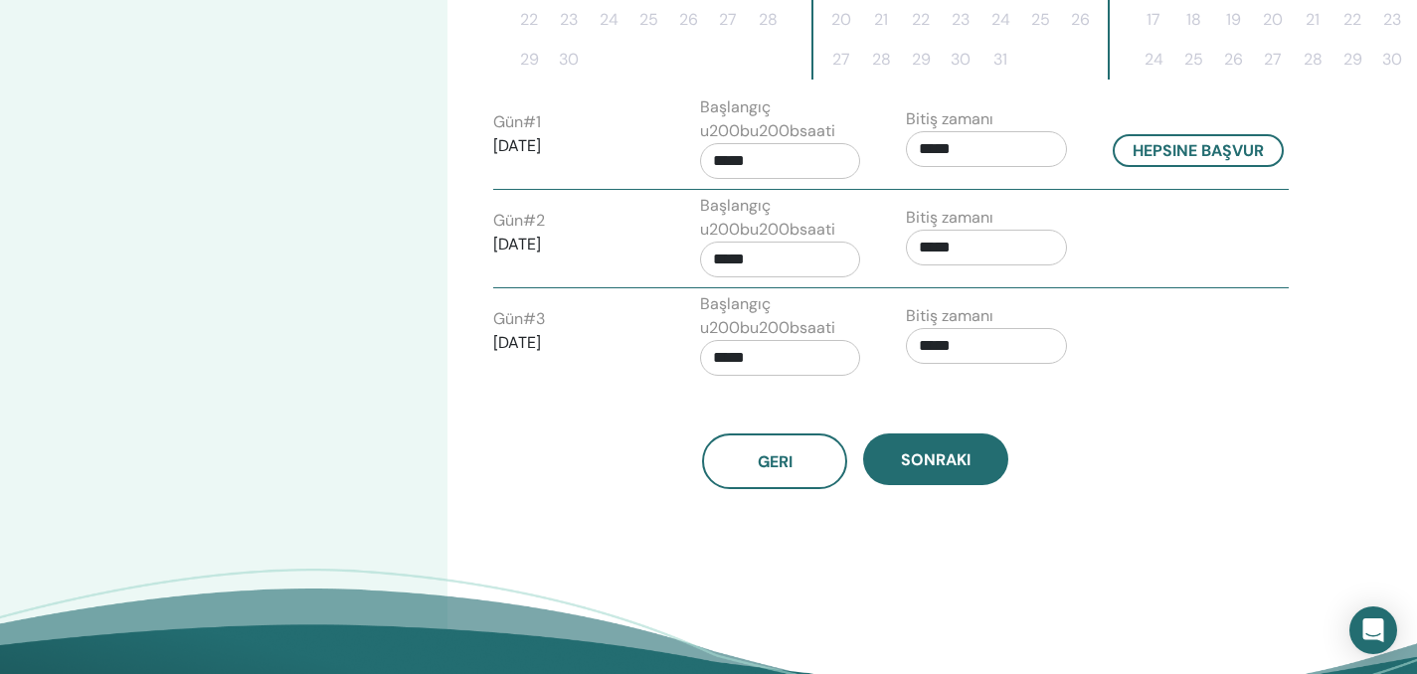
scroll to position [1065, 0]
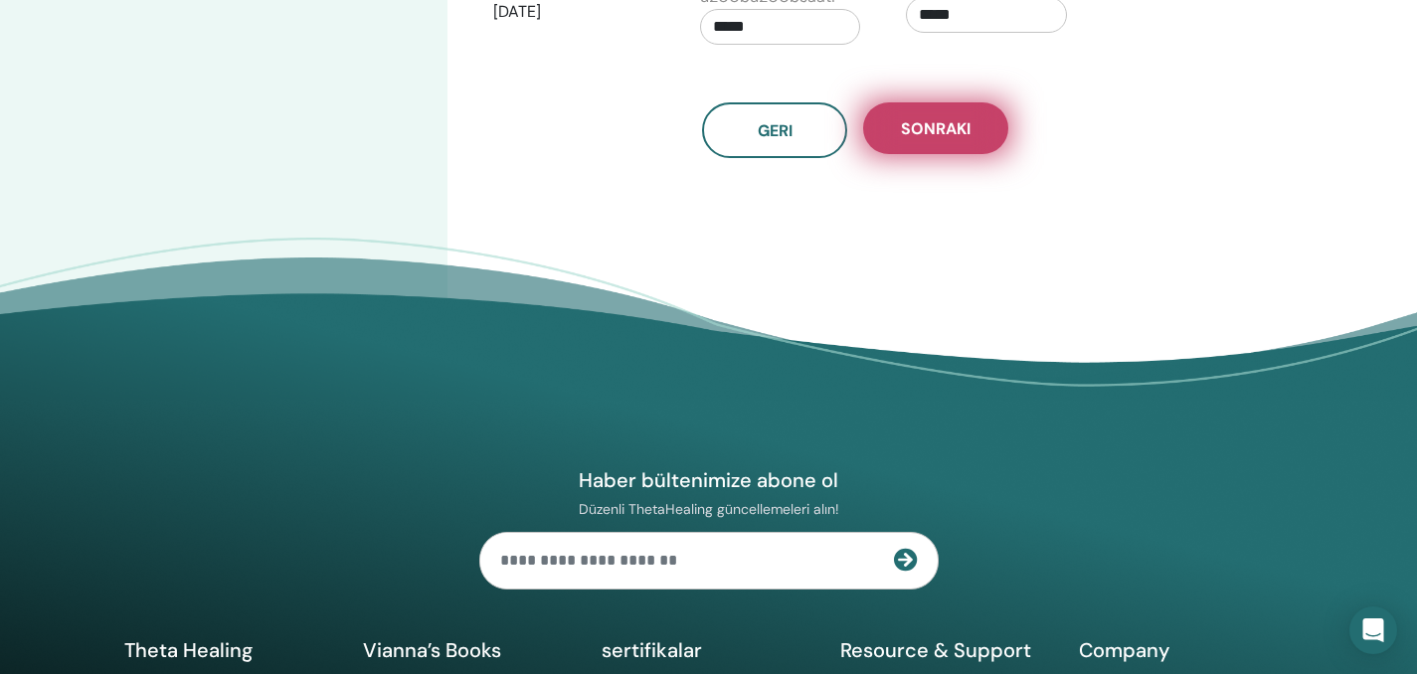
click at [965, 125] on span "Sonraki" at bounding box center [936, 128] width 70 height 21
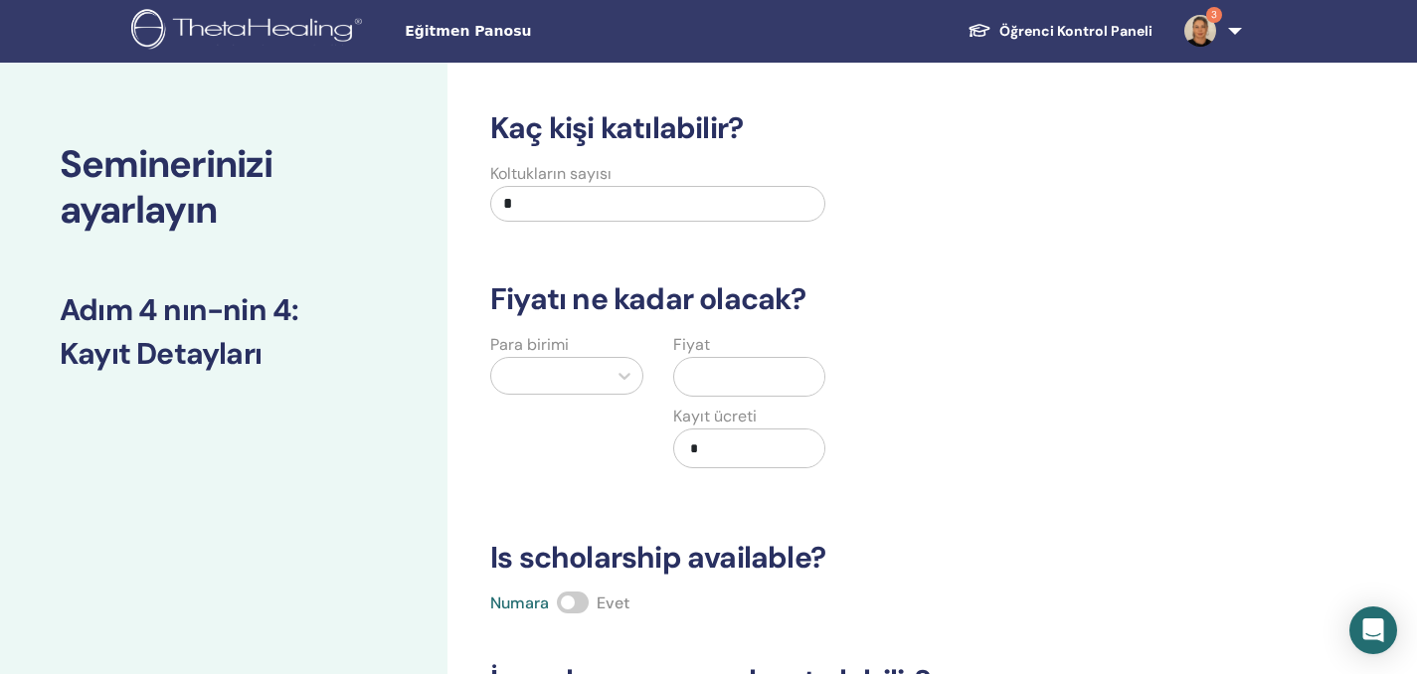
scroll to position [0, 0]
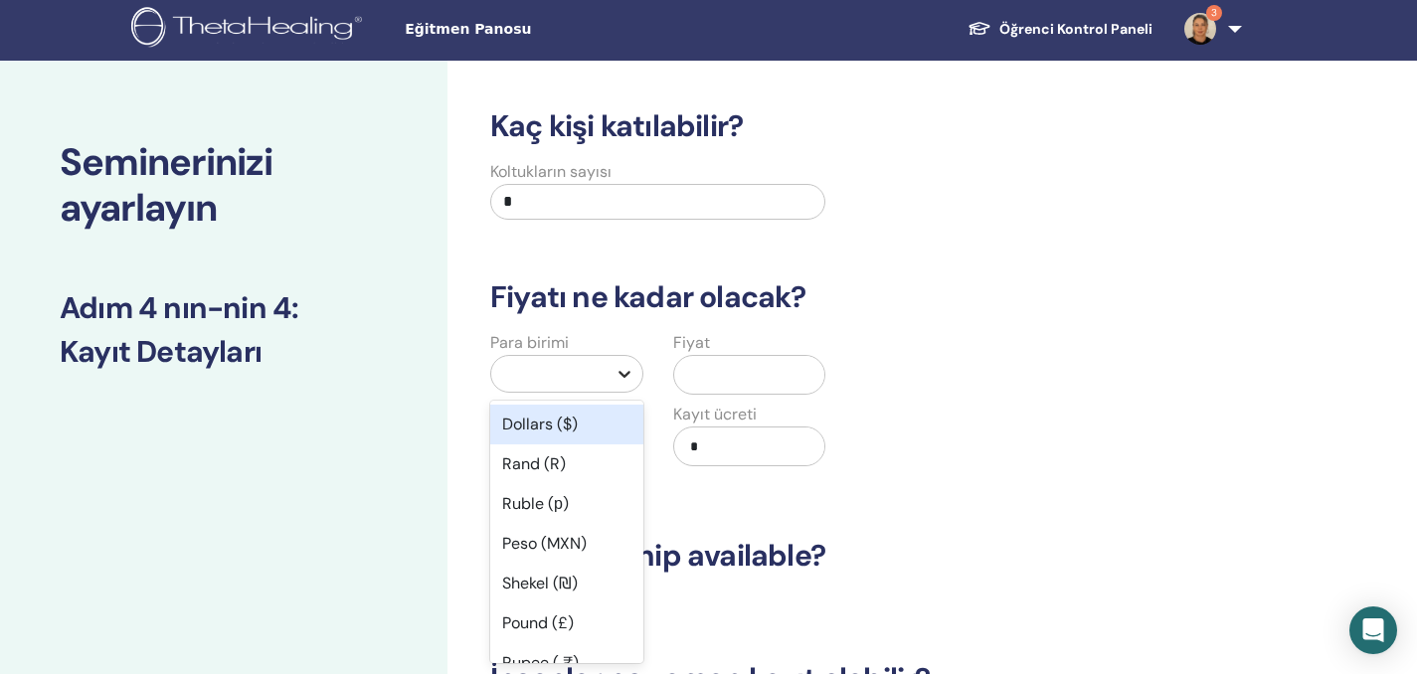
click at [626, 372] on icon at bounding box center [624, 374] width 20 height 20
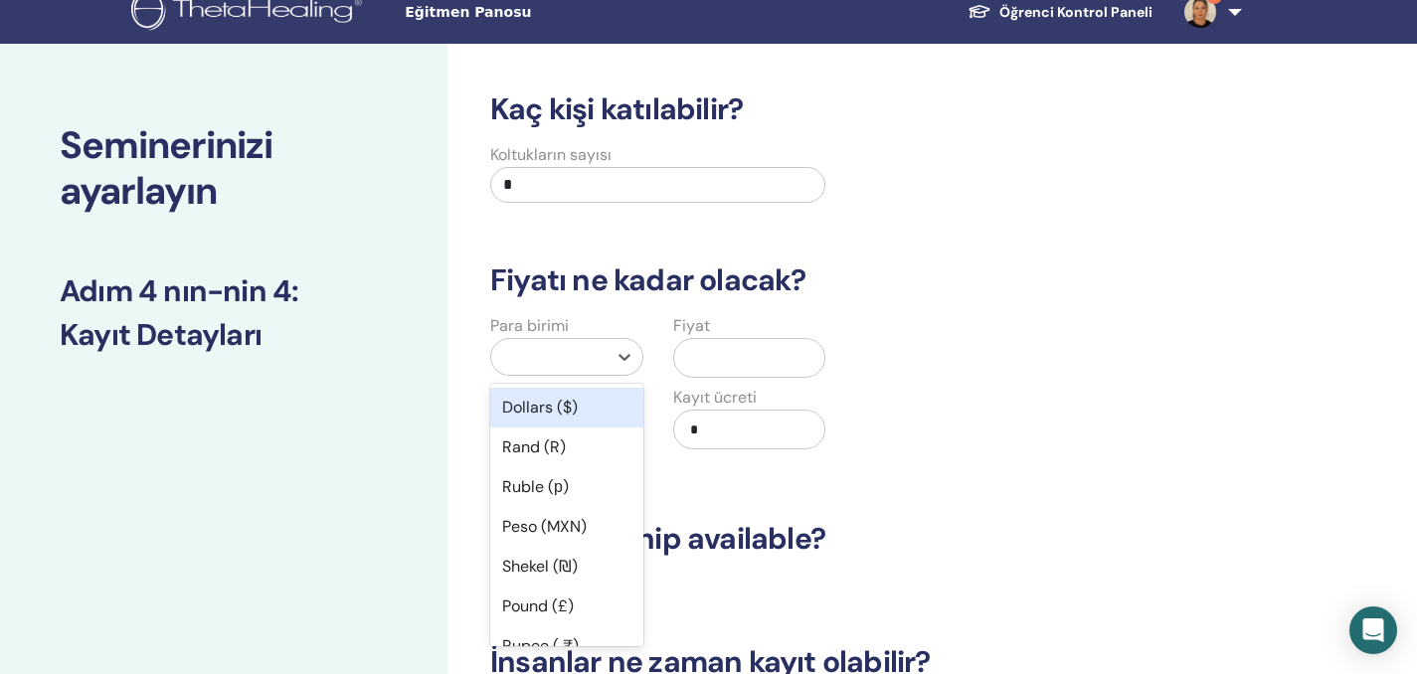
scroll to position [36, 0]
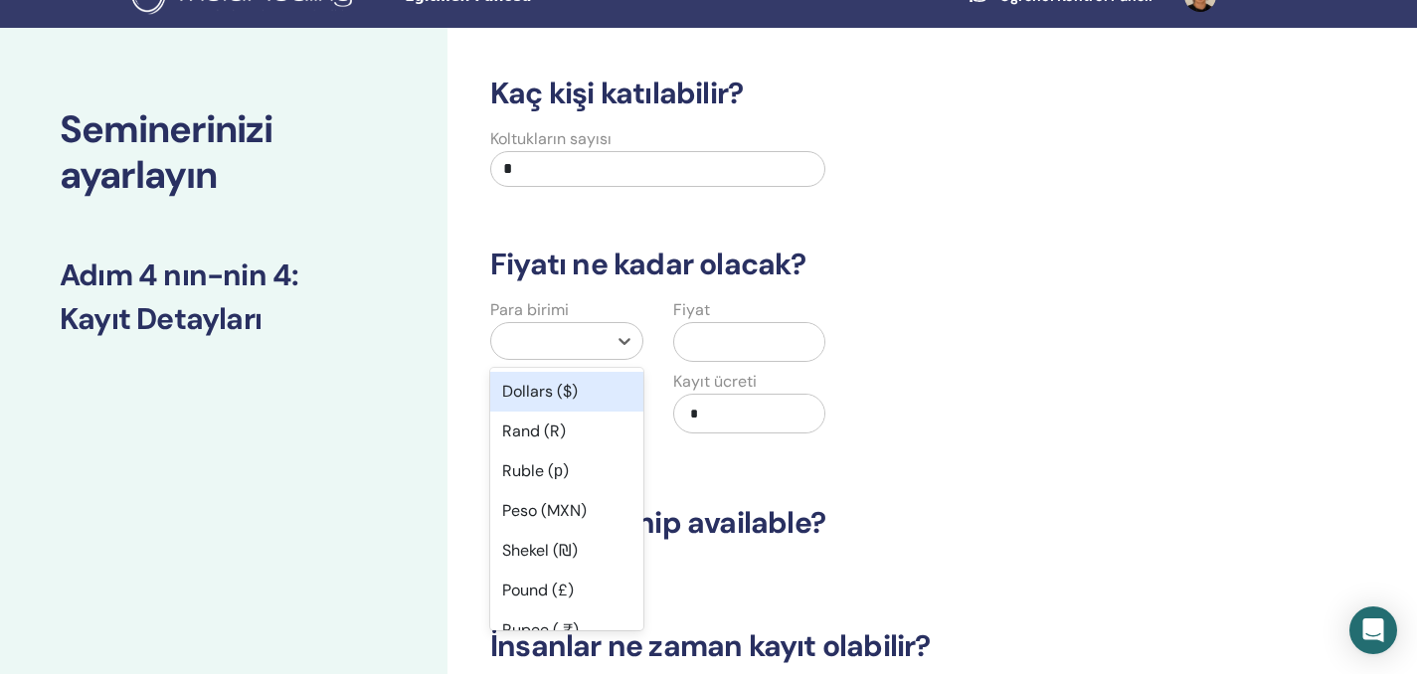
click at [608, 393] on div "Dollars ($)" at bounding box center [566, 392] width 153 height 40
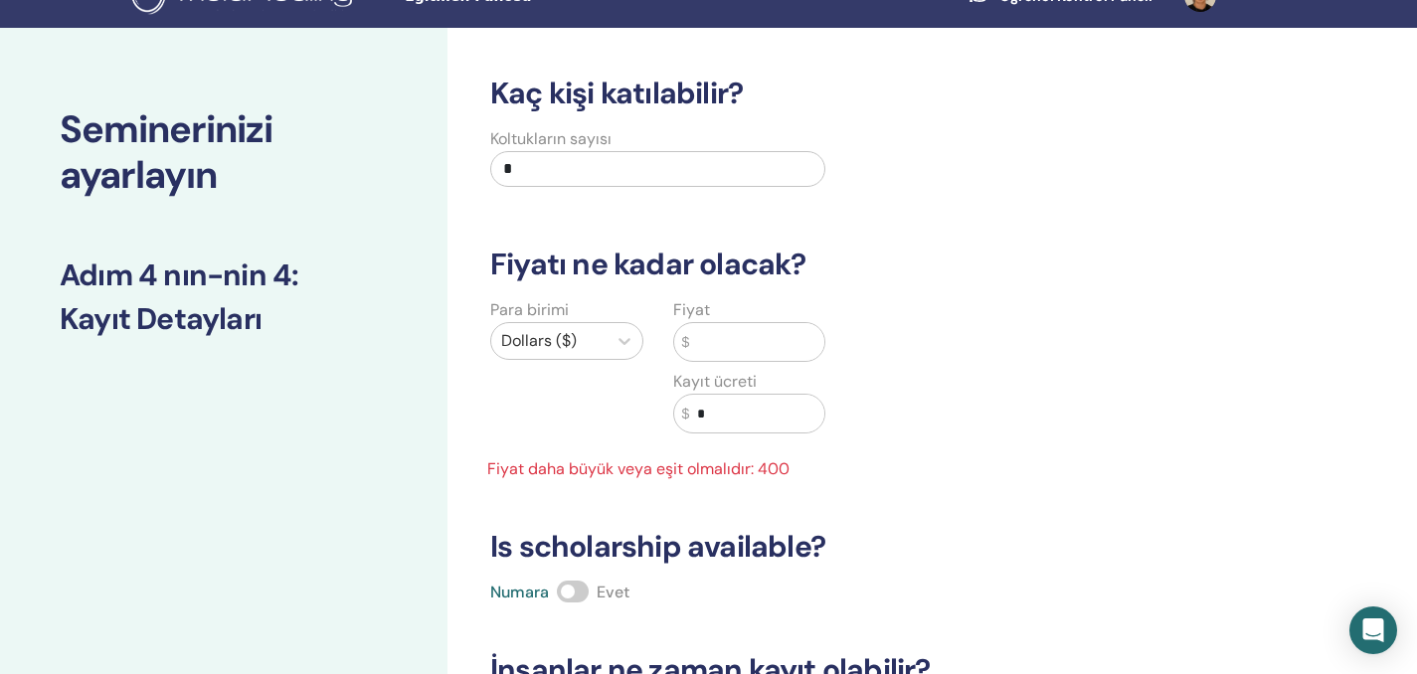
click at [702, 339] on input "text" at bounding box center [756, 342] width 135 height 38
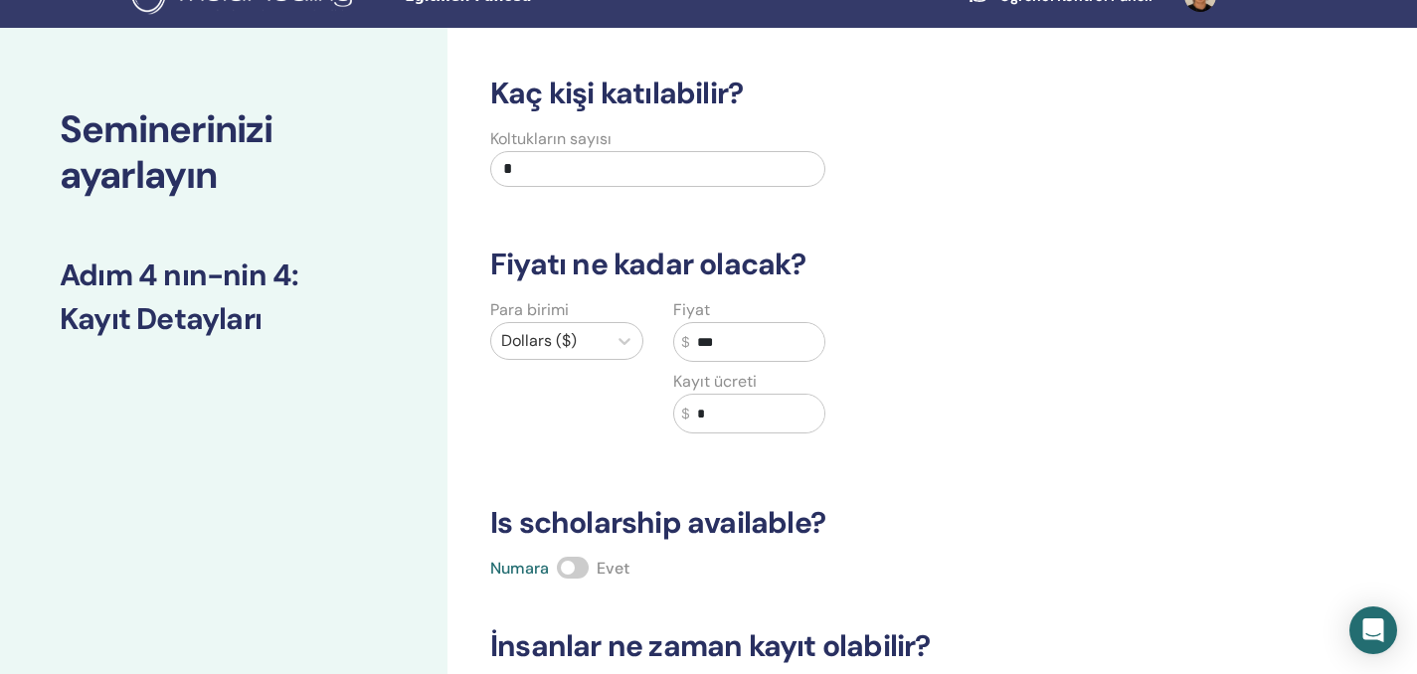
type input "***"
click at [732, 412] on input "*" at bounding box center [756, 414] width 135 height 38
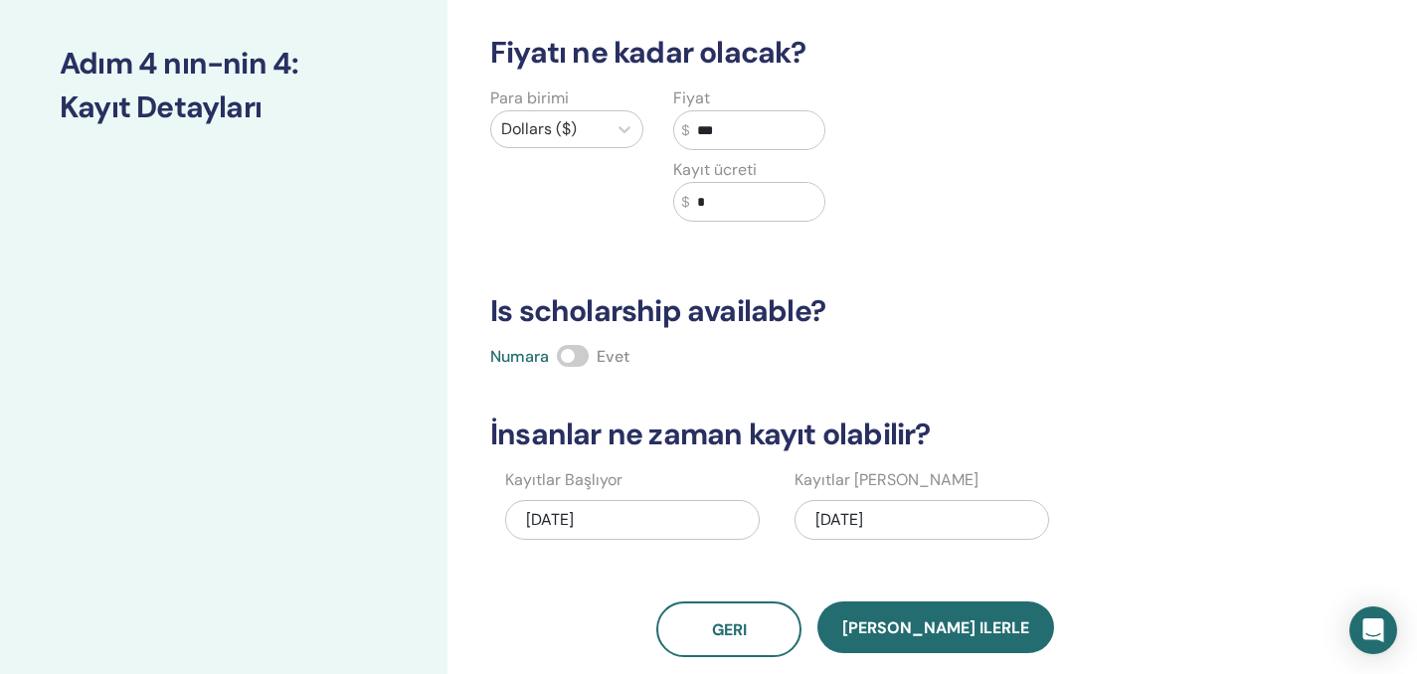
scroll to position [248, 0]
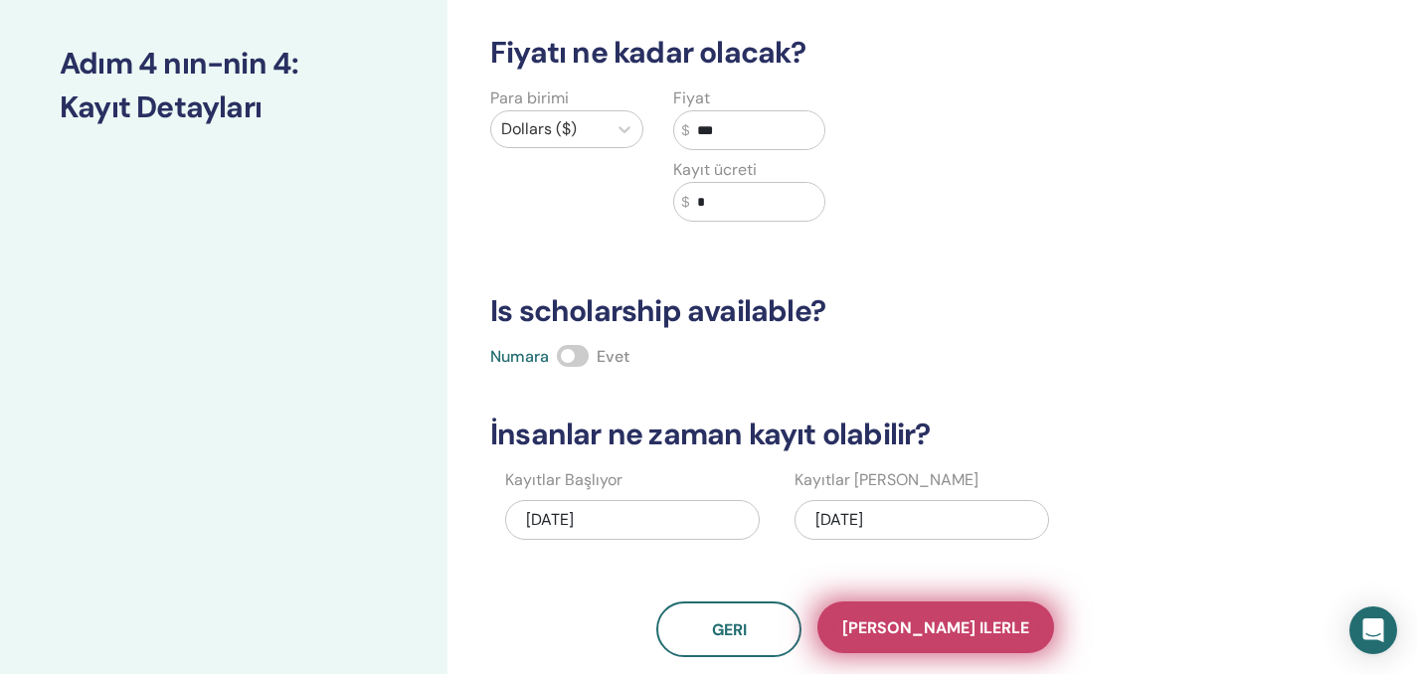
click at [949, 615] on button "[PERSON_NAME] ilerle" at bounding box center [935, 627] width 237 height 52
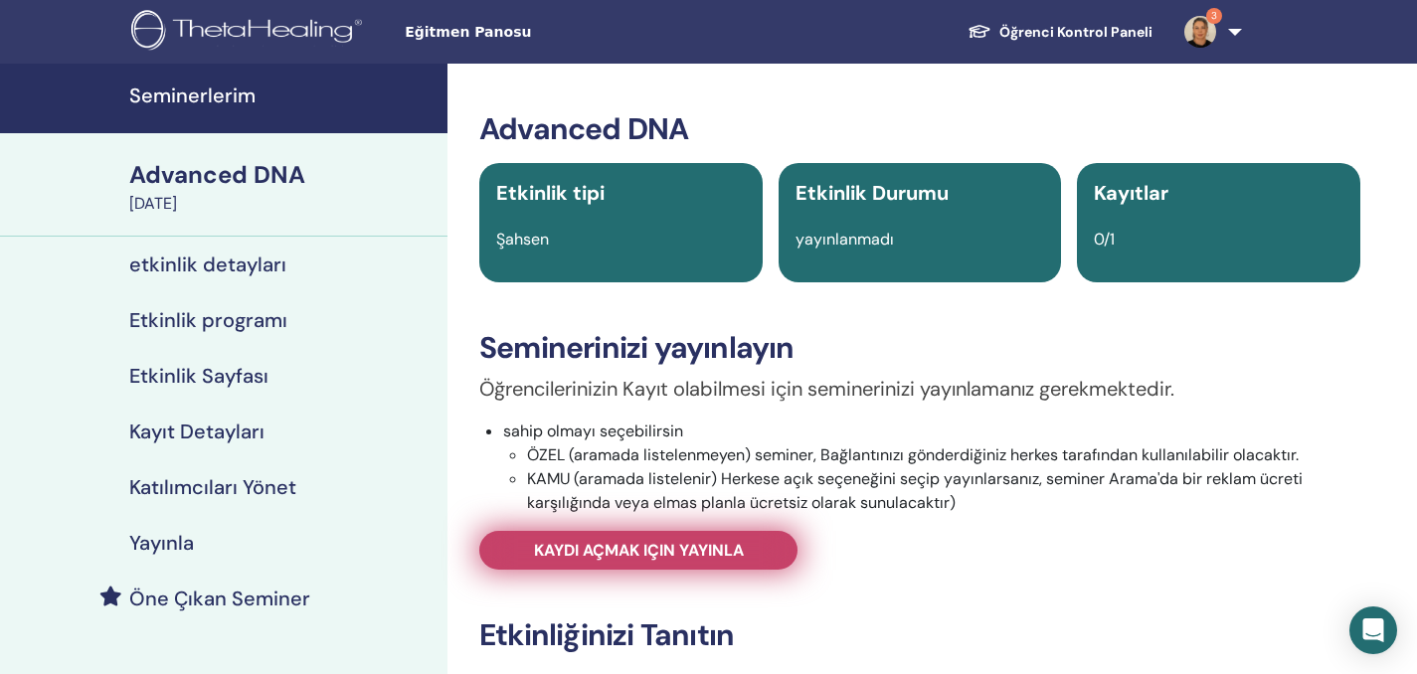
click at [666, 556] on span "Kaydı açmak için yayınla" at bounding box center [639, 550] width 210 height 21
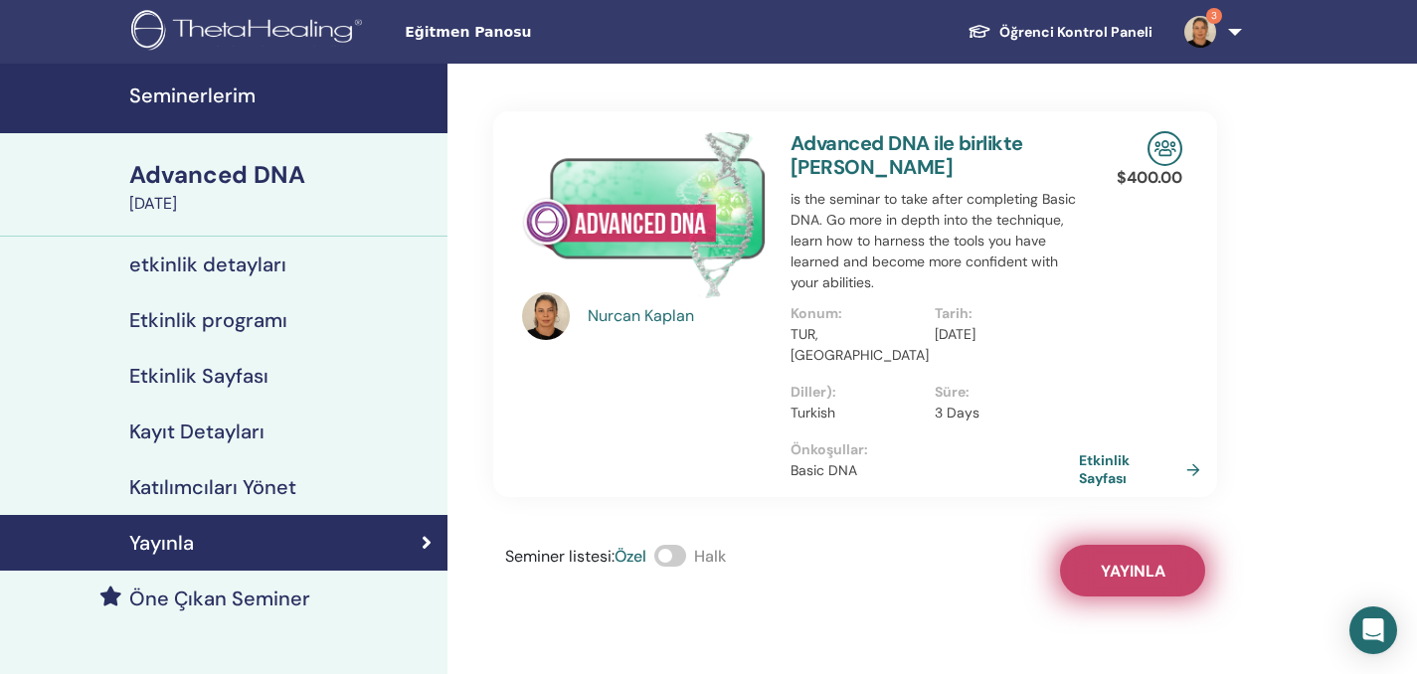
click at [1144, 561] on span "Yayınla" at bounding box center [1132, 571] width 65 height 21
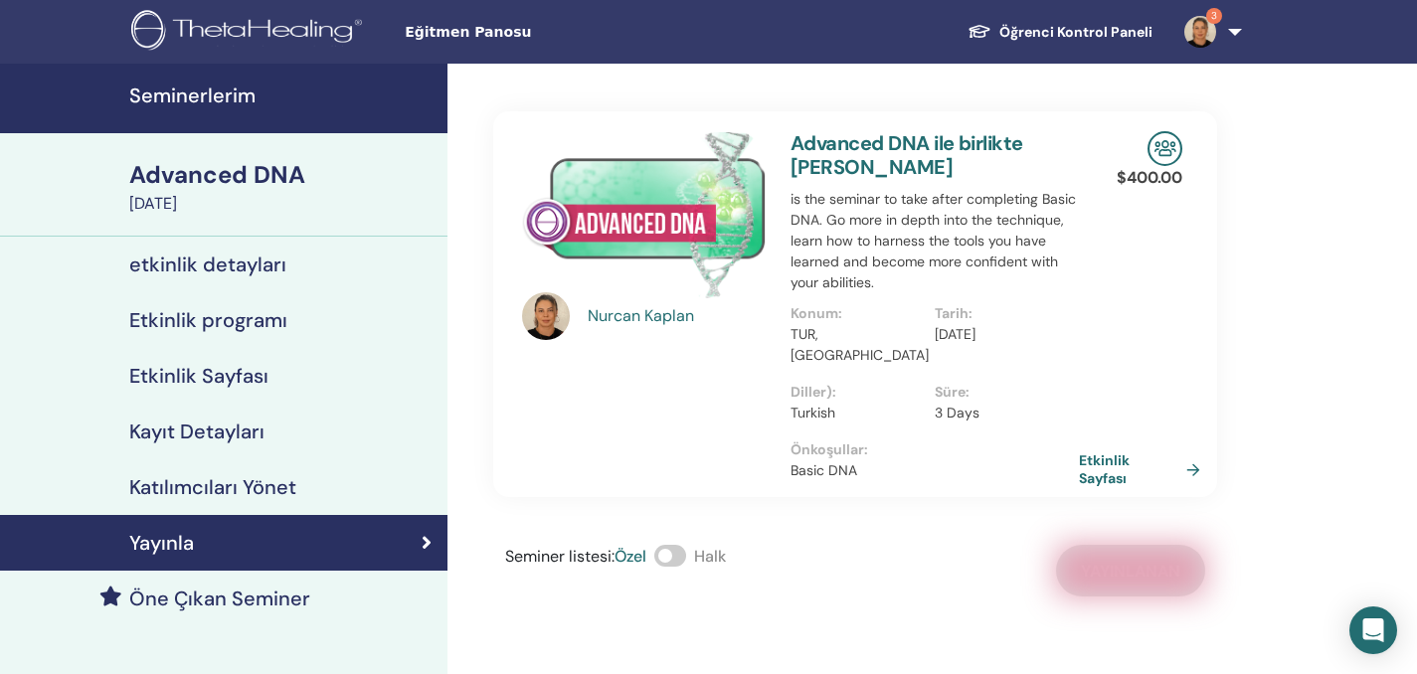
click at [244, 379] on h4 "Etkinlik Sayfası" at bounding box center [198, 376] width 139 height 24
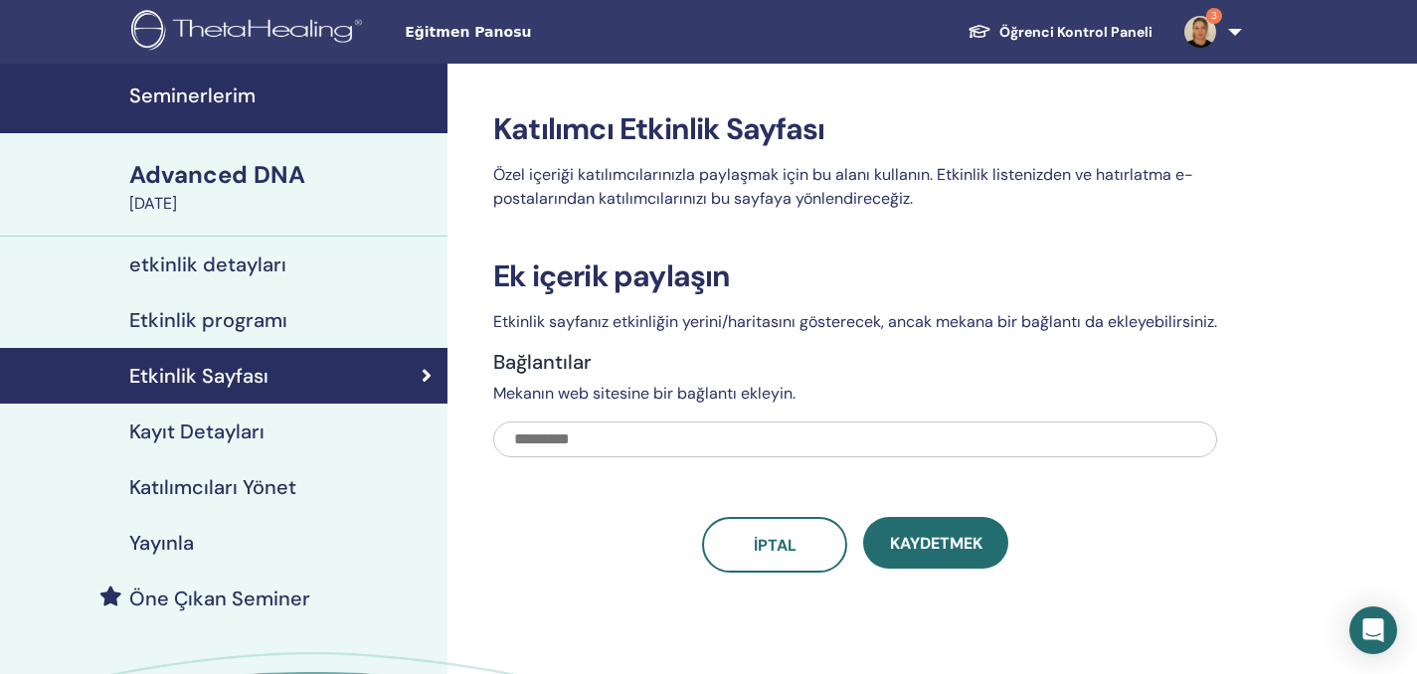
click at [251, 326] on h4 "Etkinlik programı" at bounding box center [208, 320] width 158 height 24
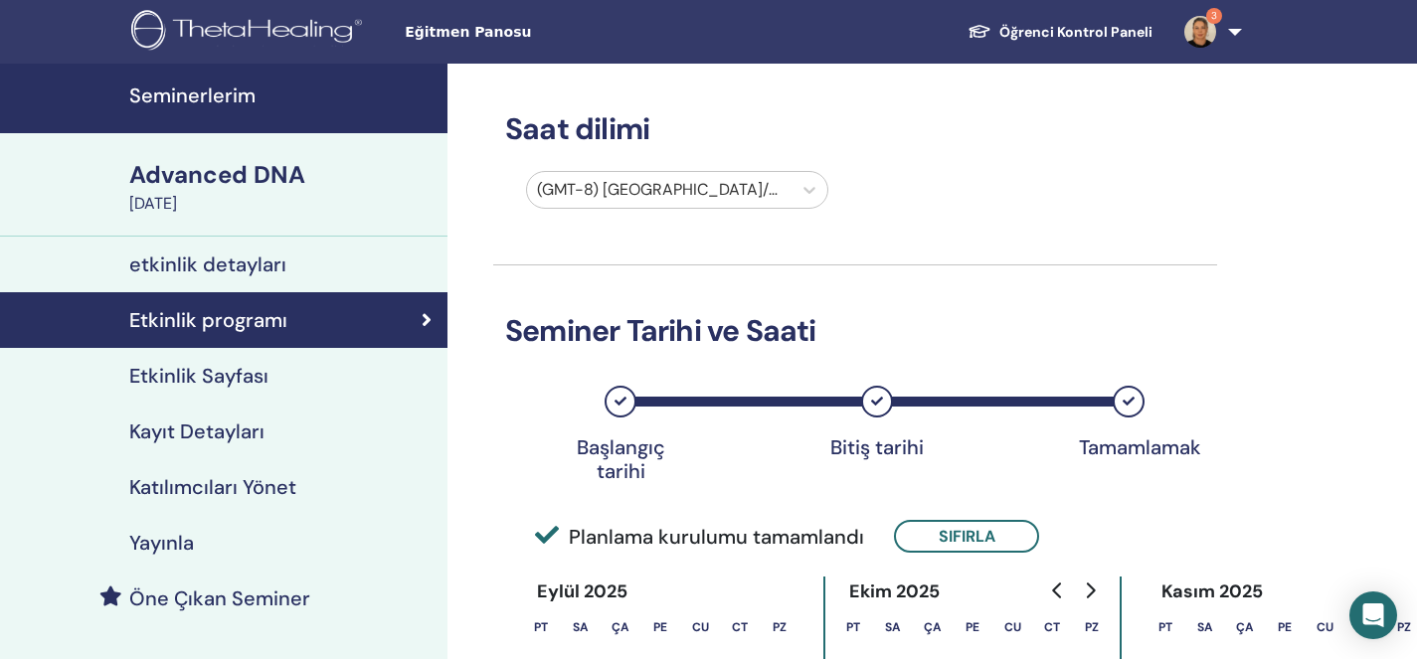
click at [169, 550] on h4 "Yayınla" at bounding box center [161, 543] width 65 height 24
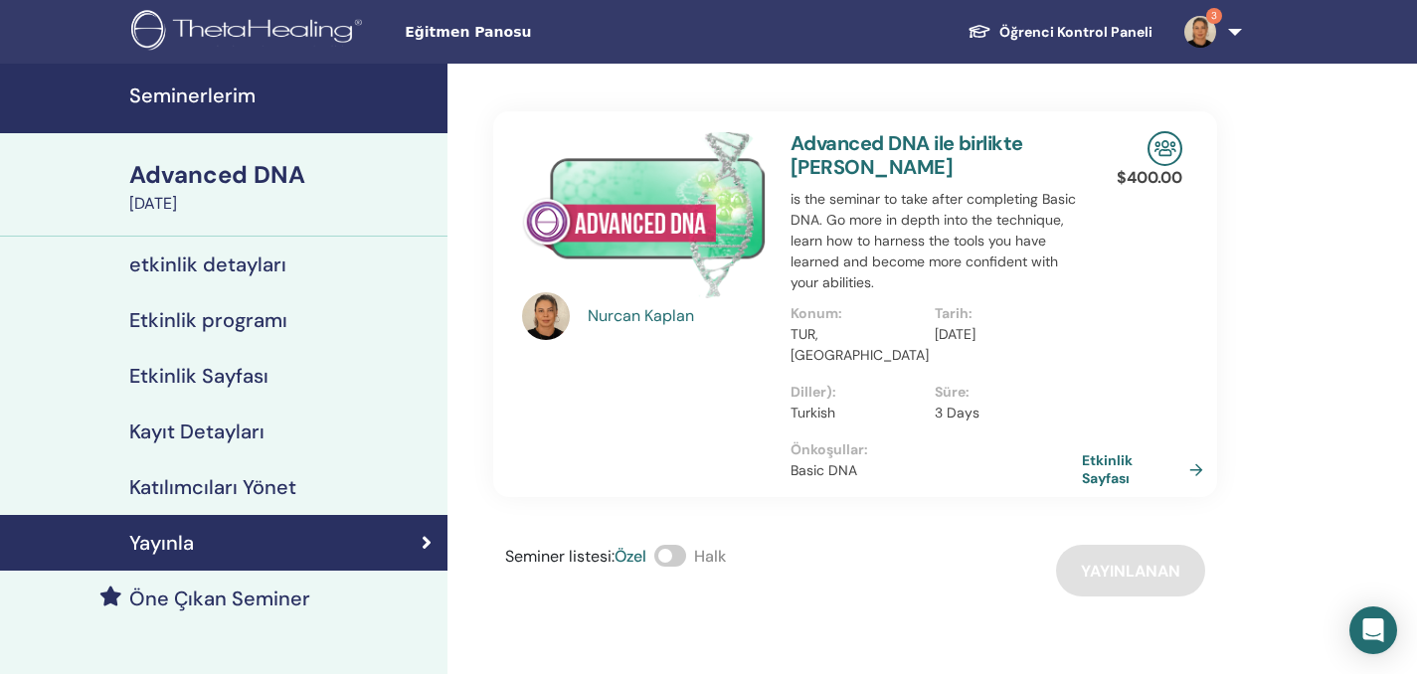
click at [1196, 452] on link "Etkinlik Sayfası" at bounding box center [1146, 469] width 129 height 36
